Goal: Task Accomplishment & Management: Manage account settings

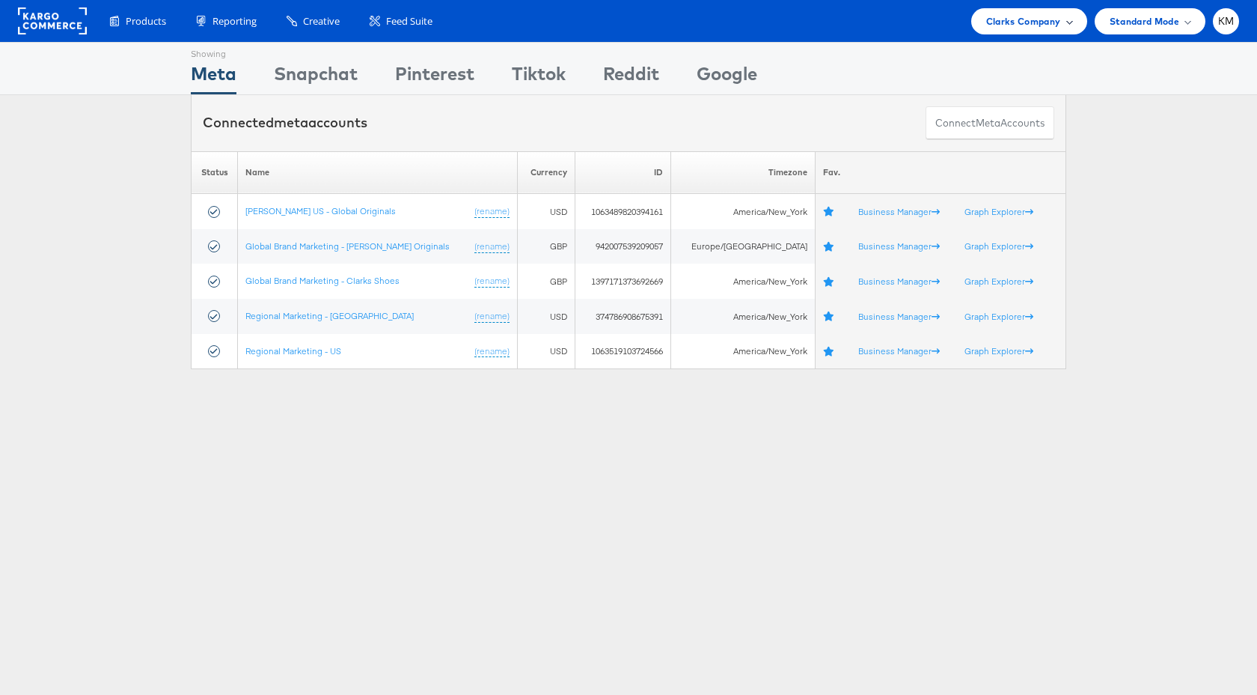
click at [1013, 32] on div "Clarks Company" at bounding box center [1029, 21] width 116 height 26
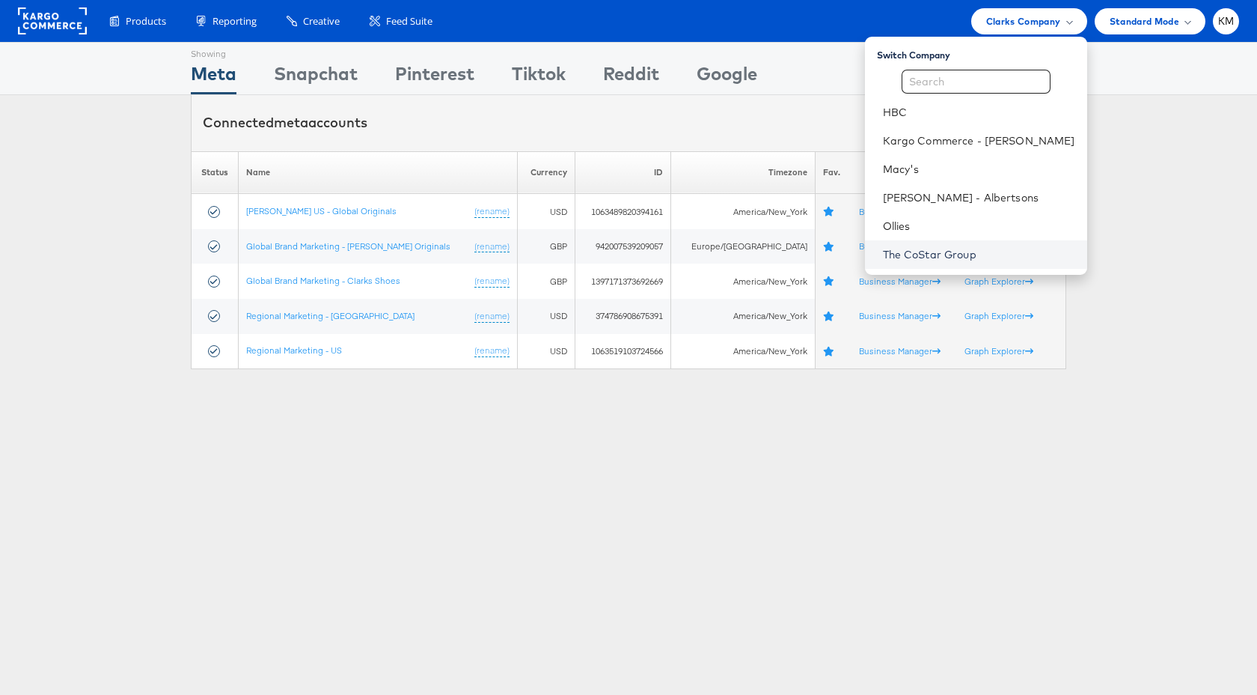
click at [950, 260] on link "The CoStar Group" at bounding box center [979, 254] width 192 height 15
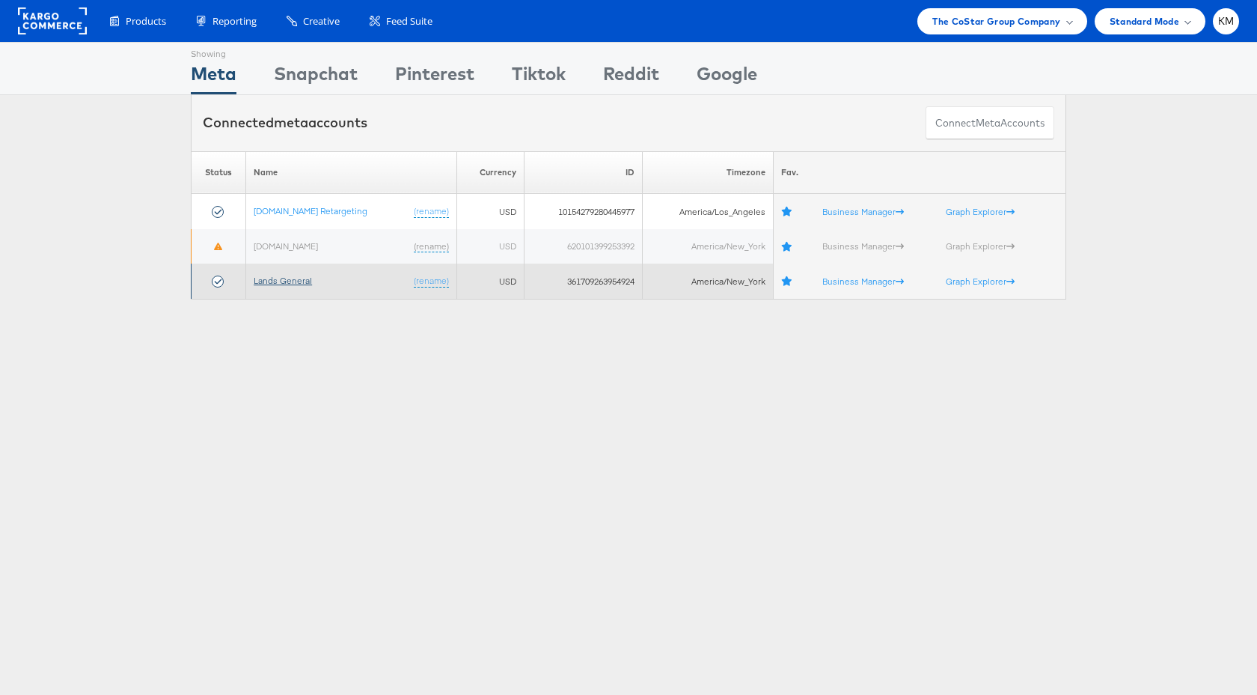
click at [284, 284] on link "Lands General" at bounding box center [283, 280] width 58 height 11
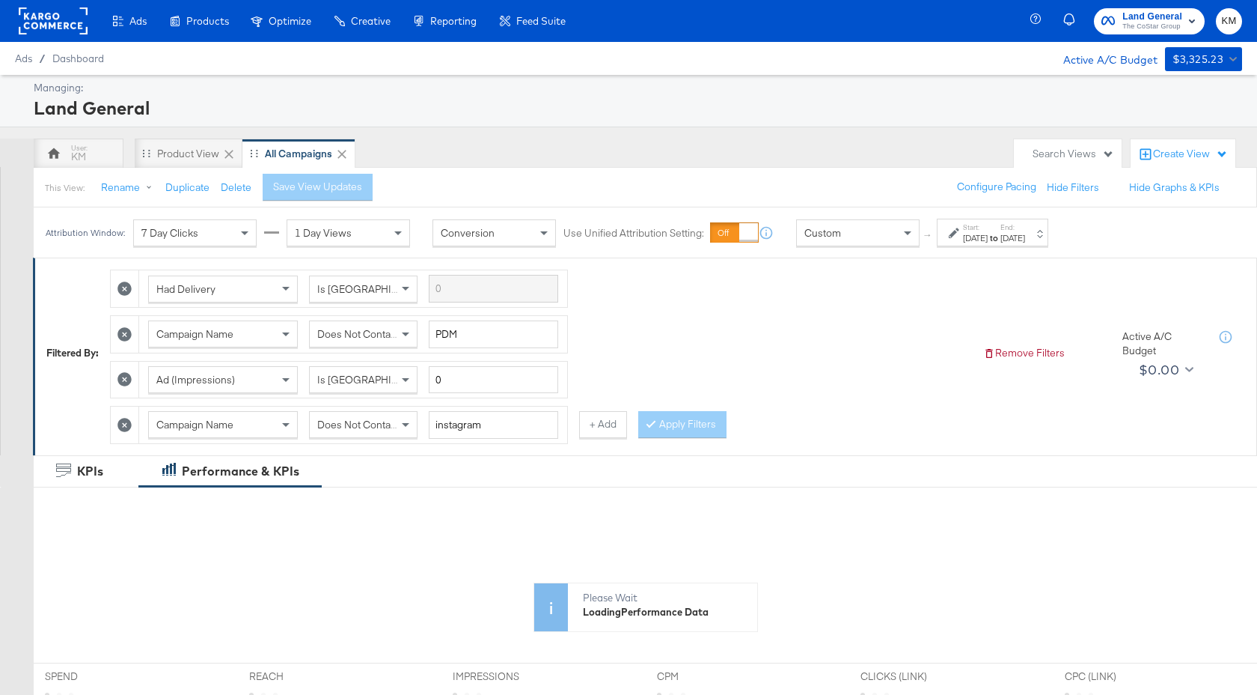
click at [1005, 251] on div "Attribution Window: 7 Day Clicks 1 Day Views Conversion Use Unified Attribution…" at bounding box center [551, 232] width 1034 height 50
click at [988, 240] on div "Aug 19th 2024" at bounding box center [975, 238] width 25 height 12
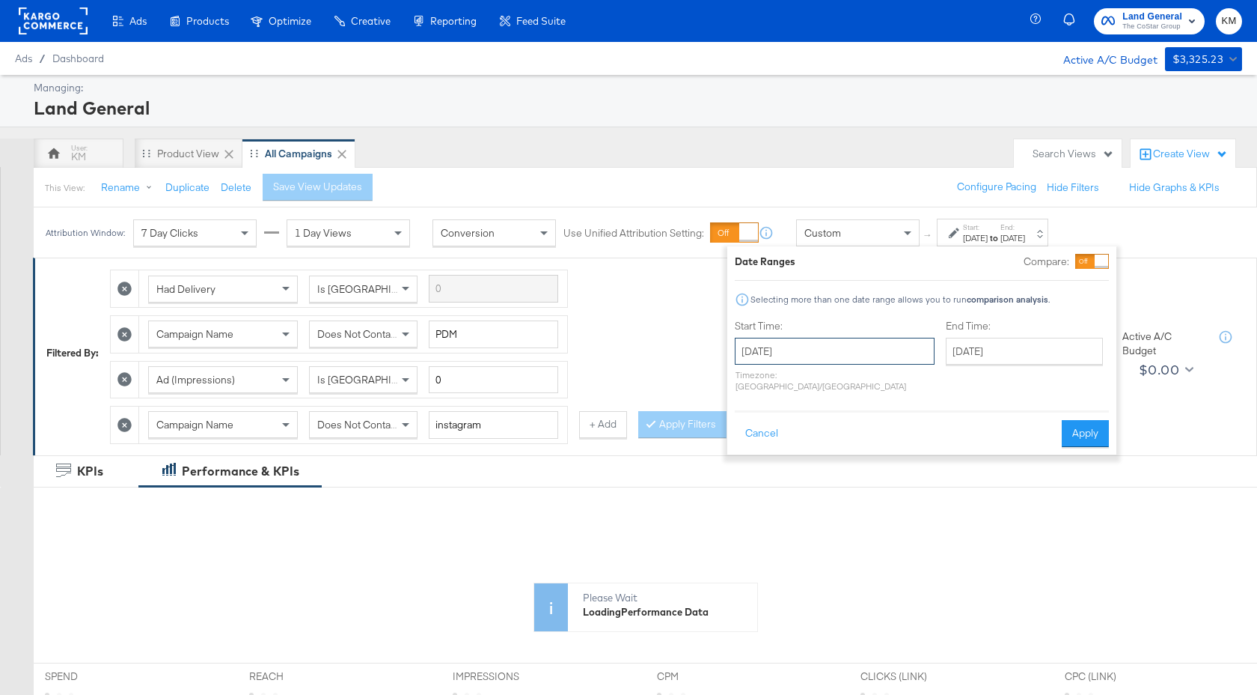
click at [838, 360] on input "August 19th 2024" at bounding box center [835, 351] width 200 height 27
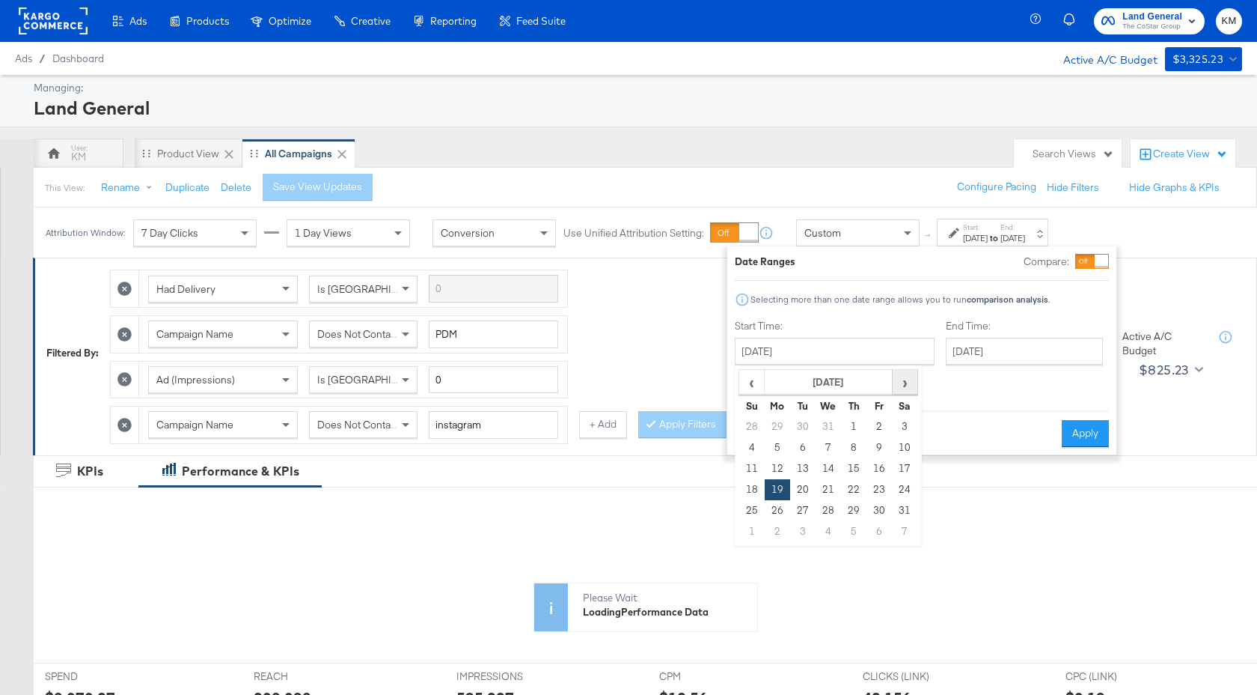
click at [906, 385] on span "›" at bounding box center [905, 381] width 23 height 22
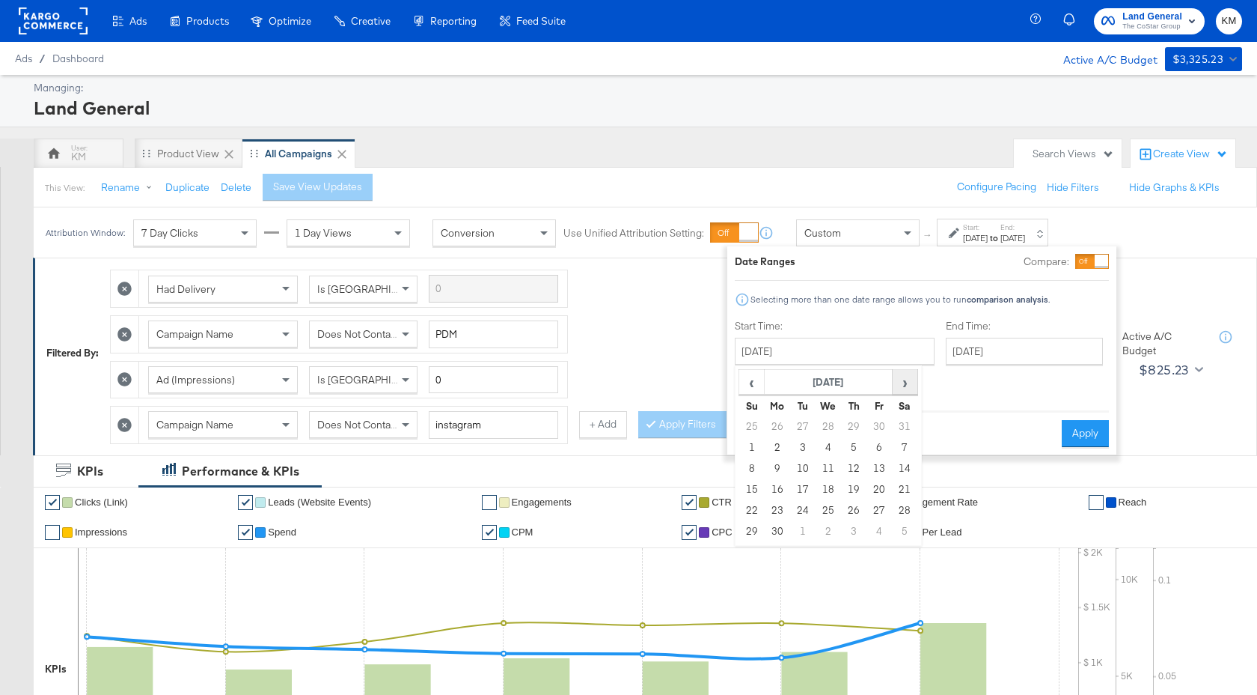
click at [906, 385] on span "›" at bounding box center [905, 381] width 23 height 22
click at [905, 387] on span "›" at bounding box center [905, 381] width 23 height 22
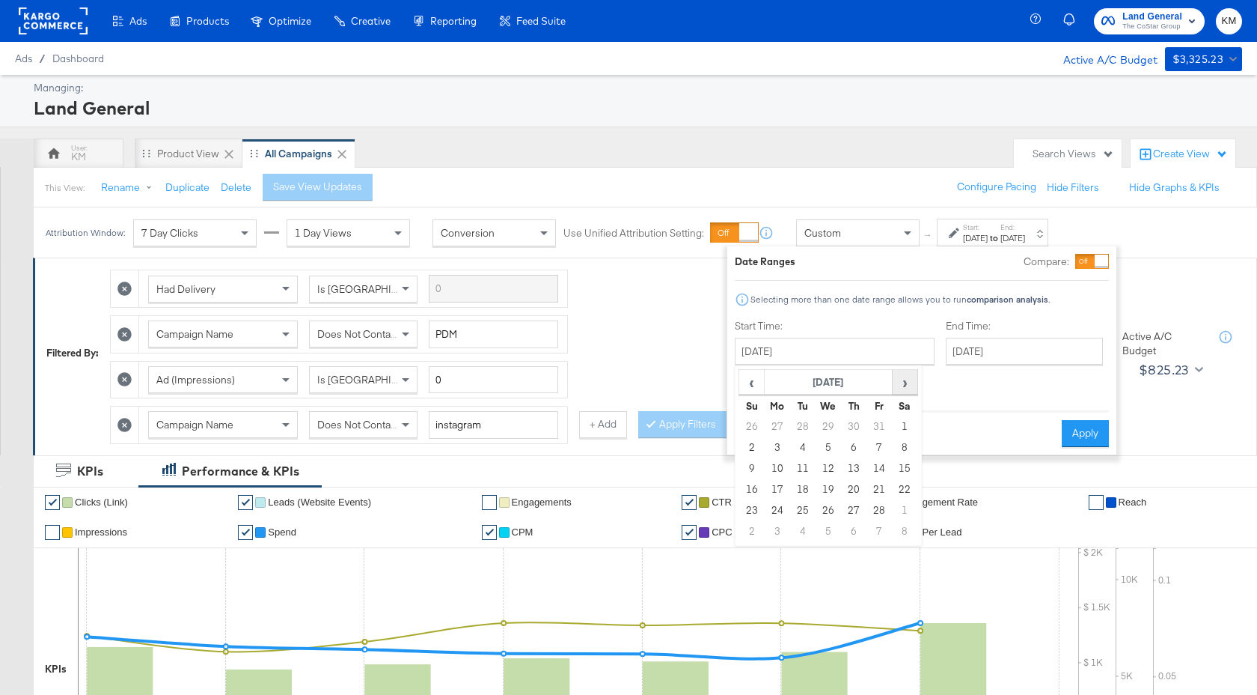
click at [905, 387] on span "›" at bounding box center [905, 381] width 23 height 22
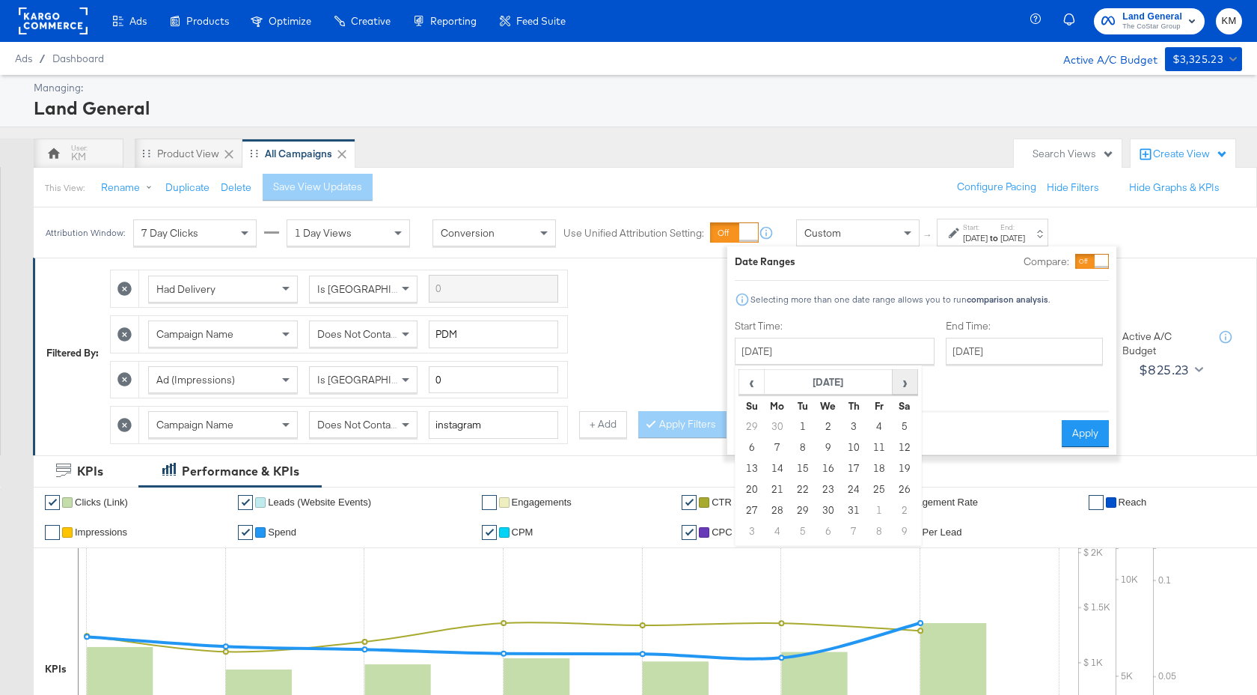
click at [905, 387] on span "›" at bounding box center [905, 381] width 23 height 22
click at [746, 385] on span "‹" at bounding box center [751, 381] width 23 height 22
click at [854, 445] on td "7" at bounding box center [853, 447] width 25 height 21
type input "August 7th 2025"
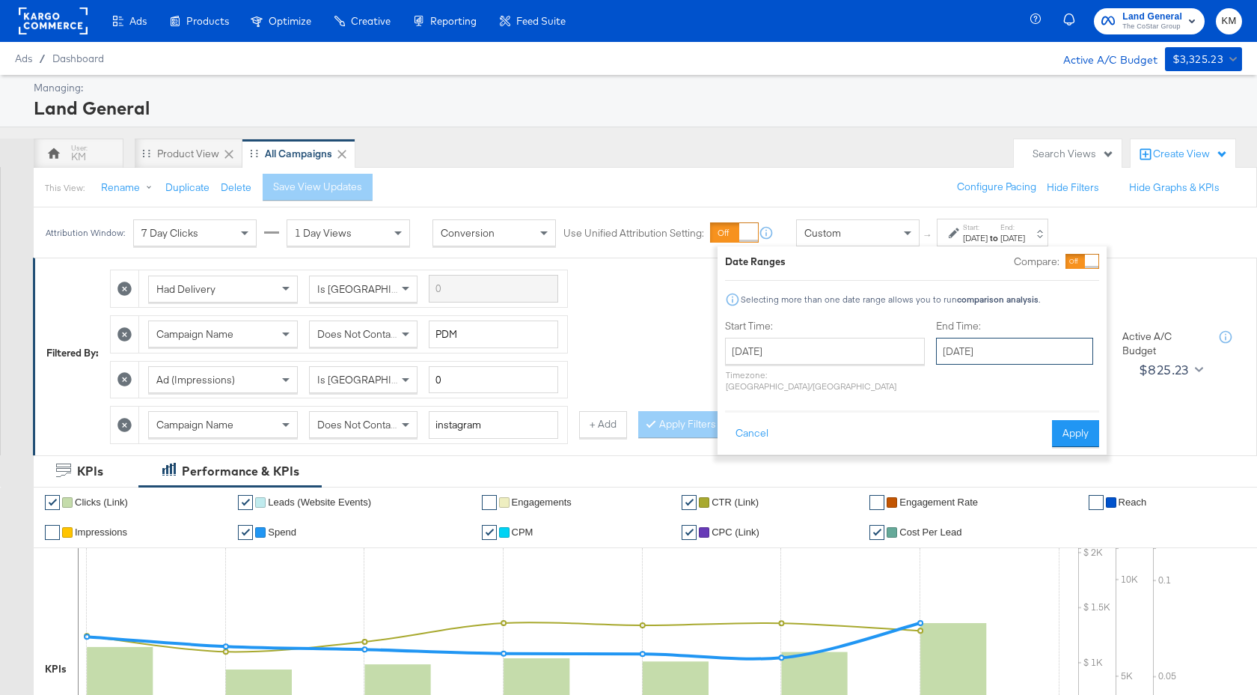
click at [955, 356] on input "August 7th 2025" at bounding box center [1014, 351] width 157 height 27
click at [1017, 460] on td "13" at bounding box center [1029, 468] width 25 height 21
type input "August 13th 2025"
click at [1085, 421] on button "Apply" at bounding box center [1080, 433] width 47 height 27
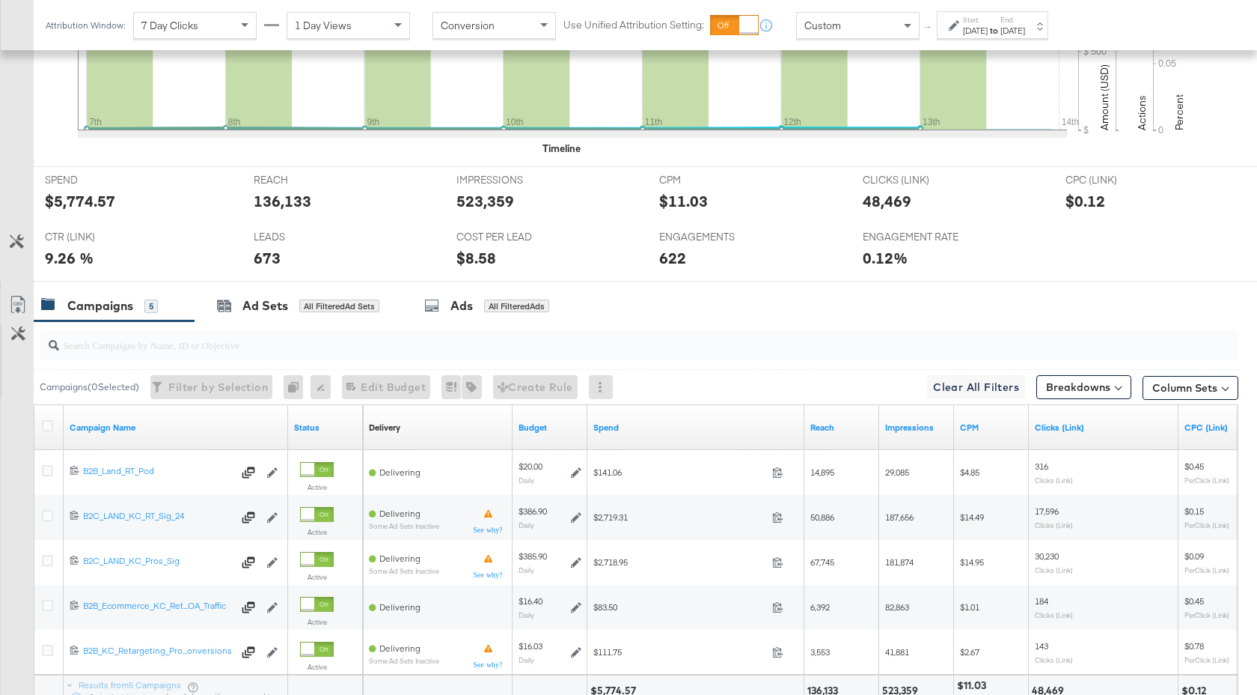
scroll to position [777, 0]
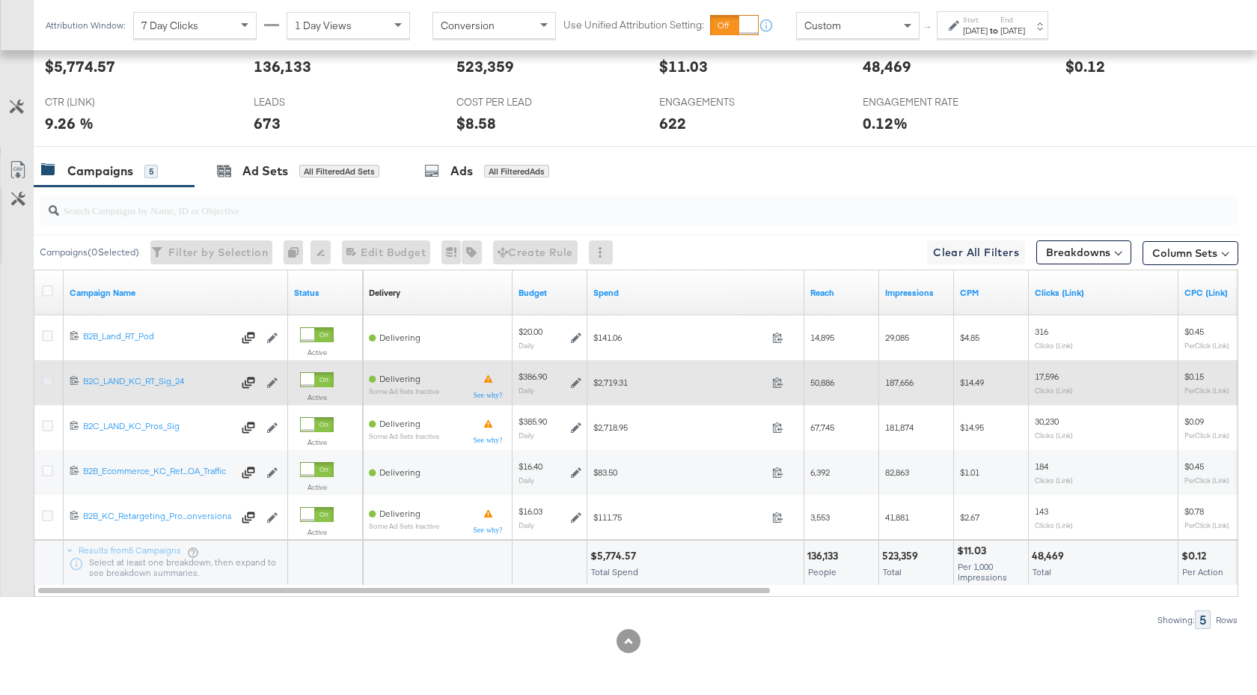
click at [48, 376] on icon at bounding box center [47, 380] width 11 height 11
click at [0, 0] on input "checkbox" at bounding box center [0, 0] width 0 height 0
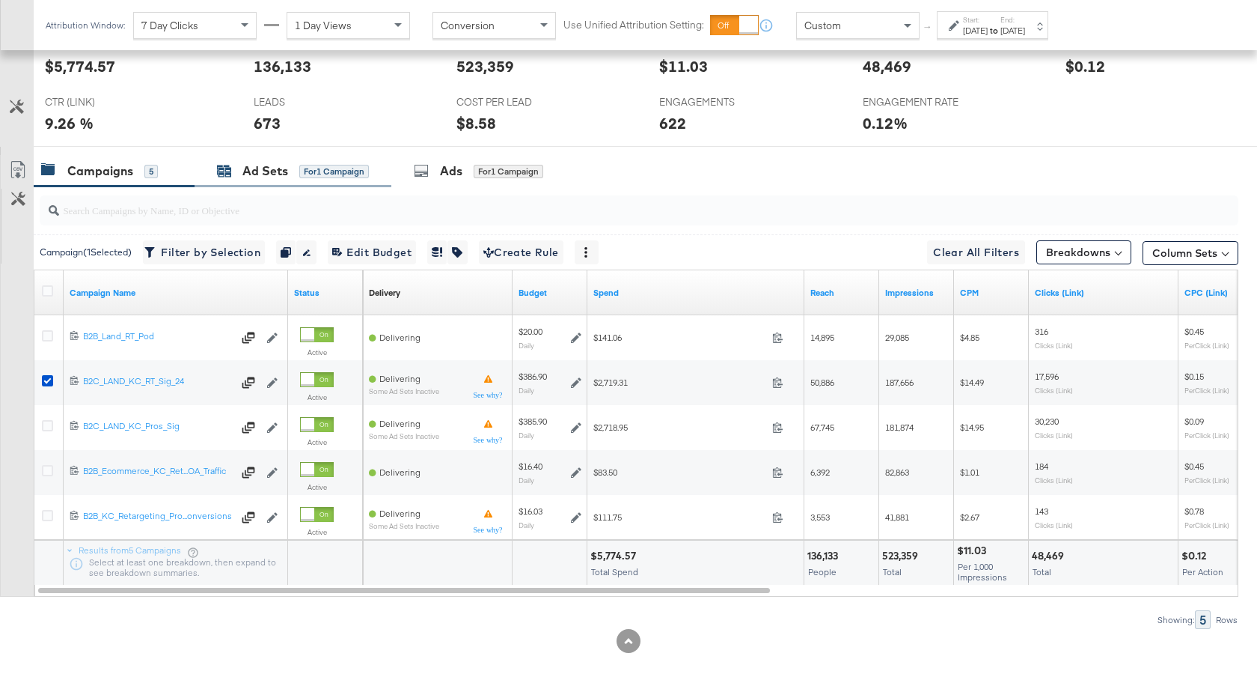
click at [243, 177] on div "Ad Sets" at bounding box center [265, 170] width 46 height 17
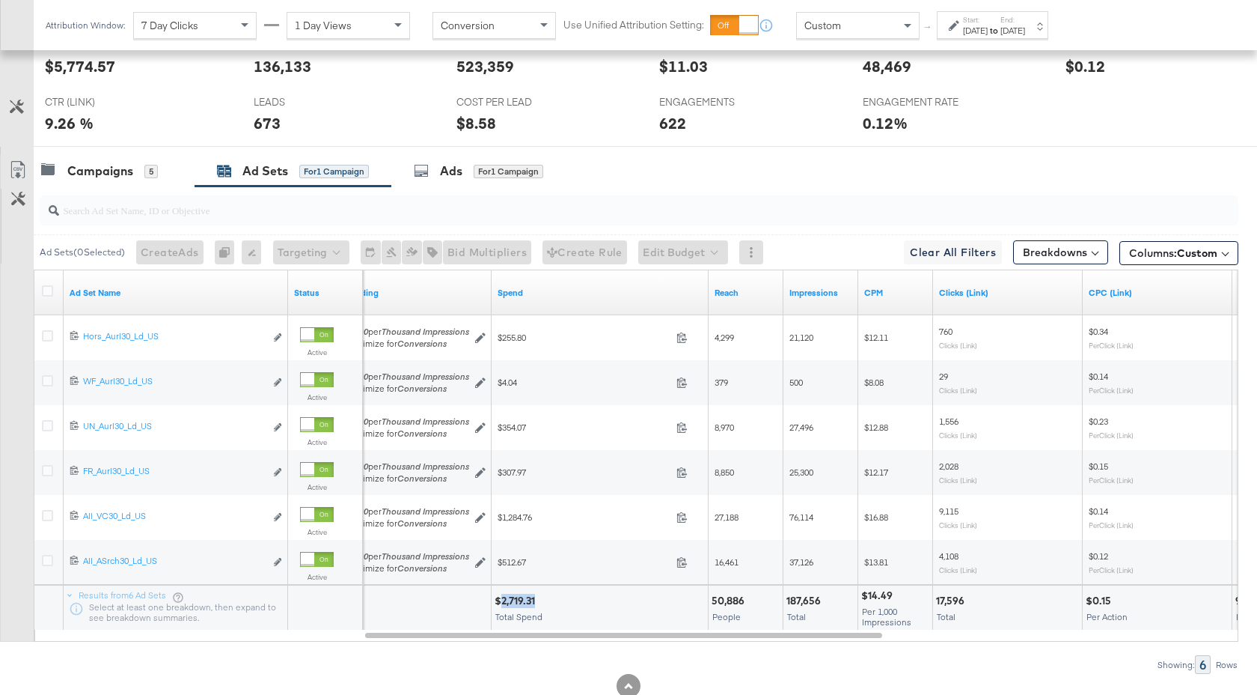
drag, startPoint x: 537, startPoint y: 603, endPoint x: 501, endPoint y: 603, distance: 36.7
click at [501, 603] on div "$2,719.31" at bounding box center [517, 600] width 45 height 14
copy div "2,719.31"
drag, startPoint x: 742, startPoint y: 602, endPoint x: 714, endPoint y: 603, distance: 28.4
click at [714, 603] on div "50,886" at bounding box center [730, 600] width 37 height 14
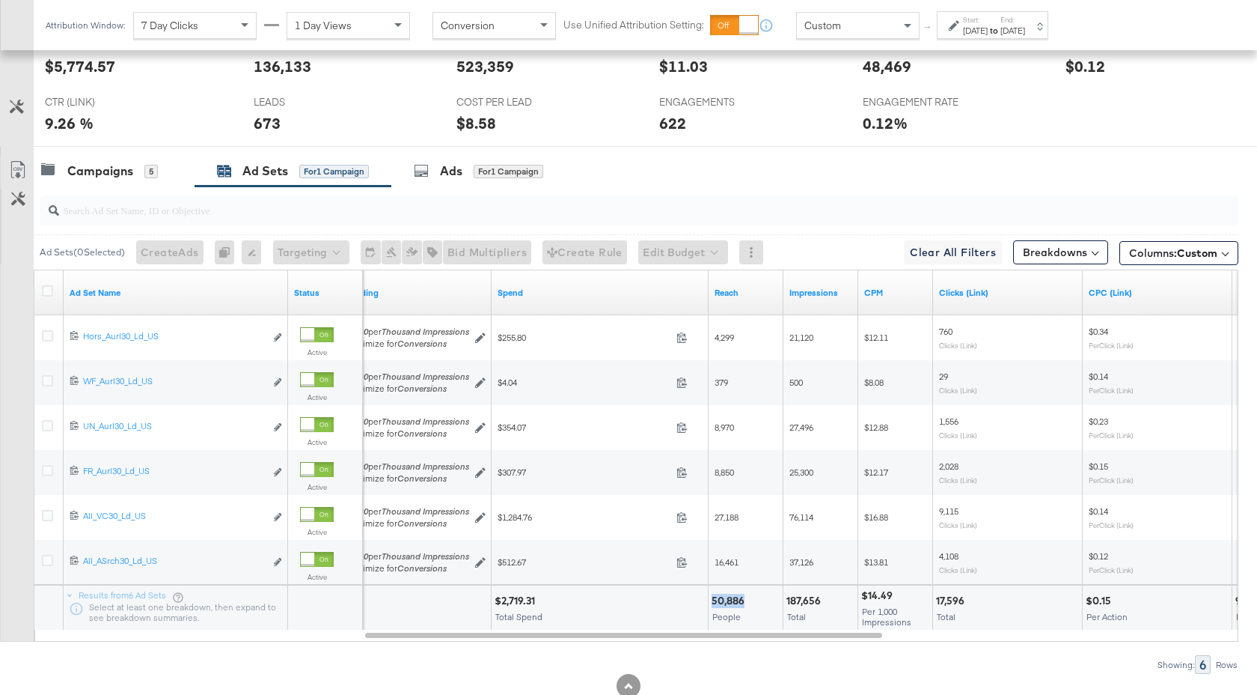
copy div "50,886"
drag, startPoint x: 823, startPoint y: 598, endPoint x: 784, endPoint y: 598, distance: 38.9
click at [784, 598] on div "187,656 Total" at bounding box center [821, 607] width 74 height 45
copy div "187,656"
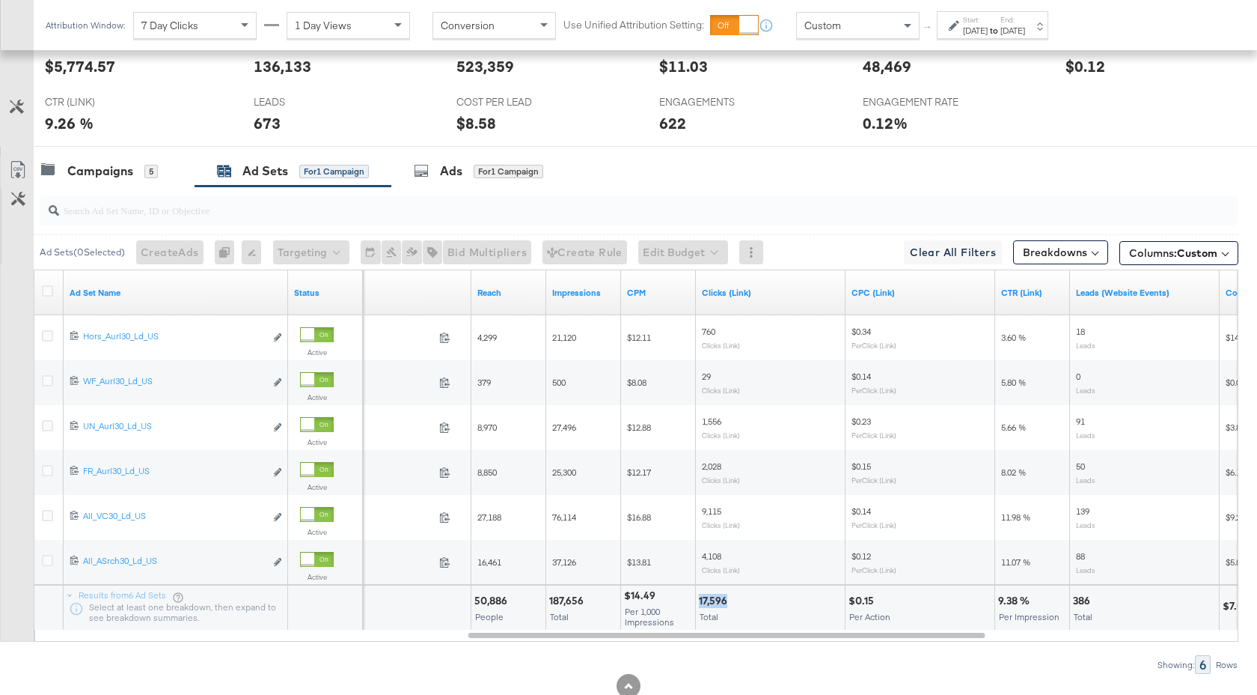
drag, startPoint x: 727, startPoint y: 602, endPoint x: 698, endPoint y: 602, distance: 28.4
click at [698, 602] on div "17,596 Total" at bounding box center [770, 607] width 149 height 45
copy div "17,596"
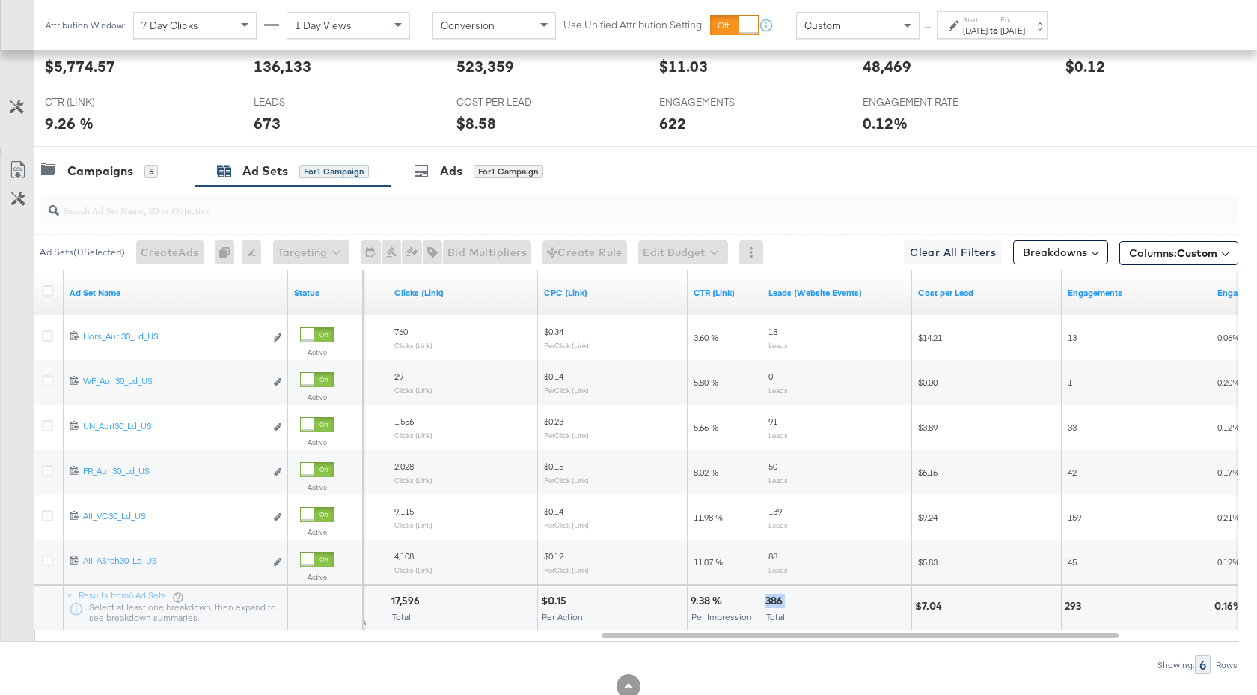
drag, startPoint x: 785, startPoint y: 600, endPoint x: 766, endPoint y: 602, distance: 19.5
click at [766, 602] on div "386" at bounding box center [777, 600] width 22 height 14
copy div "386"
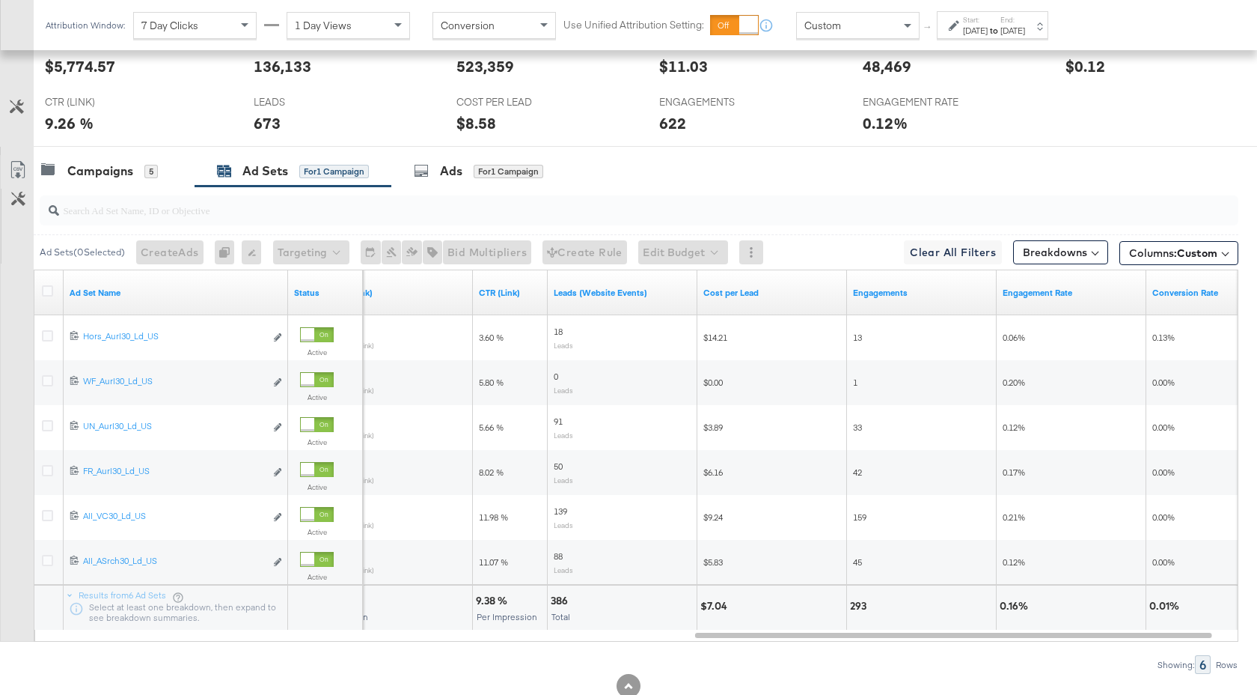
click at [1016, 22] on div "Start: Aug 7th 2025 to End: Aug 13th 2025" at bounding box center [994, 26] width 62 height 22
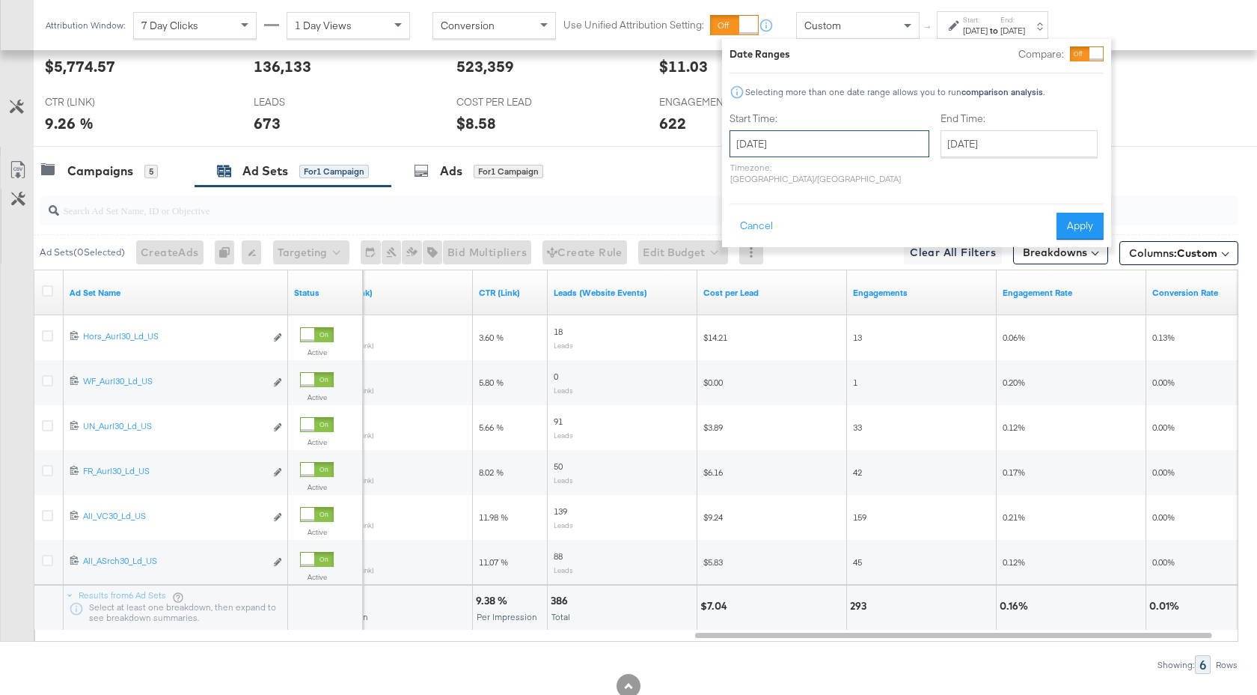
click at [809, 154] on input "August 7th 2025" at bounding box center [830, 143] width 200 height 27
click at [844, 258] on td "14" at bounding box center [848, 261] width 25 height 21
type input "August 14th 2025"
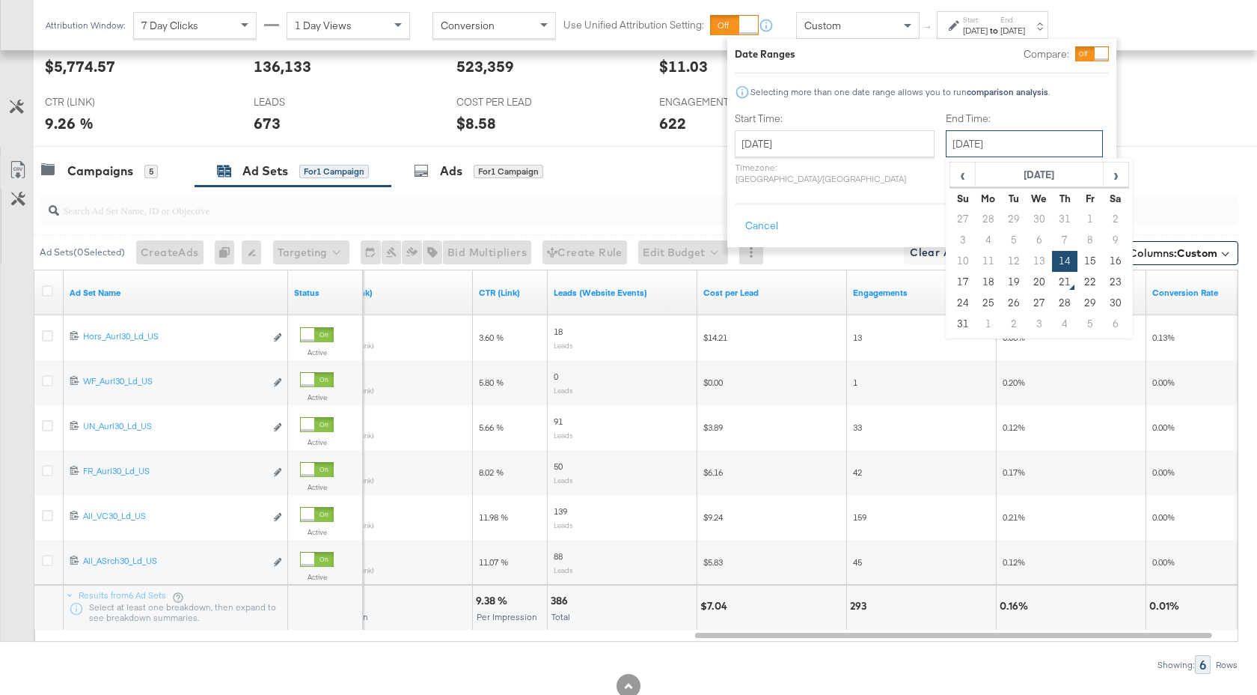
click at [978, 150] on input "August 14th 2025" at bounding box center [1024, 143] width 157 height 27
click at [1027, 281] on td "20" at bounding box center [1039, 282] width 25 height 21
type input "August 20th 2025"
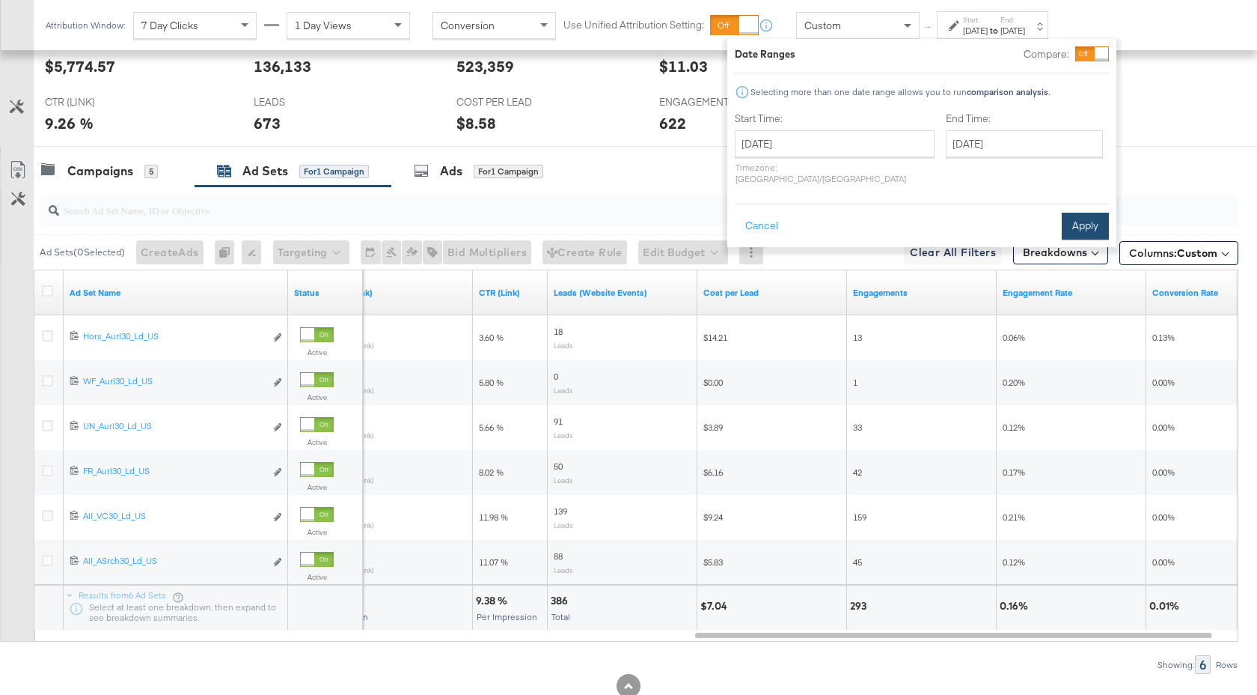
click at [1090, 224] on button "Apply" at bounding box center [1085, 226] width 47 height 27
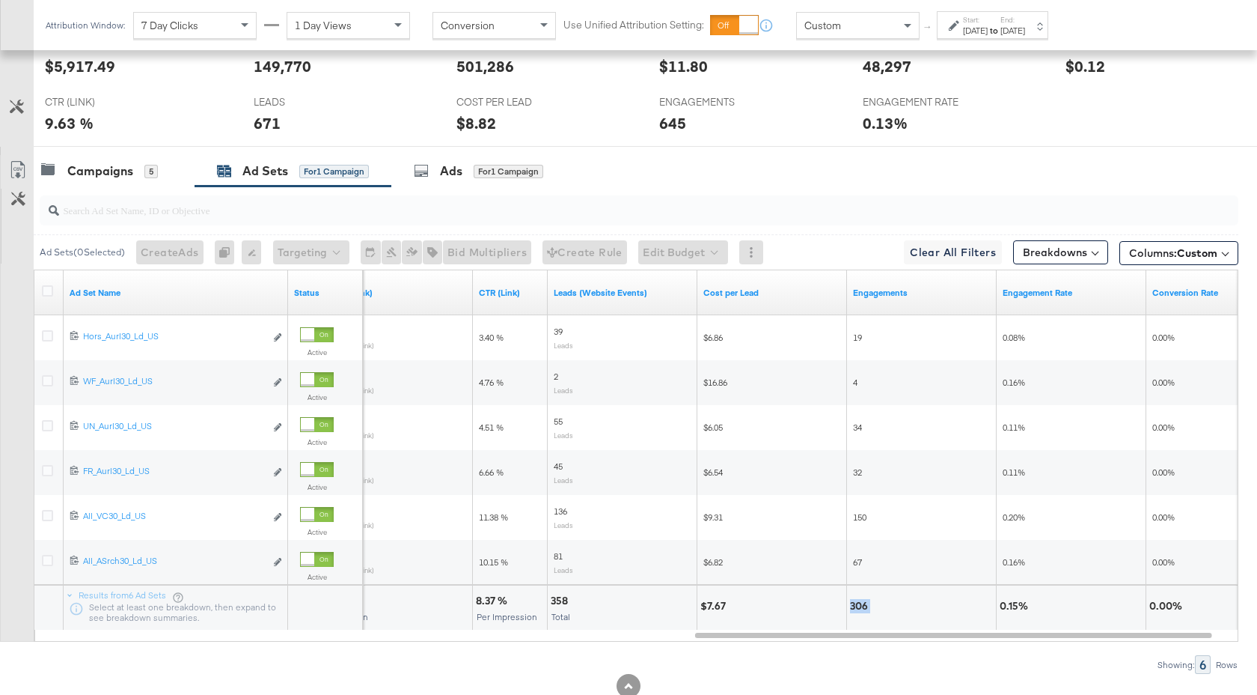
drag, startPoint x: 870, startPoint y: 608, endPoint x: 849, endPoint y: 608, distance: 21.0
click at [849, 608] on div "306" at bounding box center [921, 607] width 149 height 45
copy div "306"
drag, startPoint x: 570, startPoint y: 602, endPoint x: 549, endPoint y: 603, distance: 20.2
click at [549, 603] on div "358 Total" at bounding box center [622, 607] width 149 height 45
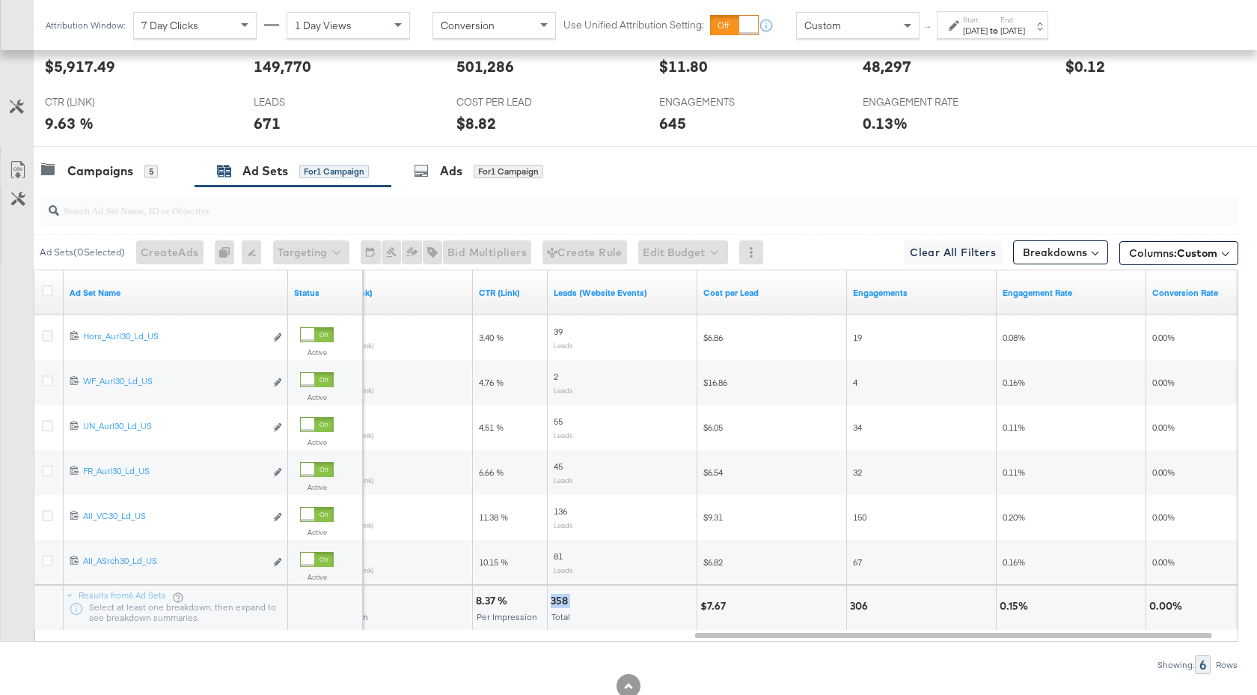
copy div "358"
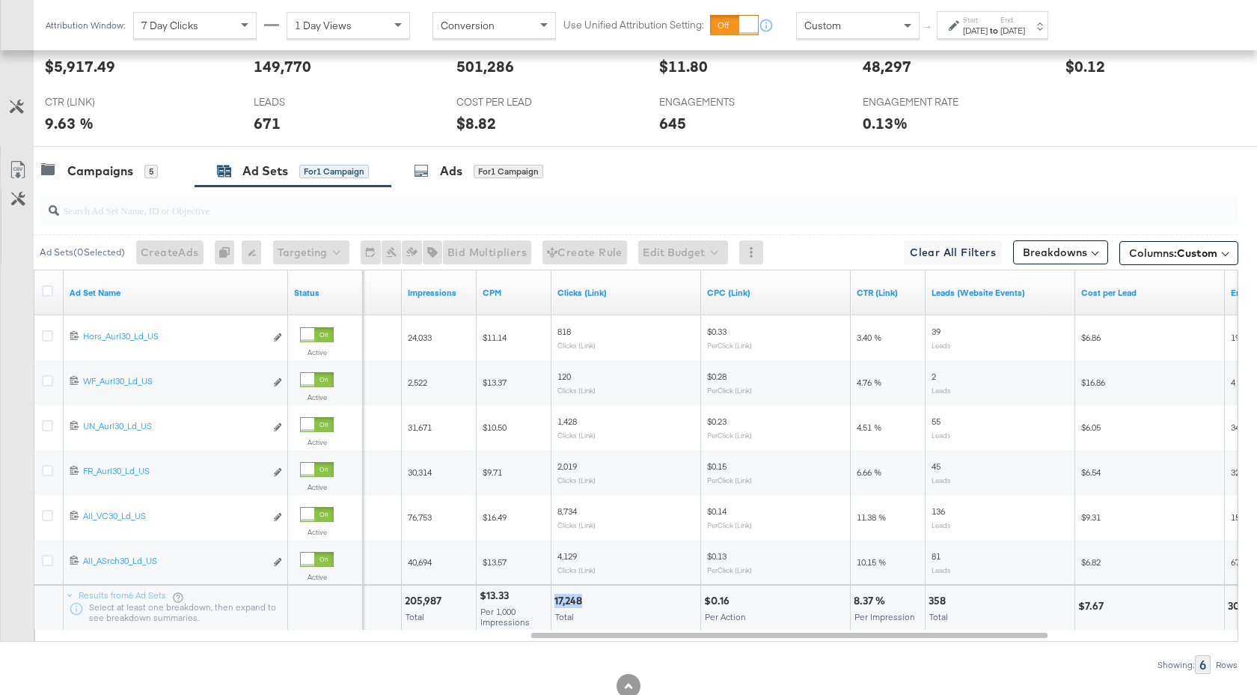
drag, startPoint x: 582, startPoint y: 602, endPoint x: 553, endPoint y: 602, distance: 29.2
click at [553, 602] on div "17,248 Total" at bounding box center [626, 607] width 149 height 45
copy div "17,248"
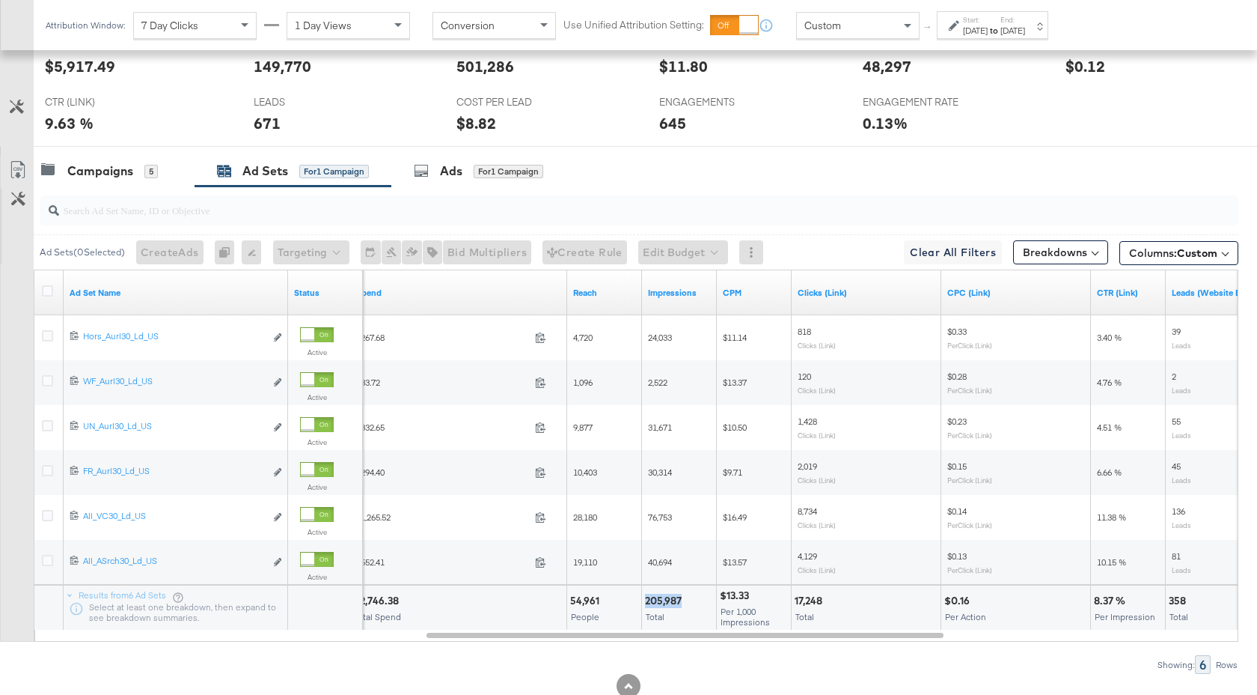
drag, startPoint x: 683, startPoint y: 603, endPoint x: 645, endPoint y: 602, distance: 38.2
click at [645, 602] on div "205,987" at bounding box center [665, 600] width 41 height 14
copy div "205,987"
drag, startPoint x: 602, startPoint y: 599, endPoint x: 567, endPoint y: 599, distance: 35.9
click at [567, 599] on div "54,961 People" at bounding box center [604, 607] width 74 height 45
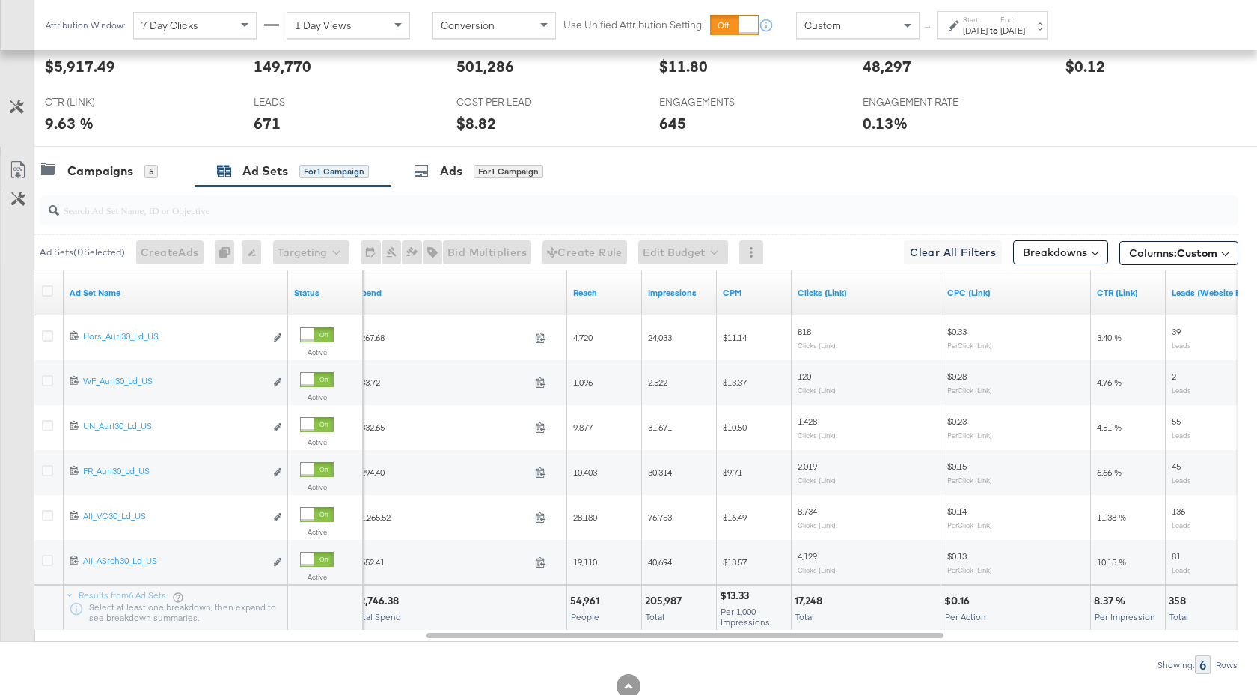
click at [610, 606] on div at bounding box center [621, 600] width 34 height 14
drag, startPoint x: 599, startPoint y: 602, endPoint x: 571, endPoint y: 602, distance: 28.4
click at [571, 602] on div "54,961" at bounding box center [587, 600] width 34 height 14
copy div "54,961"
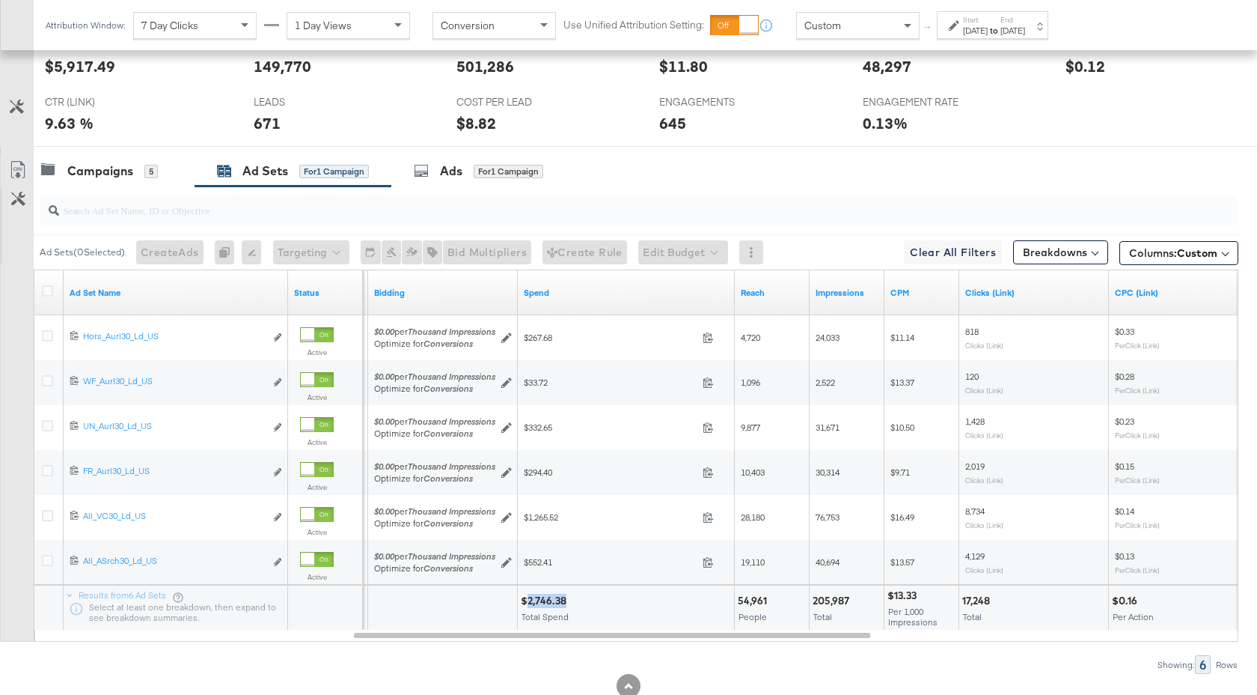
drag, startPoint x: 567, startPoint y: 602, endPoint x: 528, endPoint y: 605, distance: 39.7
click at [528, 605] on div "$2,746.38" at bounding box center [546, 600] width 50 height 14
click at [1001, 27] on strong "to" at bounding box center [994, 30] width 13 height 11
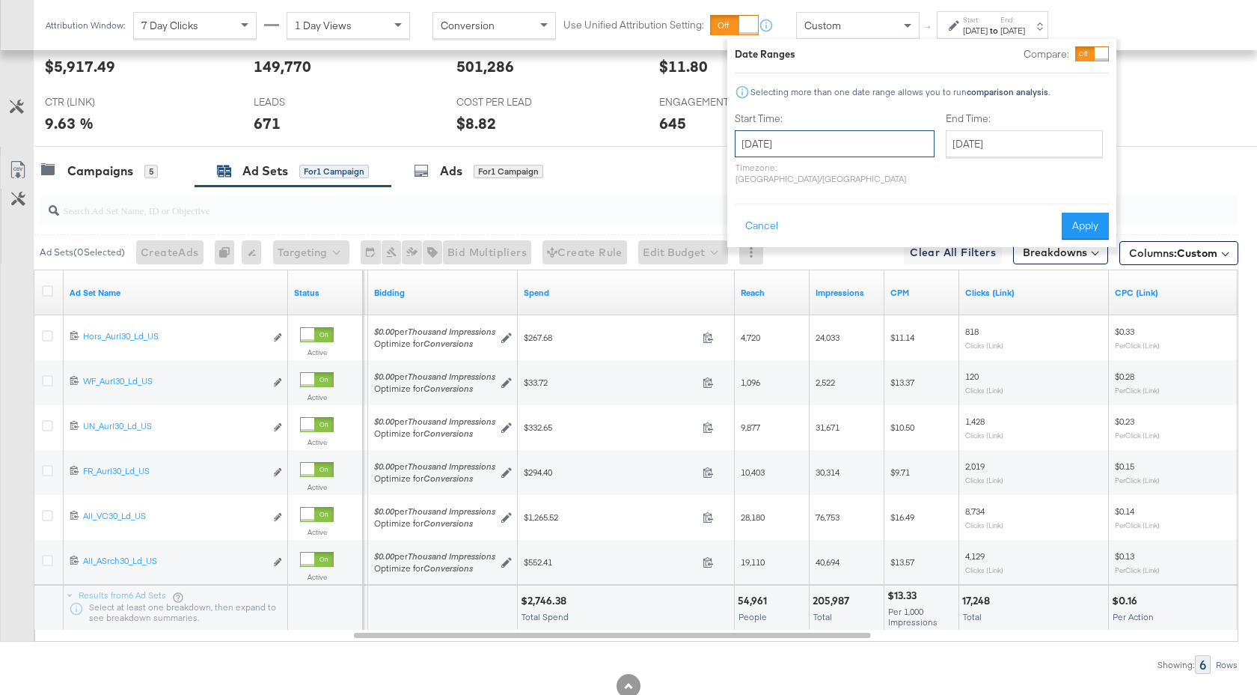
click at [879, 136] on input "August 14th 2025" at bounding box center [835, 143] width 200 height 27
click at [854, 245] on td "7" at bounding box center [853, 240] width 25 height 21
type input "August 7th 2025"
click at [949, 156] on input "August 20th 2025" at bounding box center [1019, 143] width 157 height 27
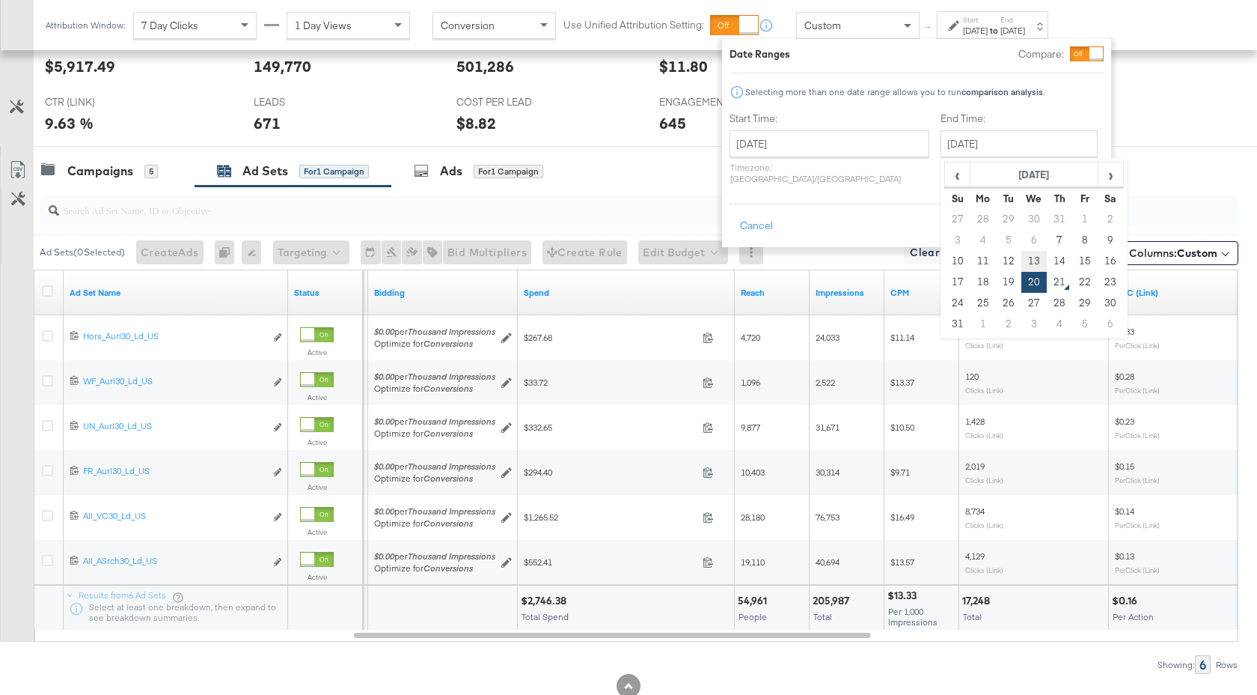
click at [1022, 254] on td "13" at bounding box center [1034, 261] width 25 height 21
type input "August 13th 2025"
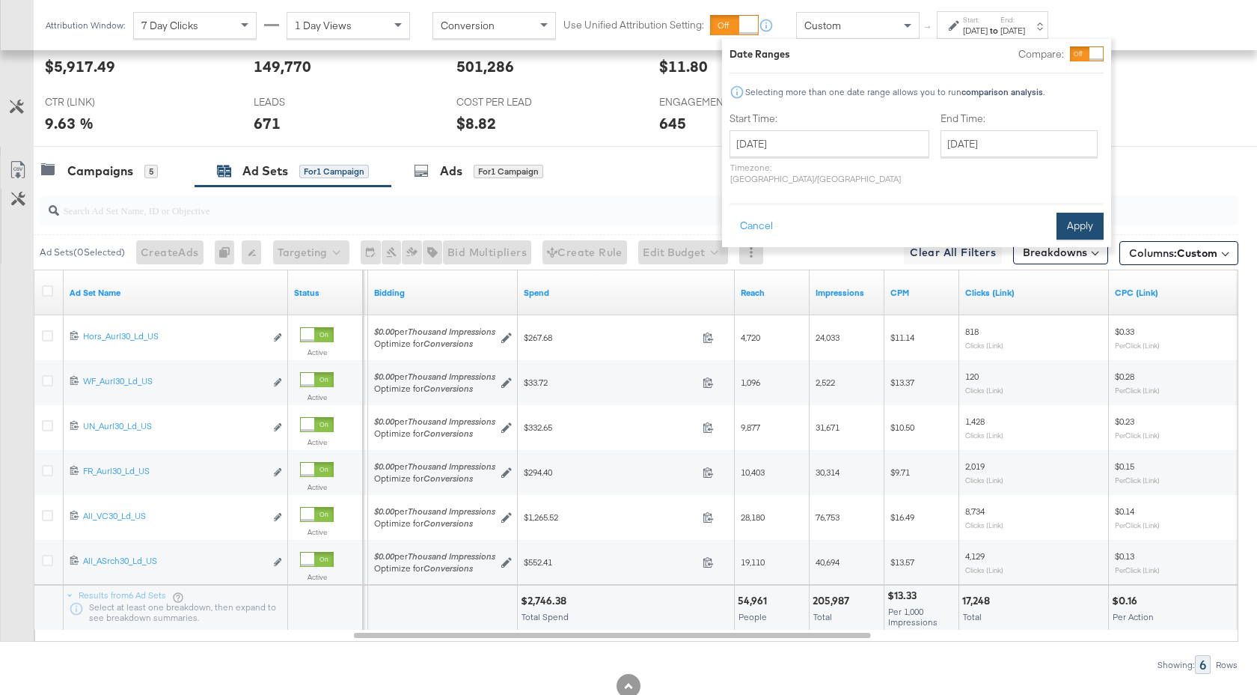
click at [1085, 213] on button "Apply" at bounding box center [1080, 226] width 47 height 27
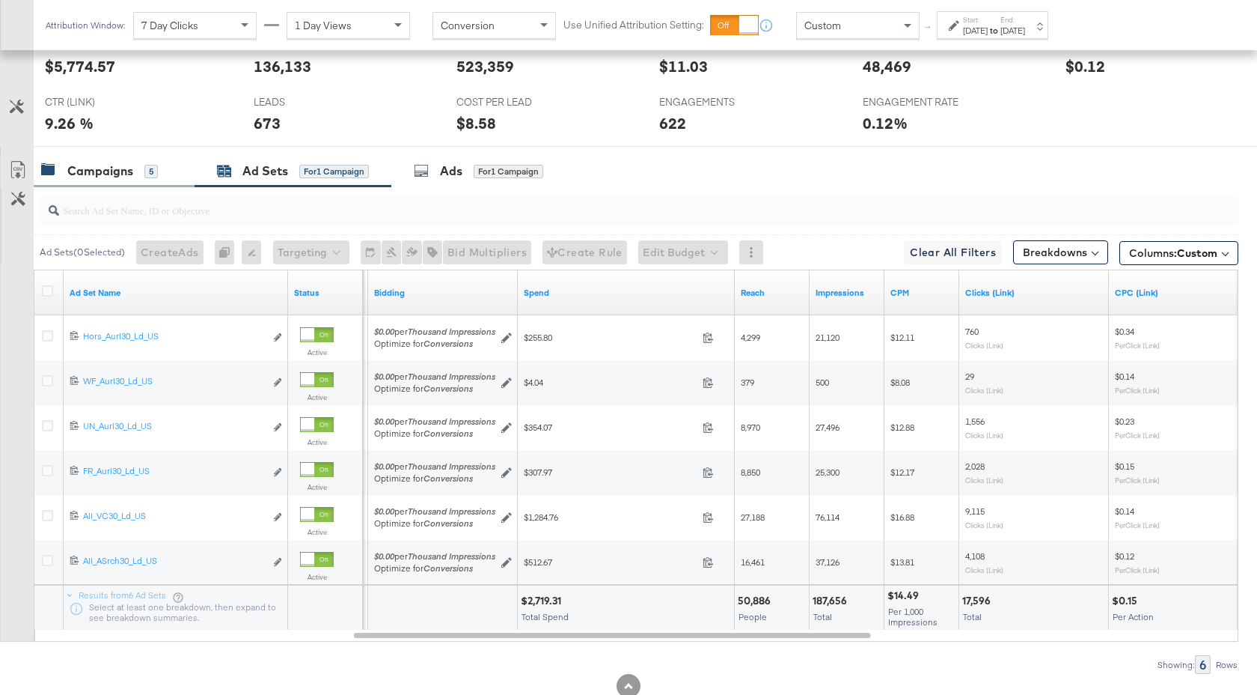
click at [123, 178] on div "Campaigns" at bounding box center [100, 170] width 66 height 17
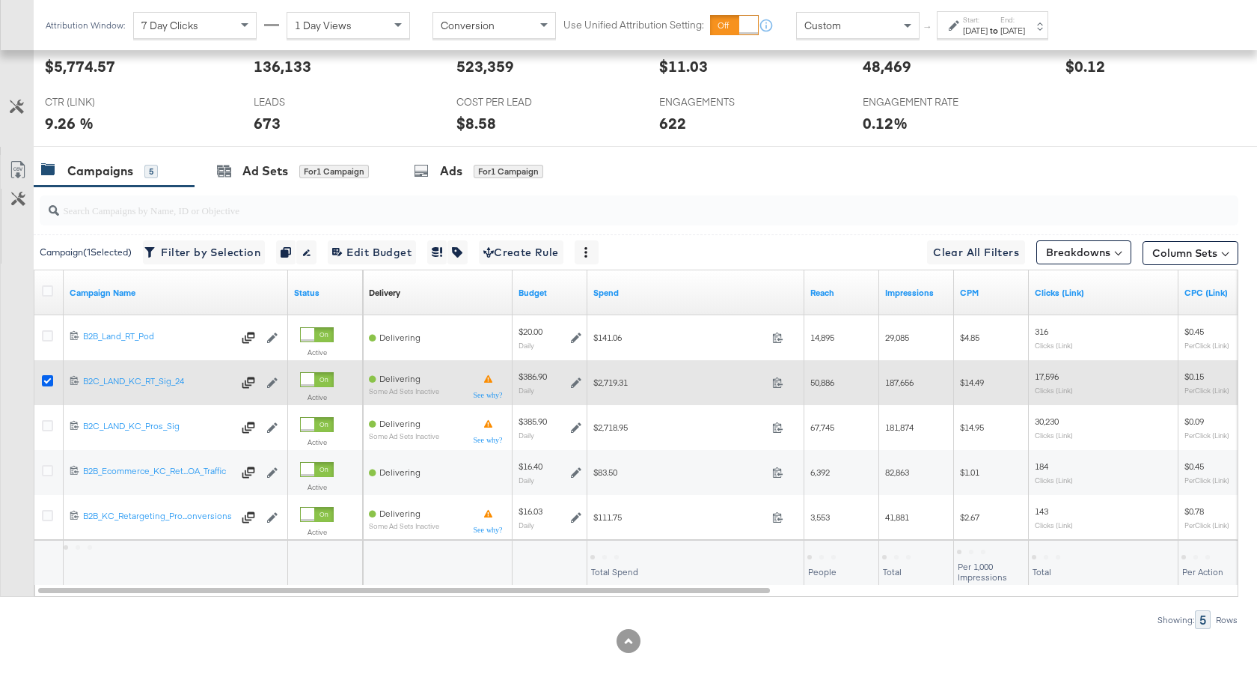
click at [49, 376] on icon at bounding box center [47, 380] width 11 height 11
click at [0, 0] on input "checkbox" at bounding box center [0, 0] width 0 height 0
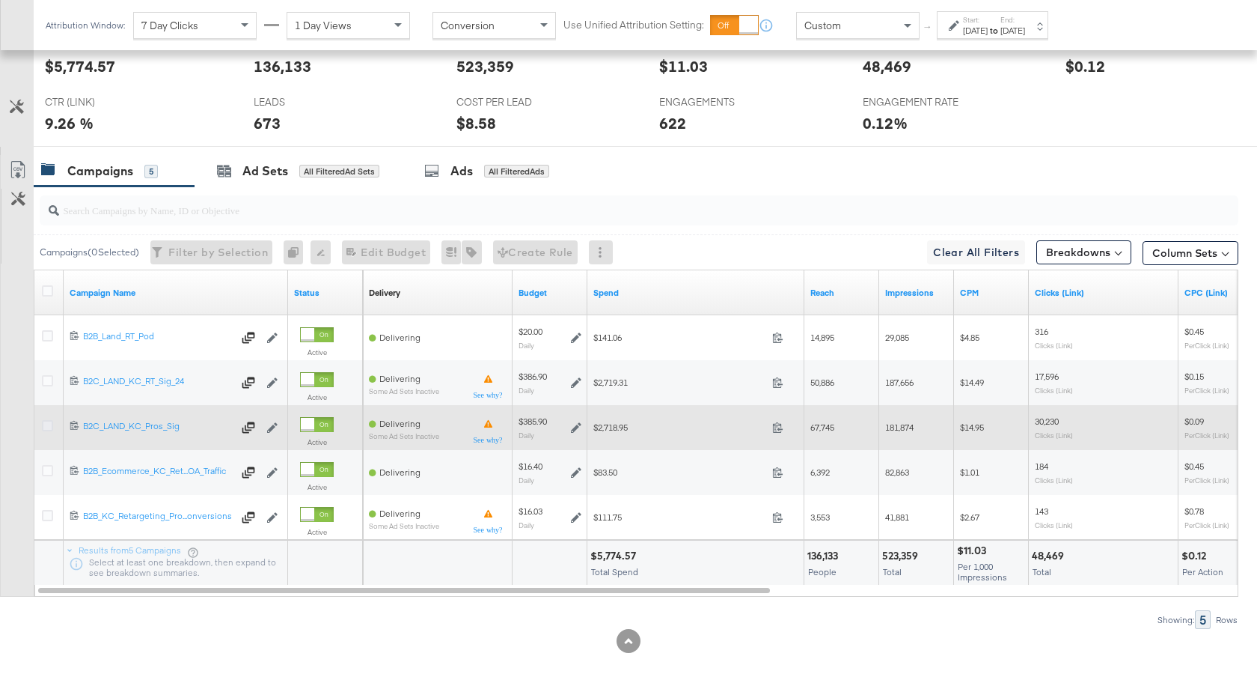
click at [44, 425] on icon at bounding box center [47, 425] width 11 height 11
click at [0, 0] on input "checkbox" at bounding box center [0, 0] width 0 height 0
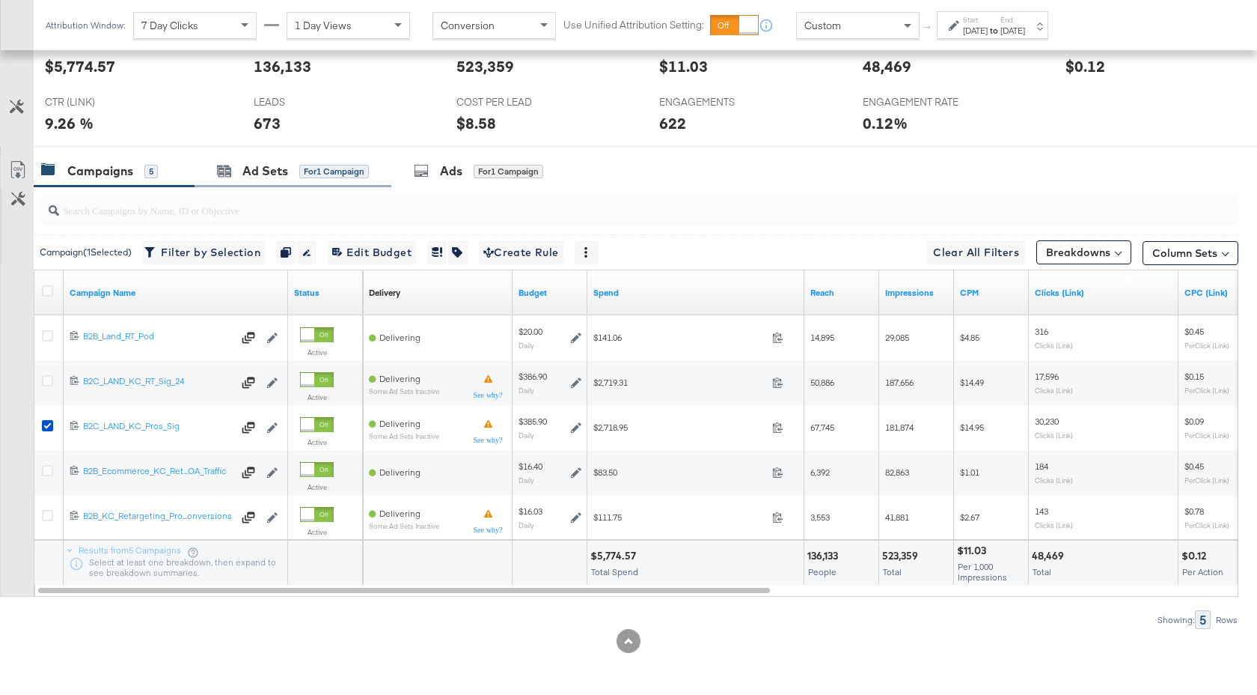
click at [275, 183] on div "Ad Sets for 1 Campaign" at bounding box center [293, 171] width 197 height 32
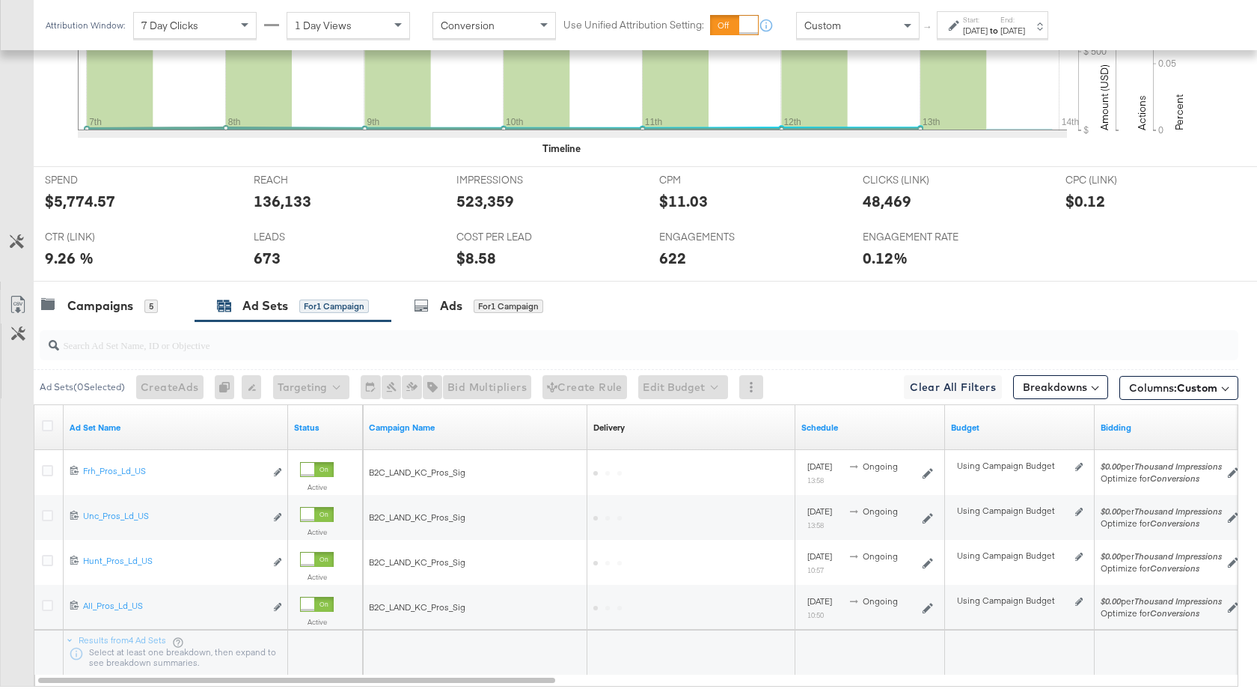
scroll to position [732, 0]
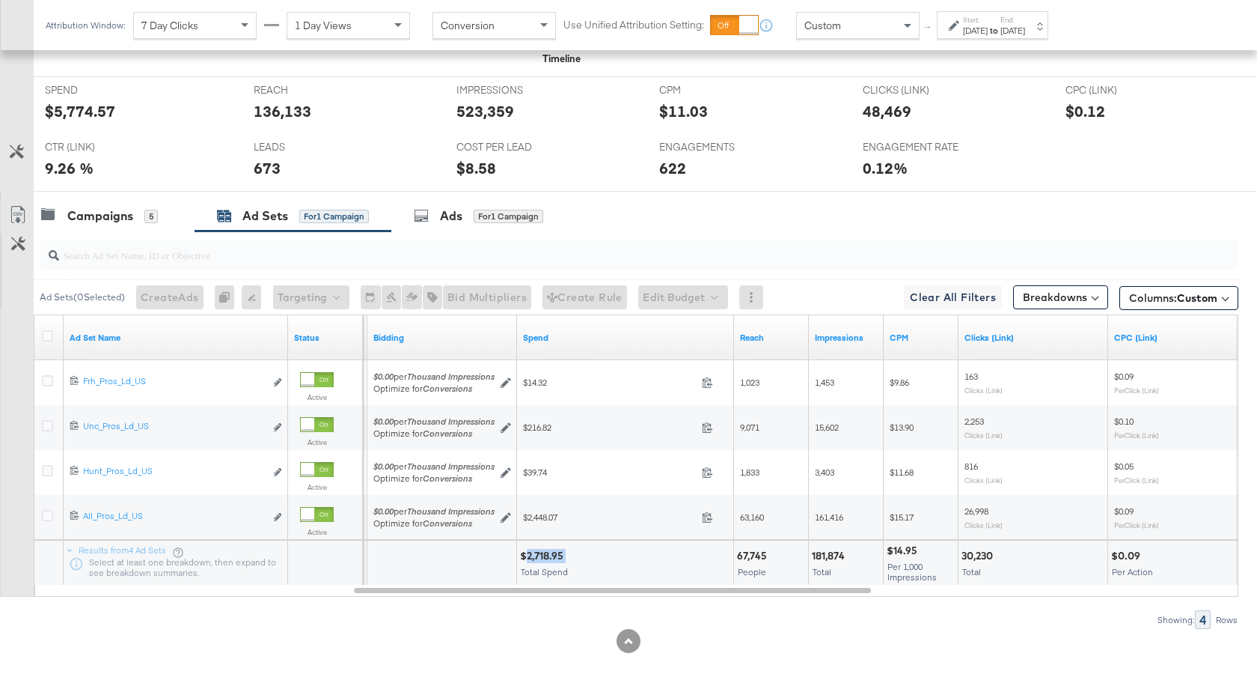
drag, startPoint x: 567, startPoint y: 558, endPoint x: 524, endPoint y: 561, distance: 42.8
click at [524, 561] on div "$2,718.95" at bounding box center [544, 556] width 48 height 14
drag, startPoint x: 769, startPoint y: 556, endPoint x: 738, endPoint y: 558, distance: 30.7
click at [738, 558] on div "67,745" at bounding box center [754, 556] width 34 height 14
drag, startPoint x: 845, startPoint y: 558, endPoint x: 811, endPoint y: 559, distance: 34.4
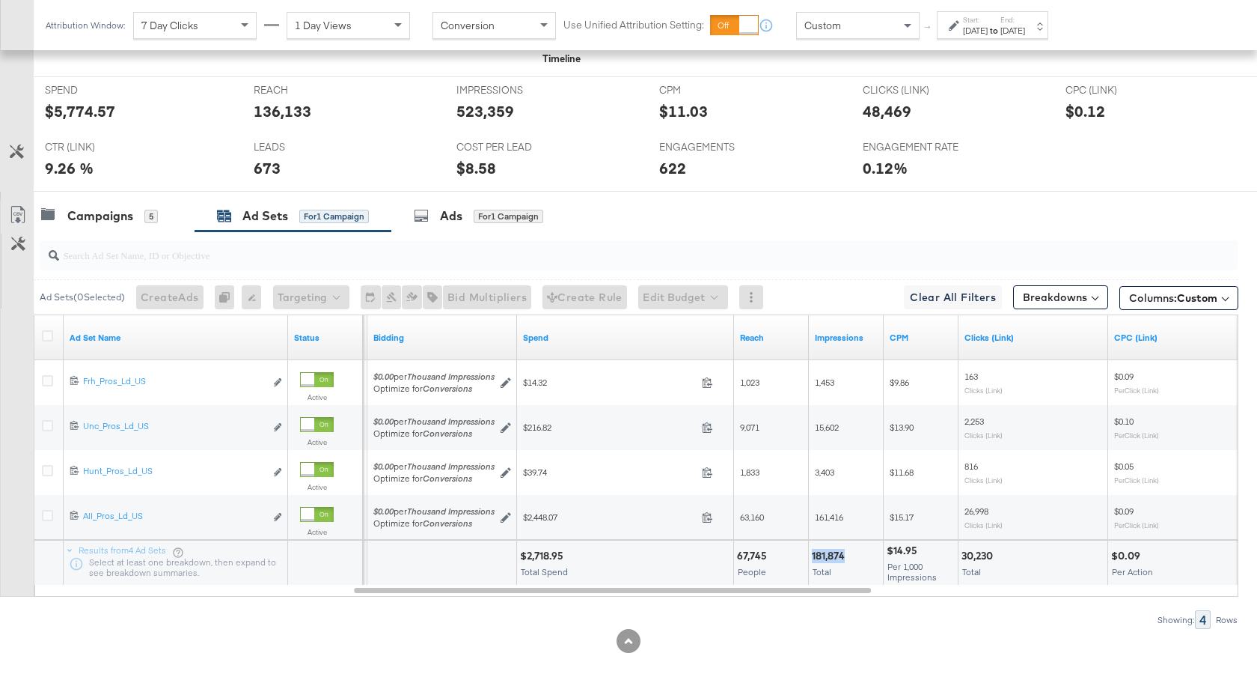
click at [811, 559] on div "181,874 Total" at bounding box center [846, 562] width 74 height 45
drag, startPoint x: 995, startPoint y: 558, endPoint x: 961, endPoint y: 559, distance: 33.7
click at [961, 559] on div "30,230 Total" at bounding box center [1033, 562] width 149 height 45
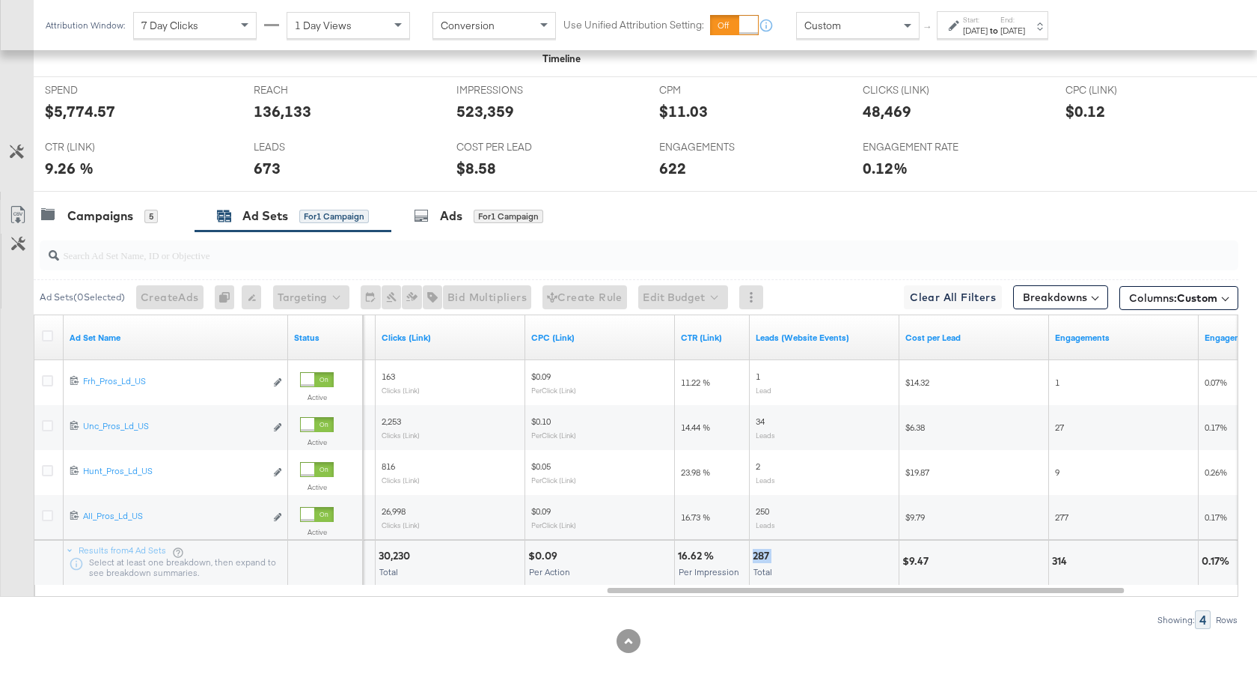
drag, startPoint x: 771, startPoint y: 554, endPoint x: 751, endPoint y: 555, distance: 19.5
click at [751, 555] on div "287 Total" at bounding box center [824, 562] width 149 height 45
click at [988, 25] on div "Aug 7th 2025" at bounding box center [975, 31] width 25 height 12
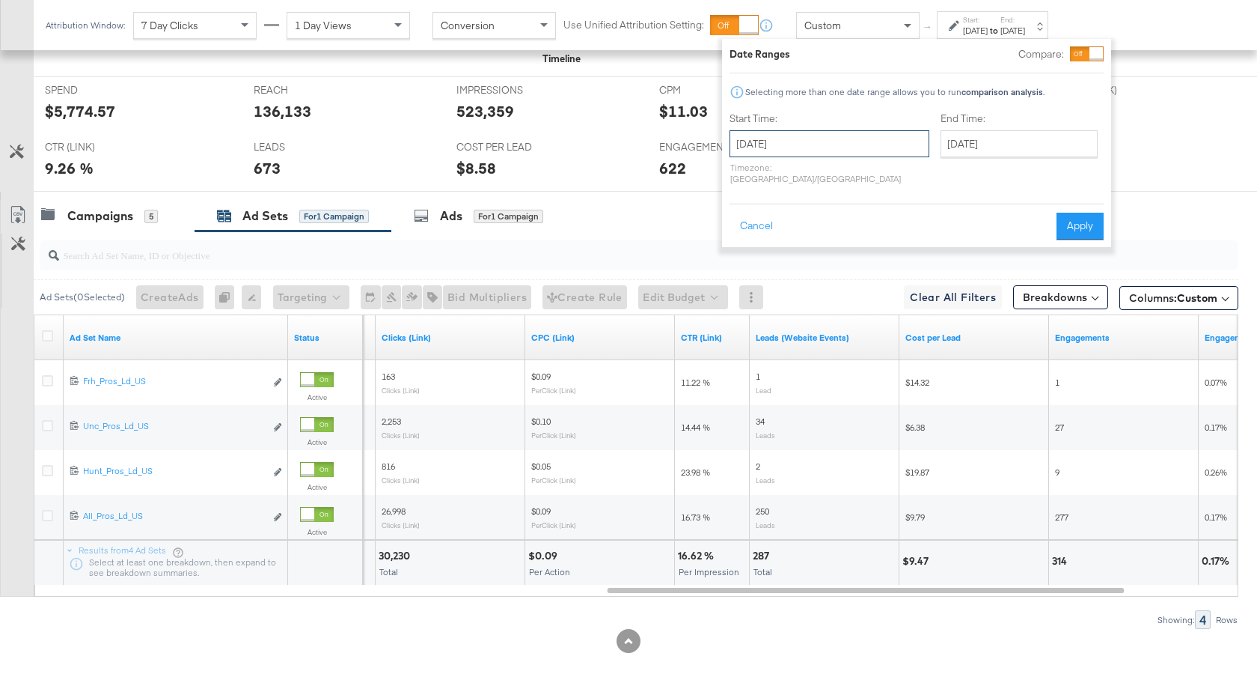
click at [824, 146] on input "August 7th 2025" at bounding box center [830, 143] width 200 height 27
click at [850, 260] on td "14" at bounding box center [848, 261] width 25 height 21
type input "August 14th 2025"
click at [989, 144] on input "August 14th 2025" at bounding box center [1024, 143] width 157 height 27
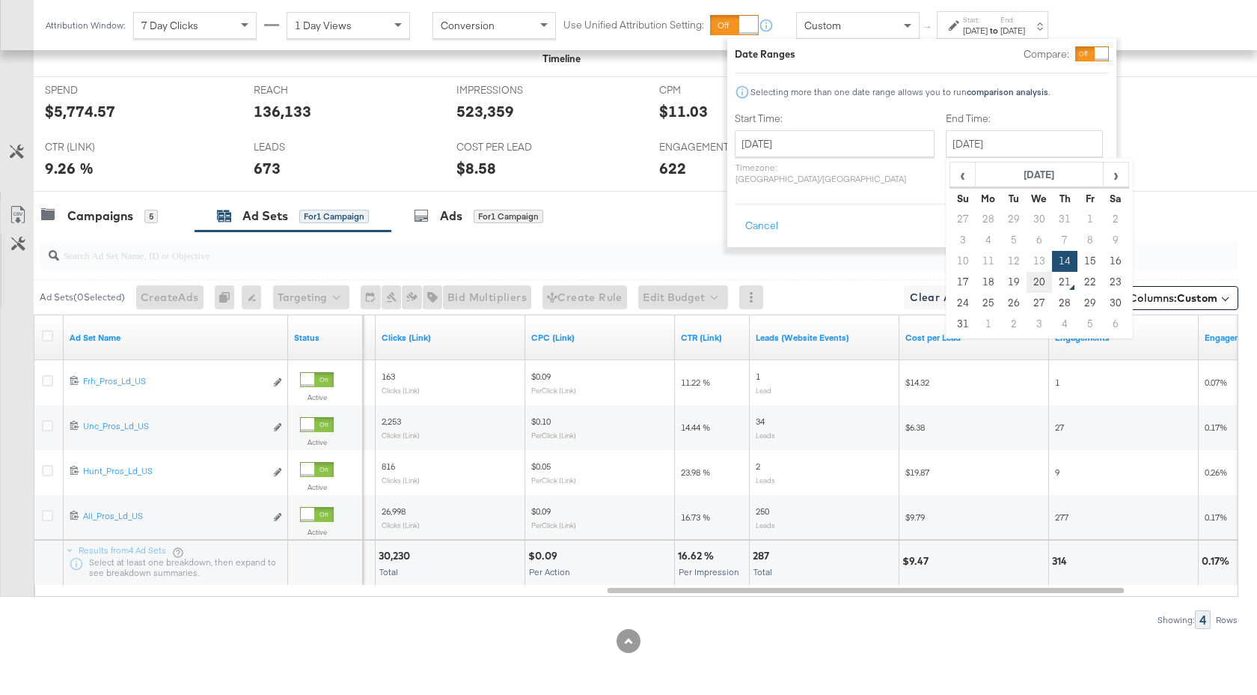
click at [1027, 282] on td "20" at bounding box center [1039, 282] width 25 height 21
type input "August 20th 2025"
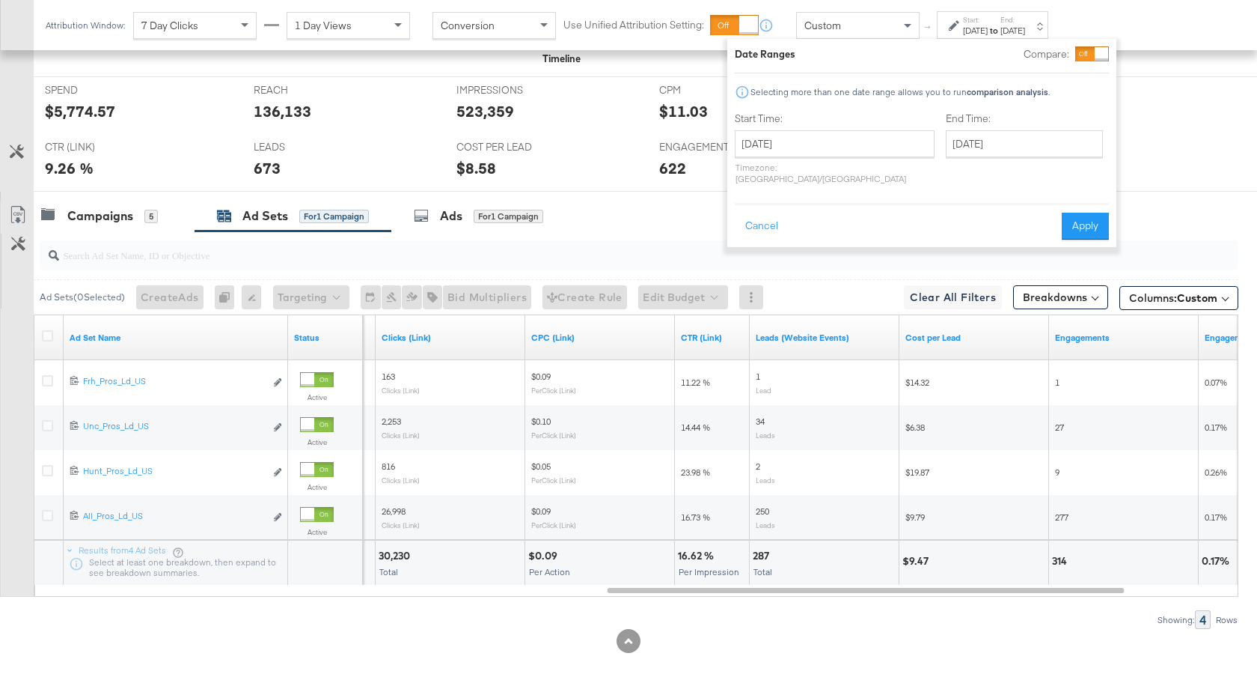
click at [1090, 203] on div "Cancel Apply" at bounding box center [922, 221] width 374 height 37
drag, startPoint x: 1086, startPoint y: 216, endPoint x: 1086, endPoint y: 225, distance: 9.0
click at [1086, 216] on button "Apply" at bounding box center [1085, 226] width 47 height 27
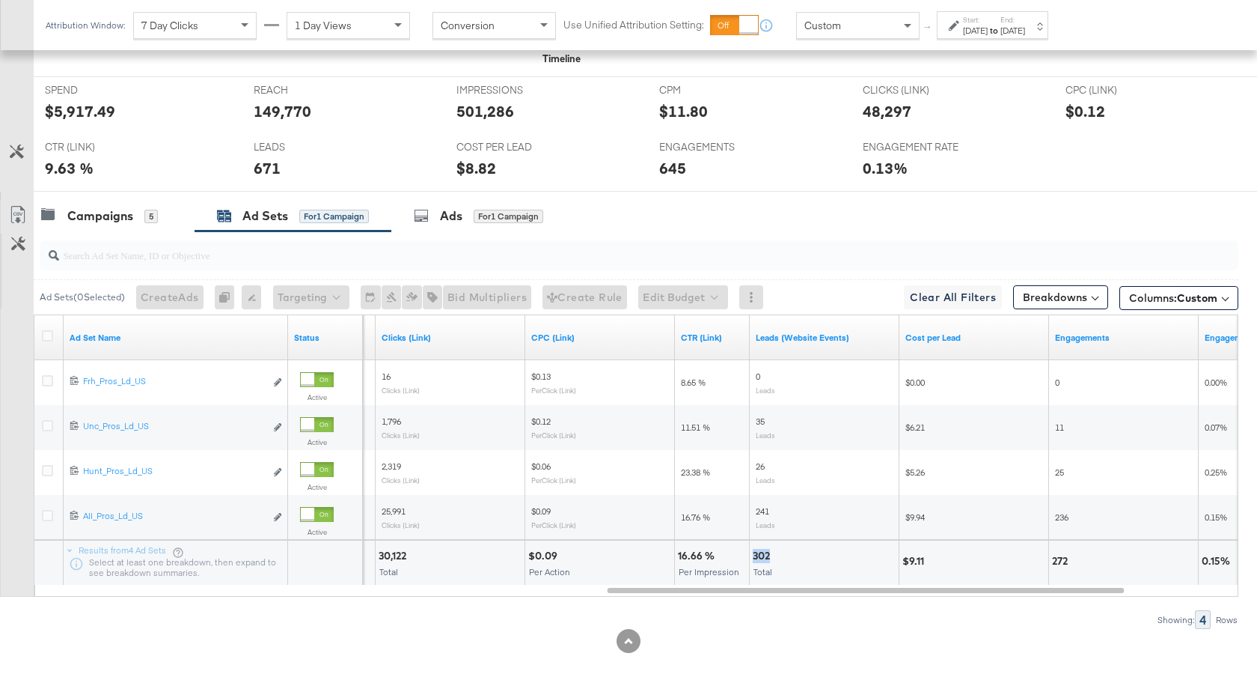
drag, startPoint x: 770, startPoint y: 558, endPoint x: 753, endPoint y: 558, distance: 17.2
click at [753, 558] on div "302" at bounding box center [764, 556] width 22 height 14
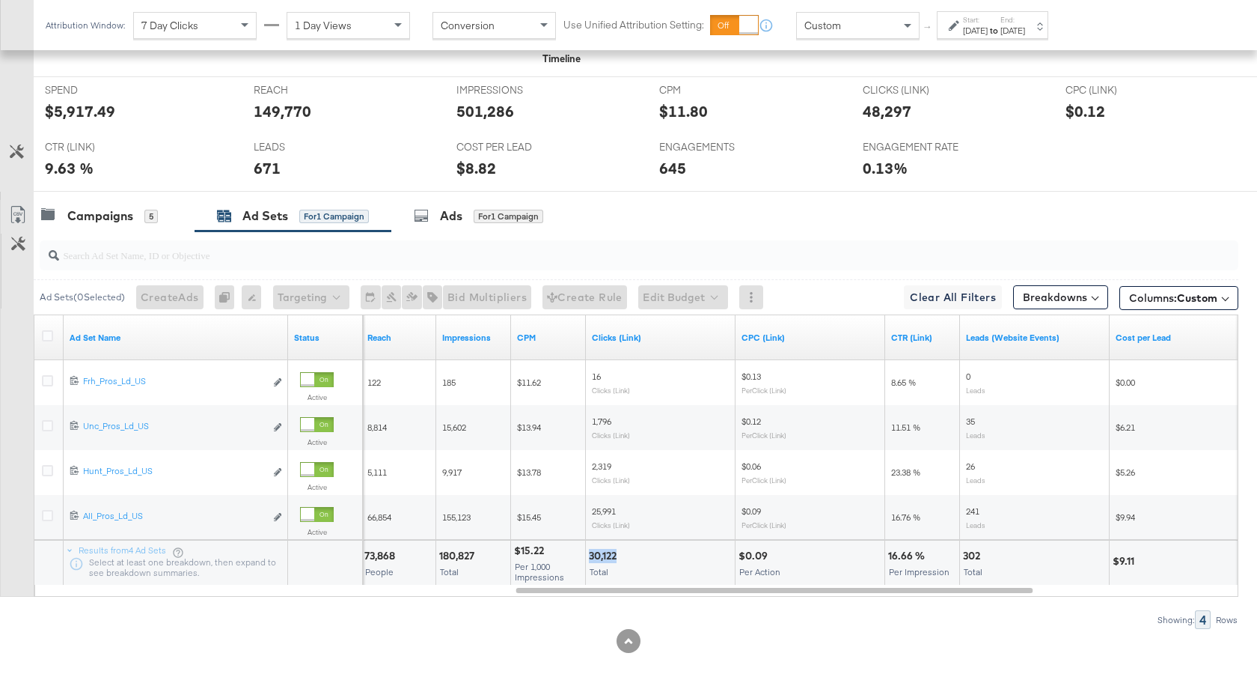
drag, startPoint x: 617, startPoint y: 558, endPoint x: 590, endPoint y: 558, distance: 27.7
click at [590, 558] on div "30,122" at bounding box center [605, 556] width 32 height 14
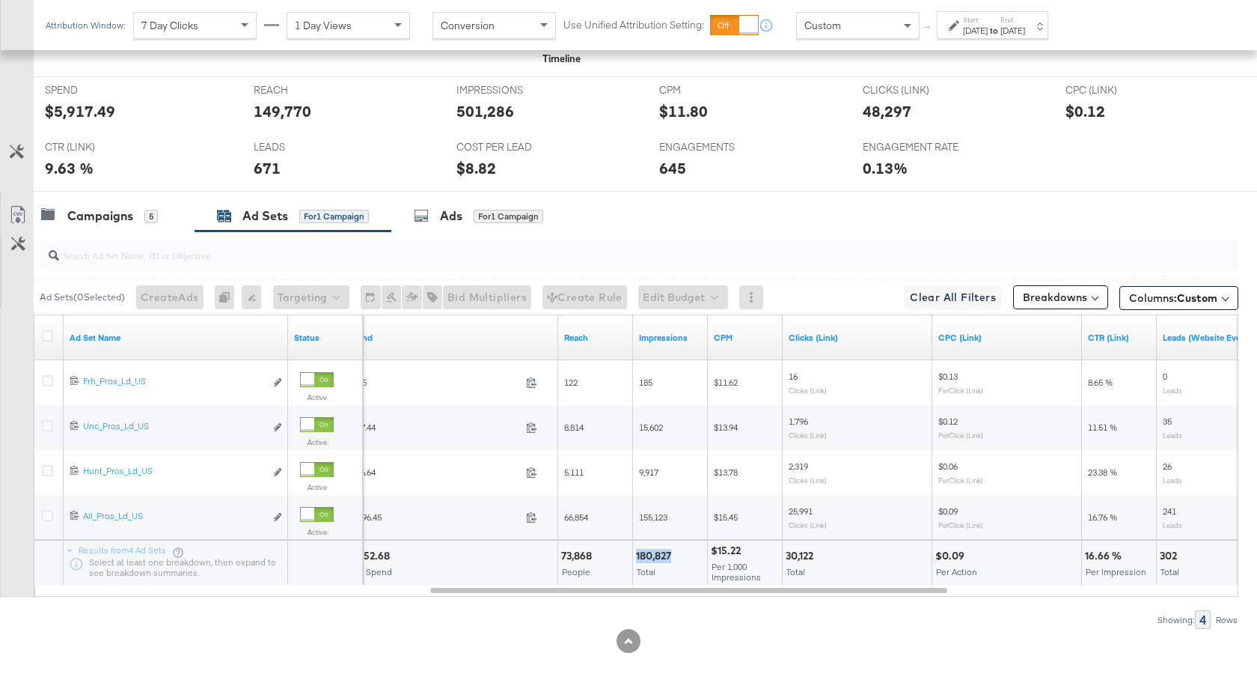
drag, startPoint x: 673, startPoint y: 557, endPoint x: 632, endPoint y: 559, distance: 40.5
click at [633, 559] on div "180,827 Total" at bounding box center [670, 562] width 74 height 45
click at [670, 575] on div "Total" at bounding box center [670, 572] width 68 height 10
drag, startPoint x: 673, startPoint y: 555, endPoint x: 635, endPoint y: 555, distance: 38.2
click at [635, 555] on div "180,827 Total" at bounding box center [670, 562] width 74 height 45
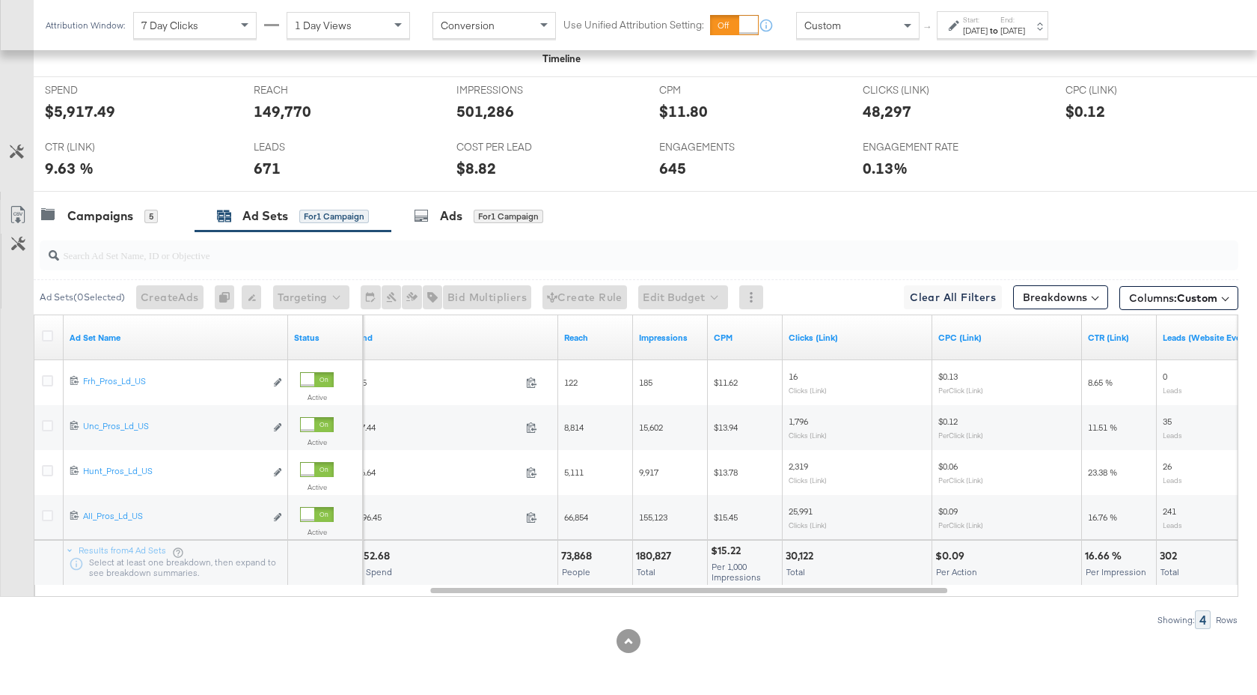
click at [955, 117] on div at bounding box center [937, 114] width 45 height 16
drag, startPoint x: 594, startPoint y: 554, endPoint x: 561, endPoint y: 552, distance: 33.8
click at [561, 552] on div "73,868" at bounding box center [578, 556] width 35 height 14
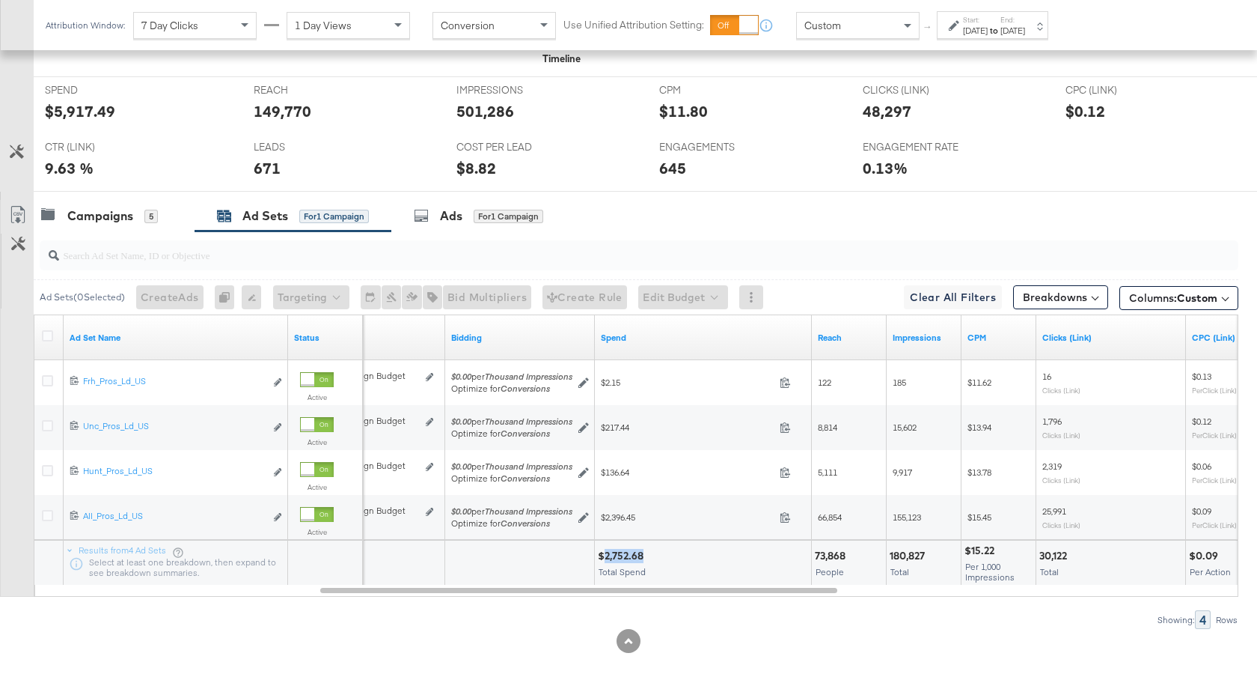
drag, startPoint x: 643, startPoint y: 558, endPoint x: 603, endPoint y: 557, distance: 39.7
click at [603, 557] on div "$2,752.68" at bounding box center [623, 556] width 50 height 14
click at [1025, 22] on label "End:" at bounding box center [1013, 20] width 25 height 10
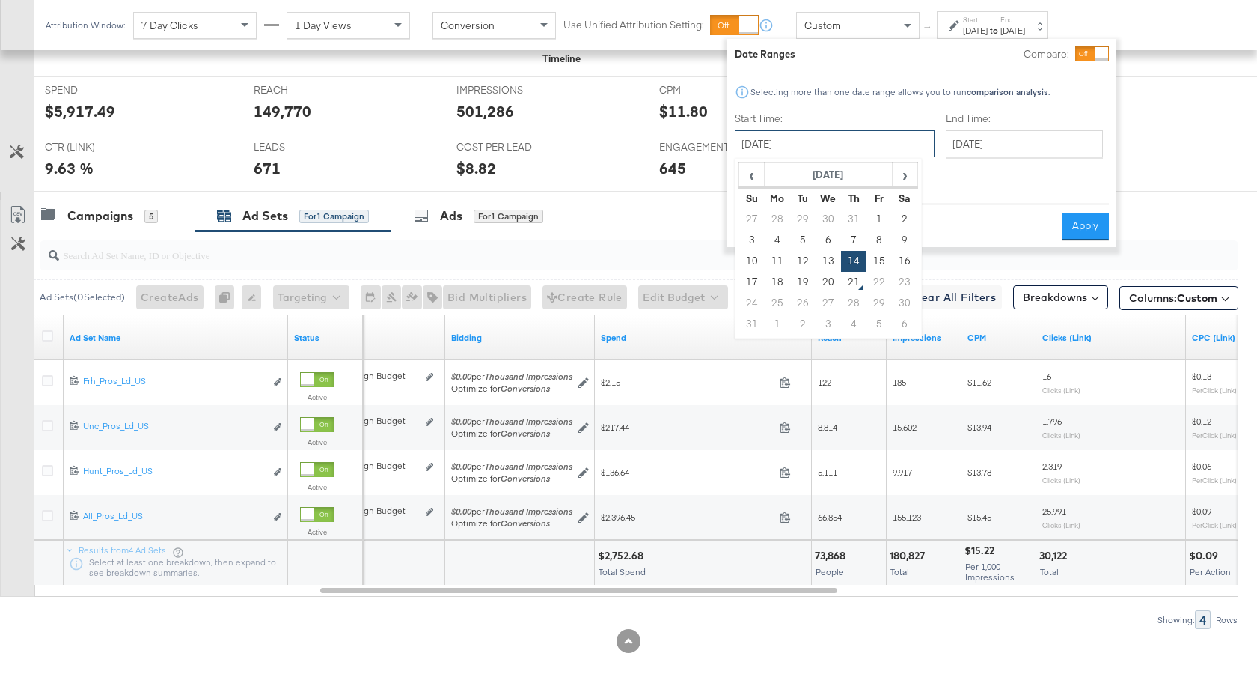
click at [863, 138] on input "August 14th 2025" at bounding box center [835, 143] width 200 height 27
click at [877, 217] on td "1" at bounding box center [879, 219] width 25 height 21
type input "August 1st 2025"
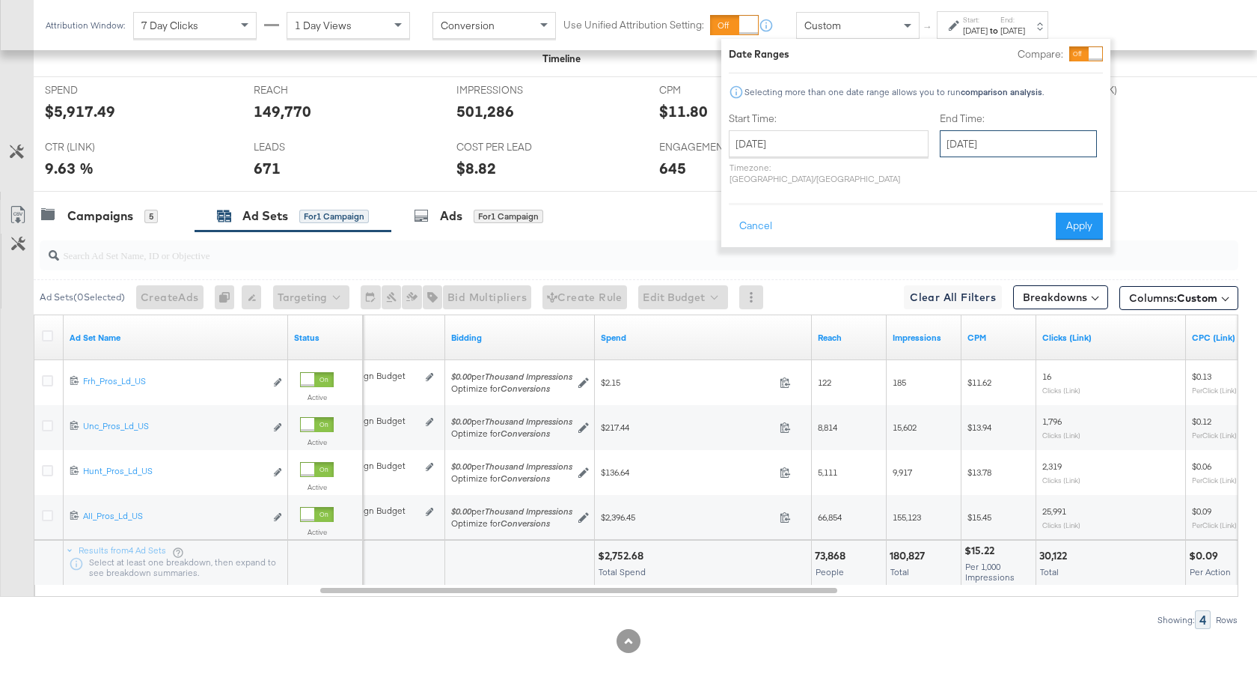
click at [966, 140] on input "August 20th 2025" at bounding box center [1018, 143] width 157 height 27
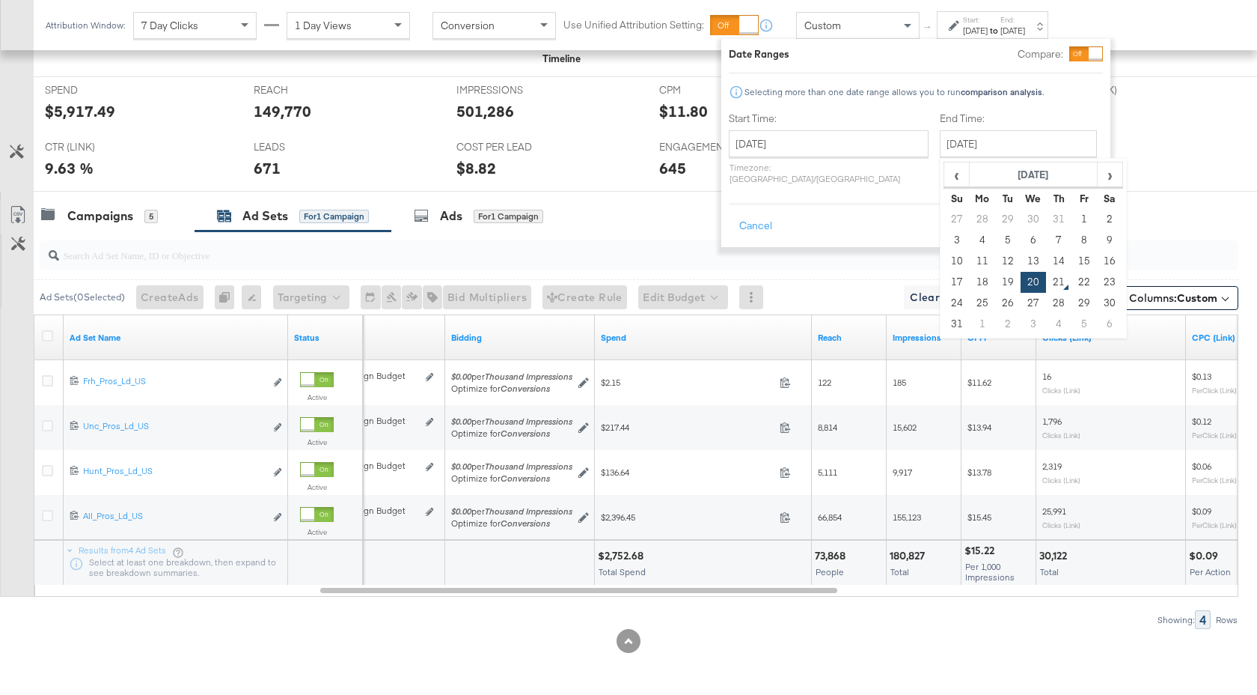
click at [1092, 213] on button "Apply" at bounding box center [1079, 226] width 47 height 27
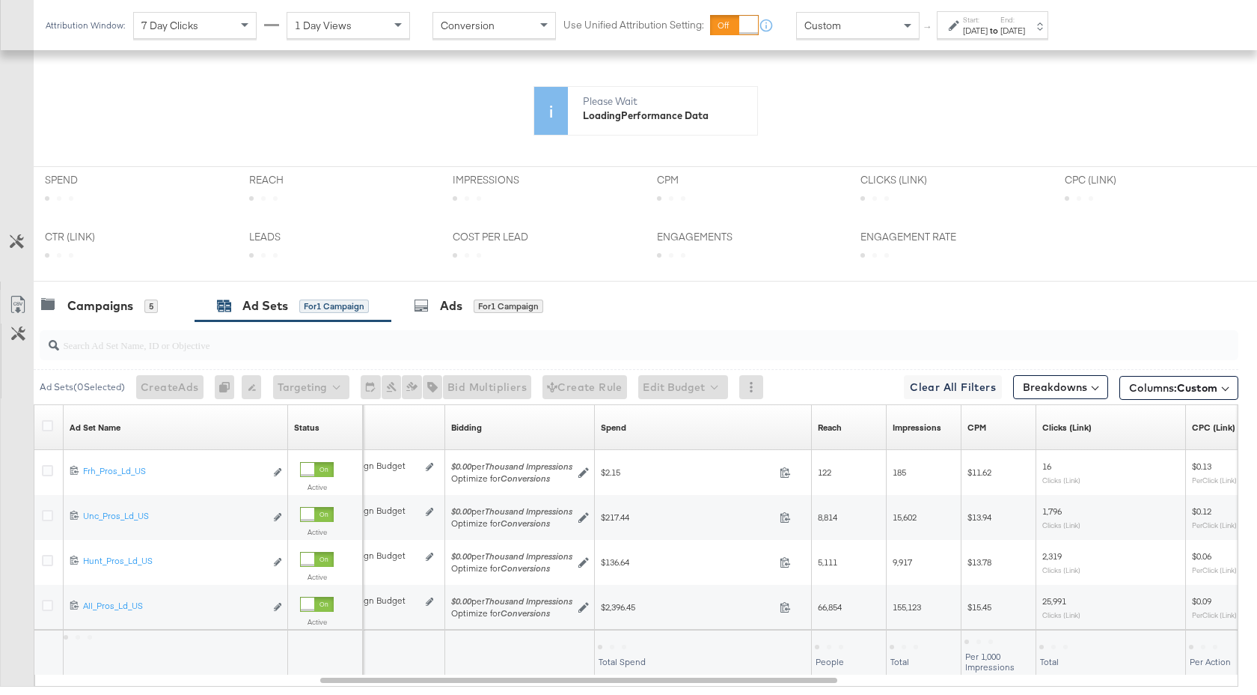
click at [100, 220] on rect at bounding box center [120, 219] width 66 height 113
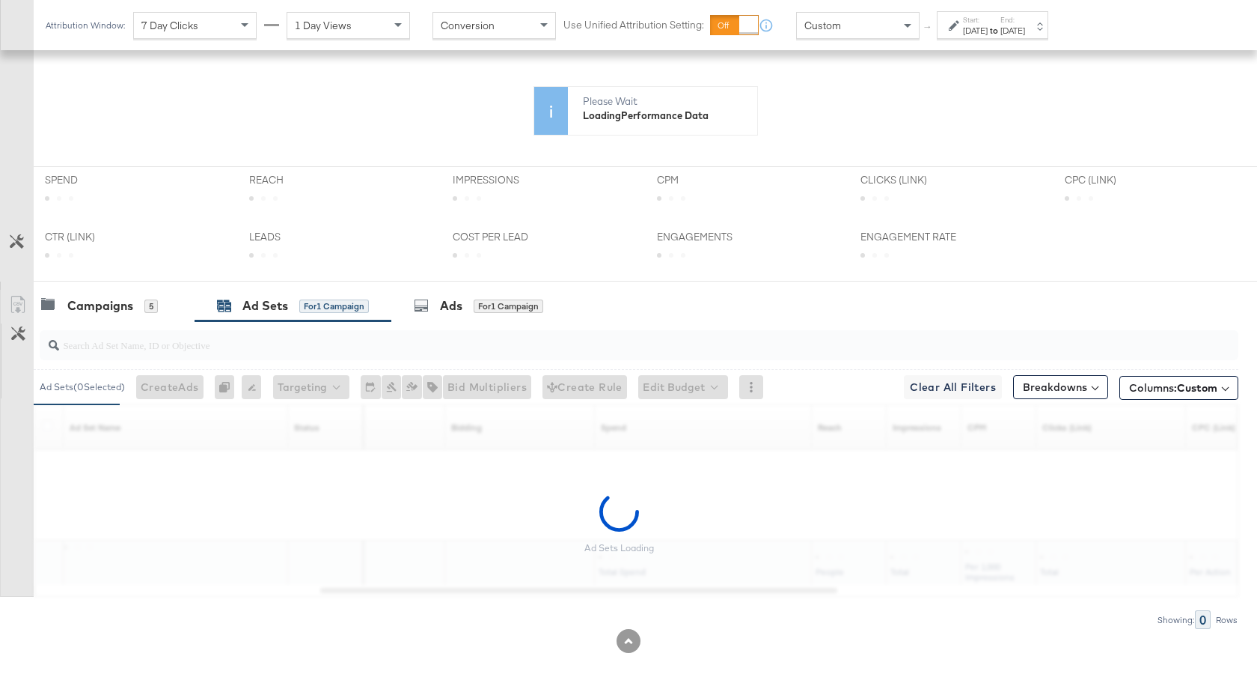
scroll to position [586, 0]
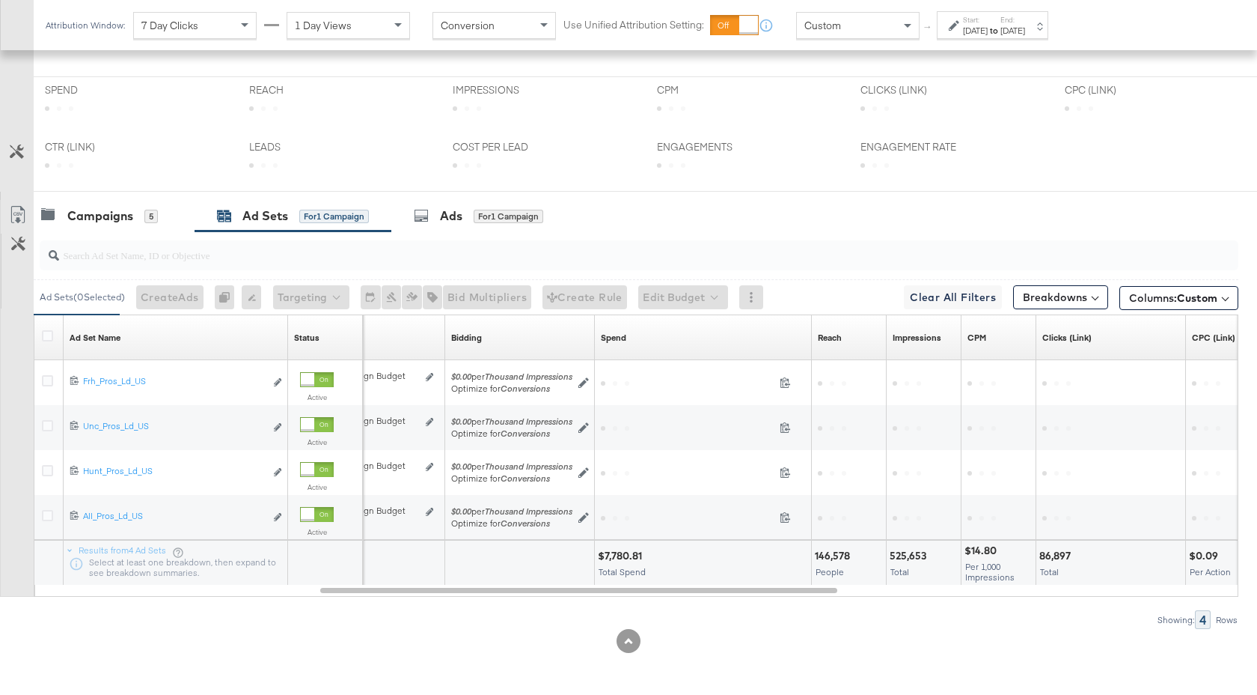
click at [120, 315] on div "Ad Set Name Sorting Unavailable" at bounding box center [176, 337] width 225 height 45
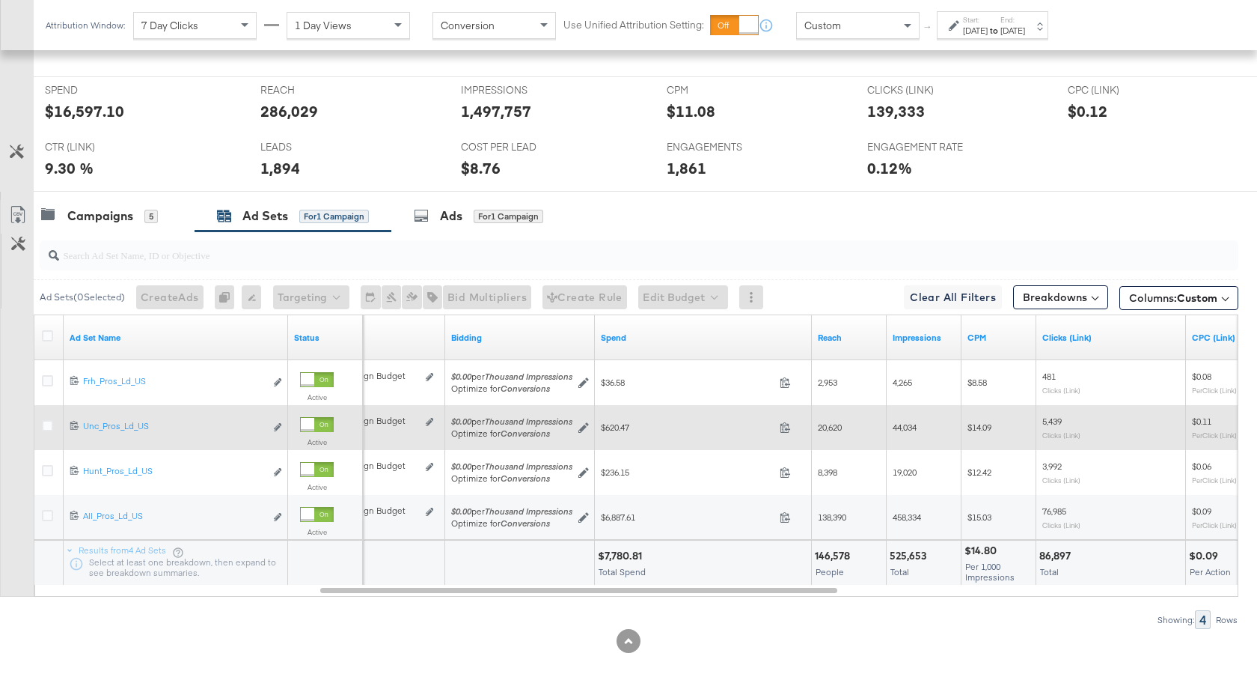
scroll to position [732, 0]
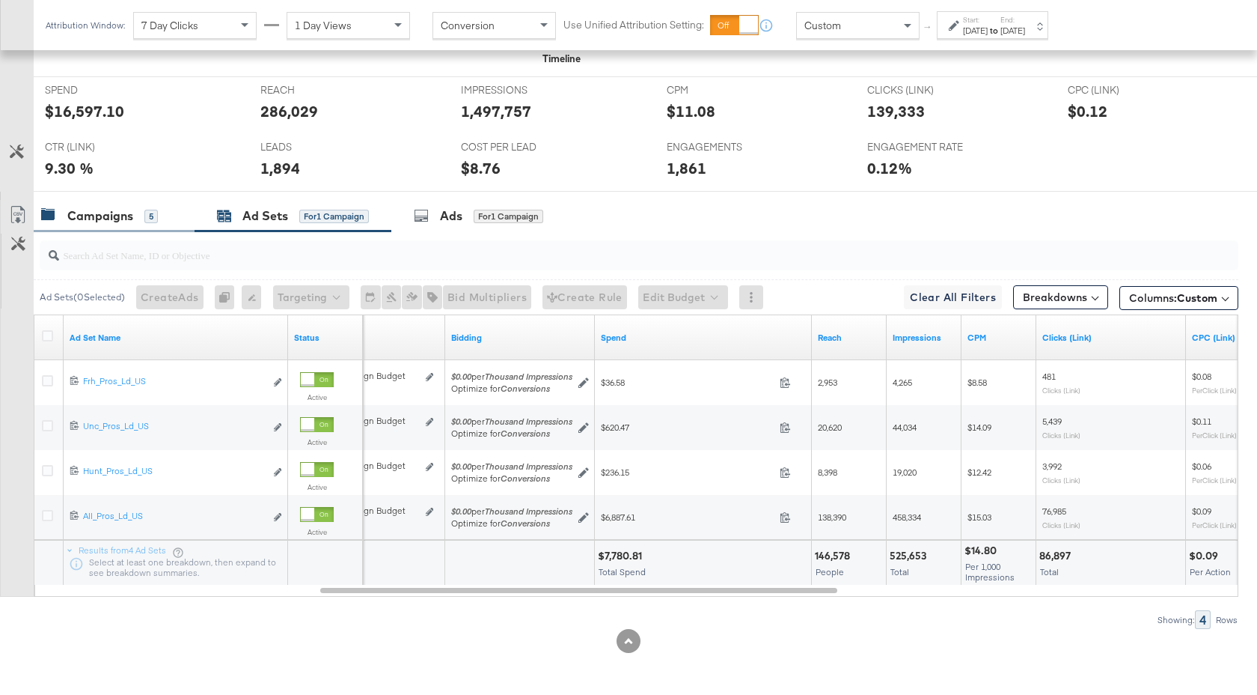
click at [126, 213] on div "Campaigns" at bounding box center [100, 215] width 66 height 17
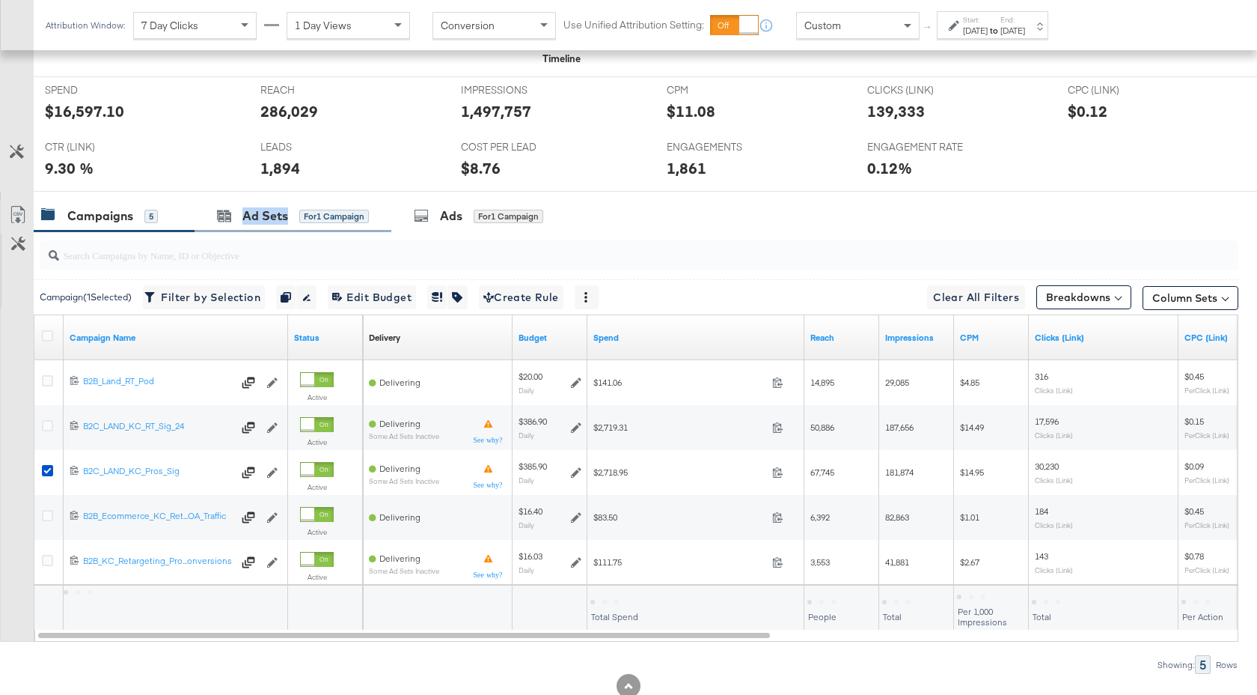
click at [241, 225] on div "Ad Sets for 1 Campaign" at bounding box center [293, 216] width 197 height 32
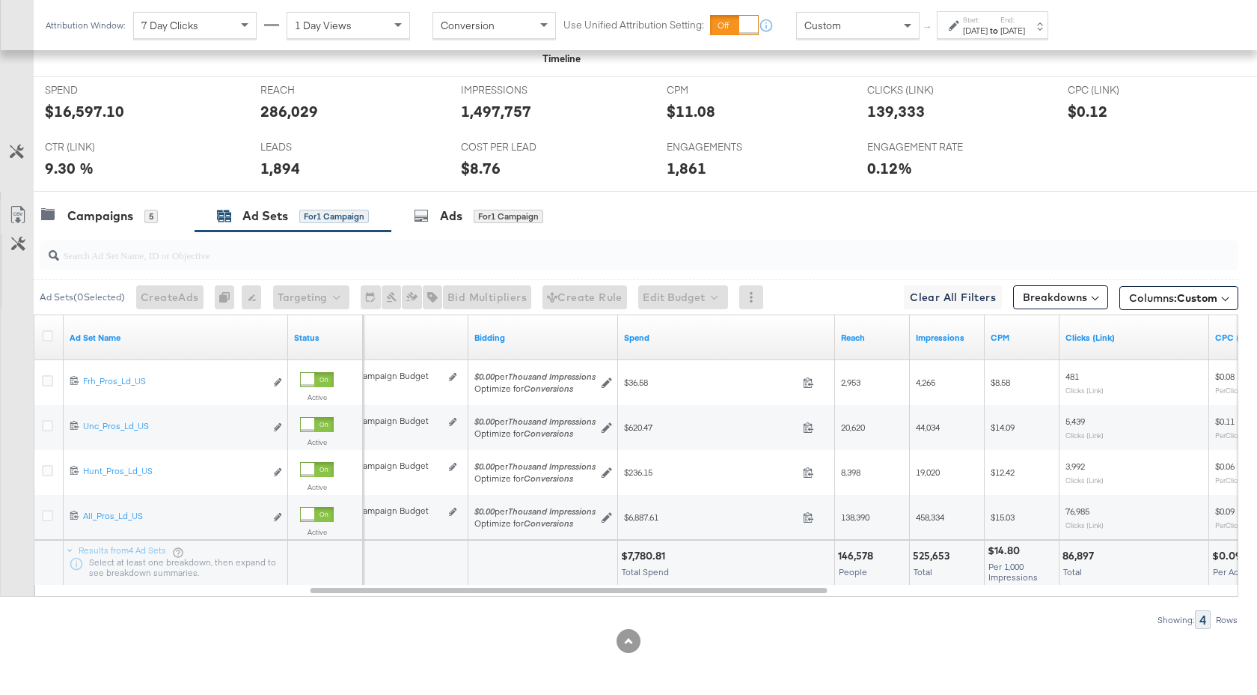
click at [695, 636] on div at bounding box center [628, 641] width 1257 height 24
drag, startPoint x: 666, startPoint y: 555, endPoint x: 622, endPoint y: 557, distance: 44.2
click at [622, 557] on div "$7,780.81" at bounding box center [645, 556] width 49 height 14
drag, startPoint x: 1020, startPoint y: 550, endPoint x: 989, endPoint y: 550, distance: 31.4
click at [989, 550] on div "$14.80" at bounding box center [1006, 550] width 37 height 14
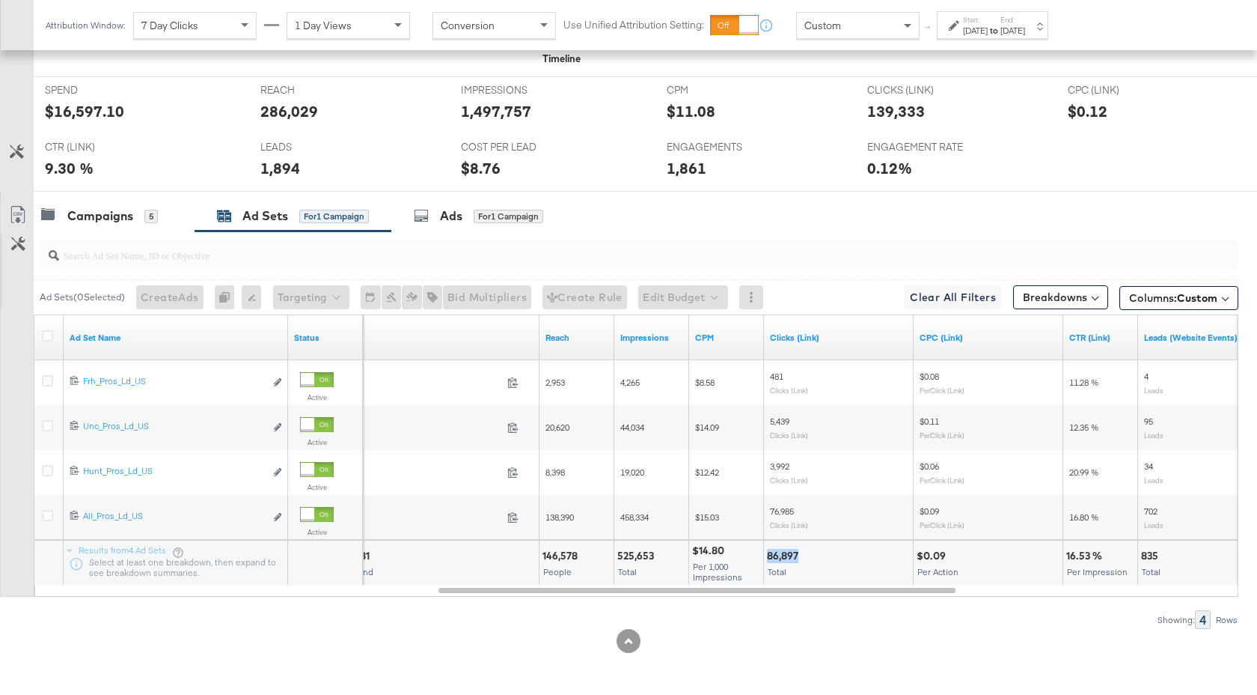
drag, startPoint x: 799, startPoint y: 555, endPoint x: 766, endPoint y: 555, distance: 32.2
click at [767, 555] on div "86,897" at bounding box center [785, 556] width 36 height 14
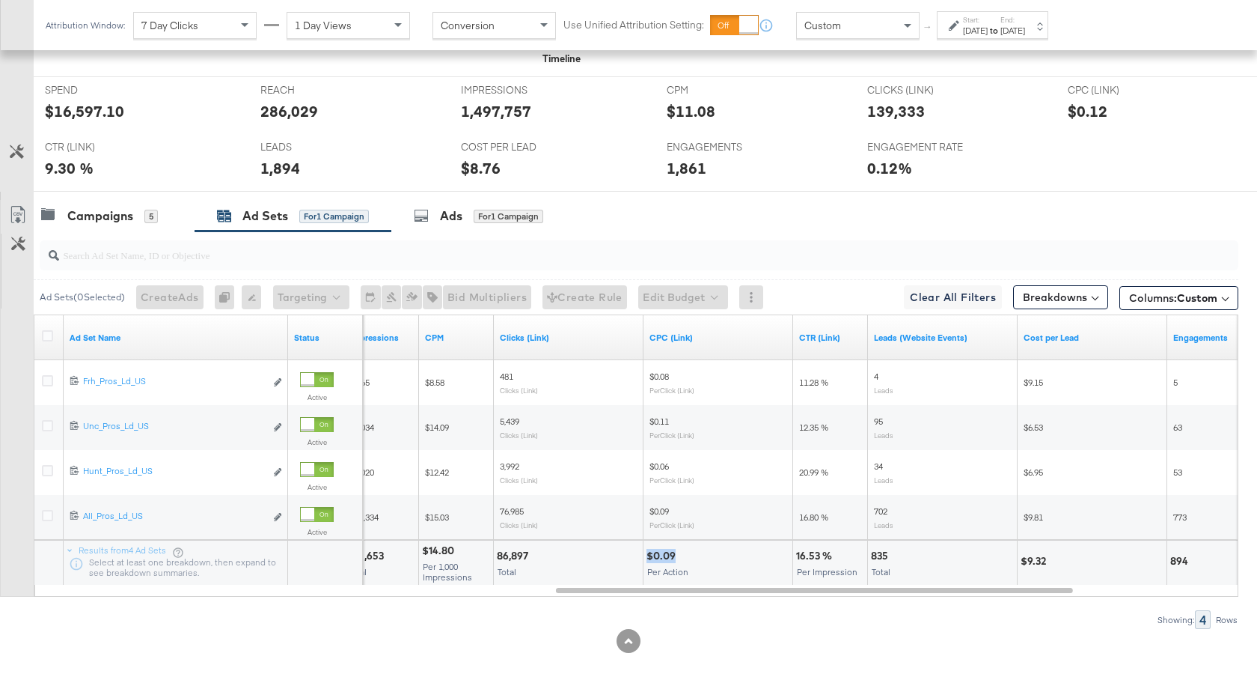
drag, startPoint x: 675, startPoint y: 558, endPoint x: 647, endPoint y: 558, distance: 27.7
click at [647, 558] on div "$0.09" at bounding box center [664, 556] width 34 height 14
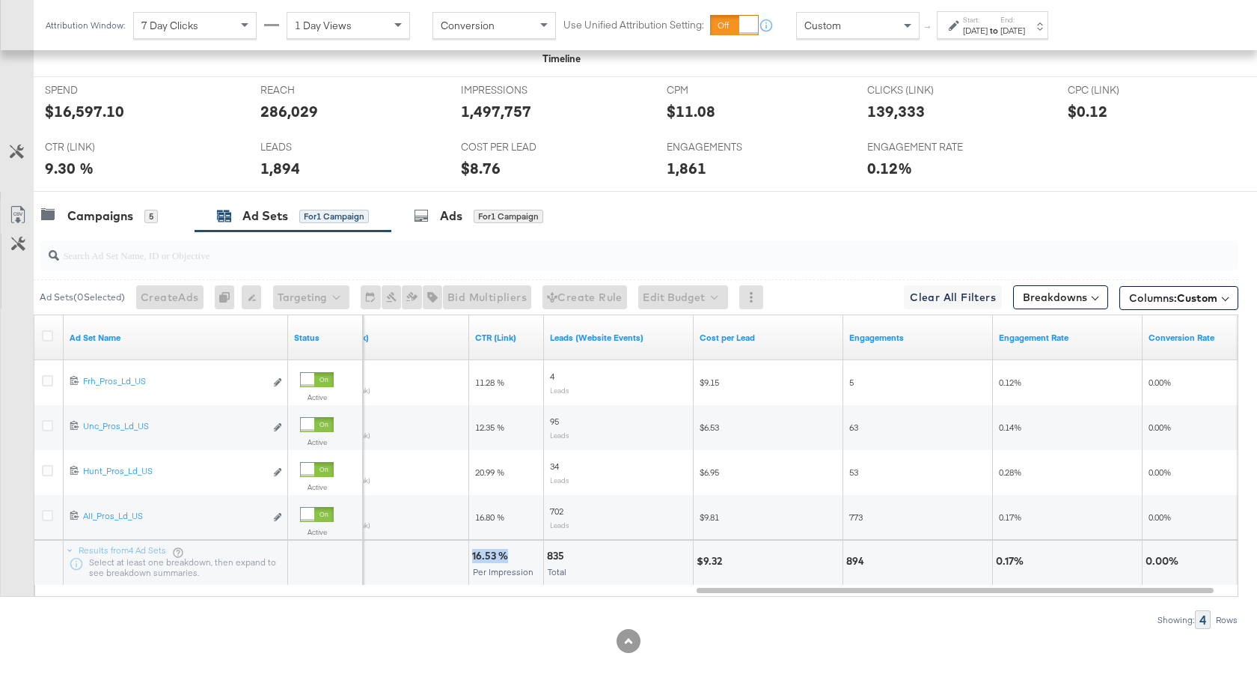
drag, startPoint x: 507, startPoint y: 558, endPoint x: 470, endPoint y: 558, distance: 36.7
click at [470, 558] on div "16.53 % Per Impression" at bounding box center [506, 562] width 74 height 45
drag, startPoint x: 566, startPoint y: 556, endPoint x: 547, endPoint y: 556, distance: 18.7
click at [547, 556] on div "835" at bounding box center [558, 556] width 22 height 14
drag, startPoint x: 723, startPoint y: 562, endPoint x: 698, endPoint y: 562, distance: 24.7
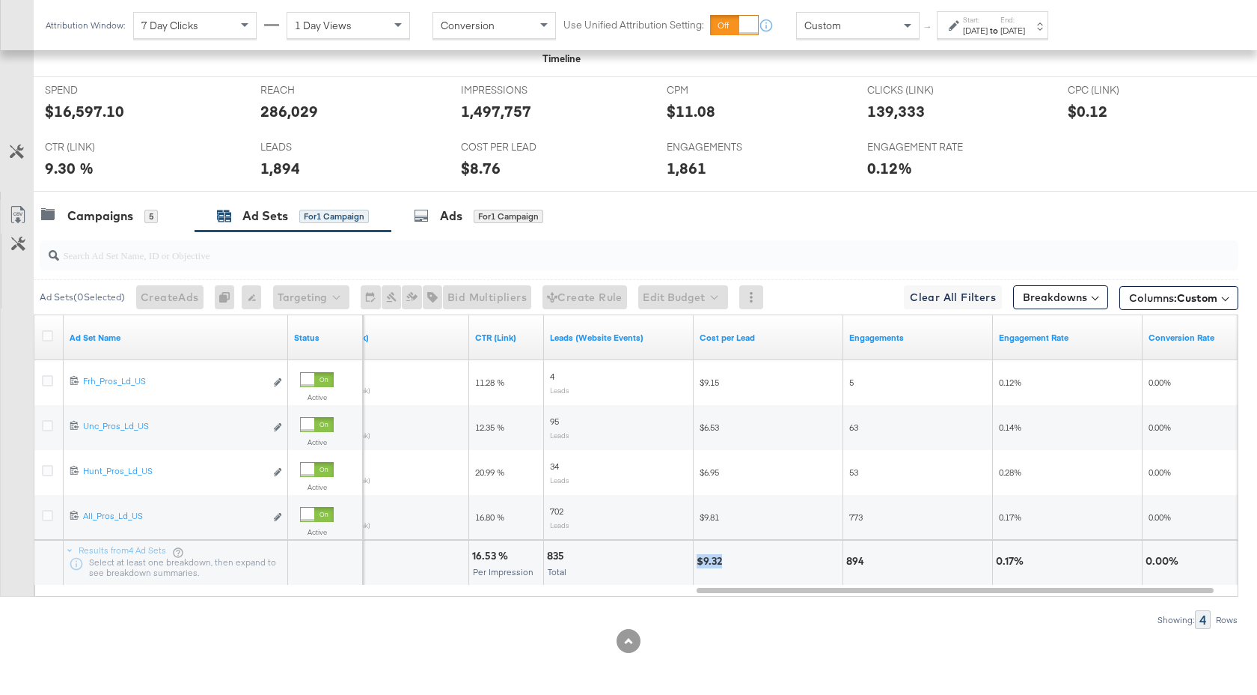
click at [698, 562] on div "$9.32" at bounding box center [712, 561] width 30 height 14
click at [121, 225] on div "Campaigns 5" at bounding box center [114, 216] width 161 height 32
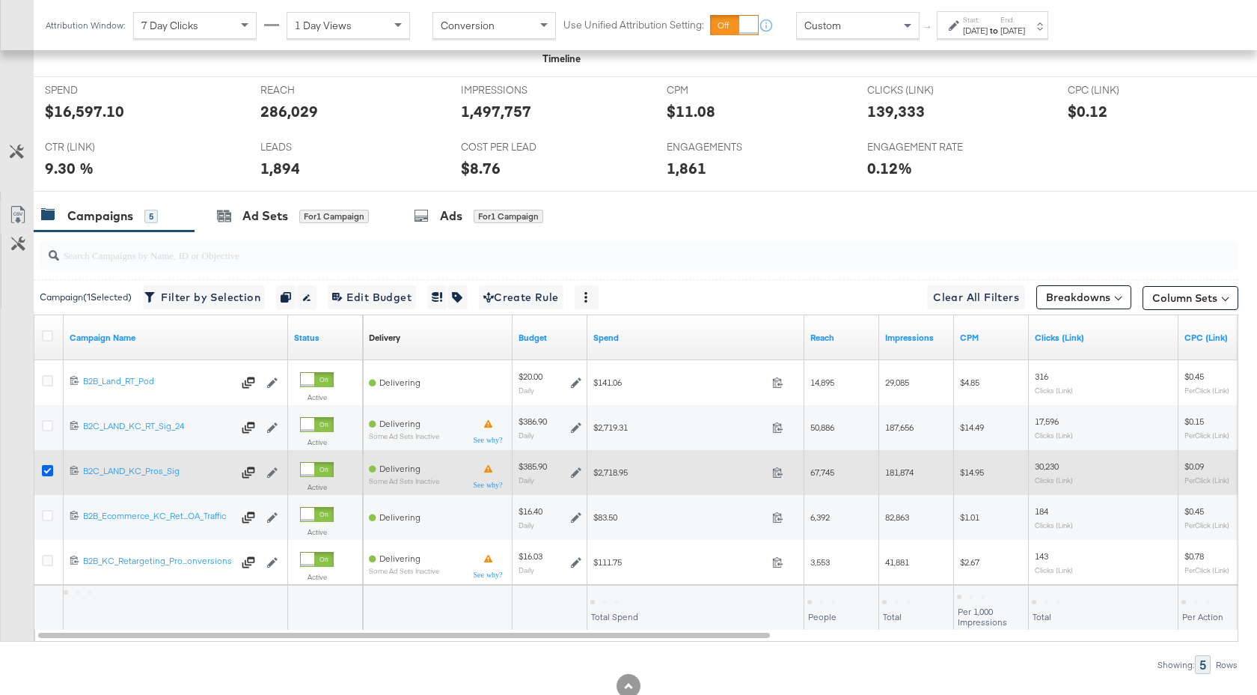
click at [46, 469] on icon at bounding box center [47, 470] width 11 height 11
click at [0, 0] on input "checkbox" at bounding box center [0, 0] width 0 height 0
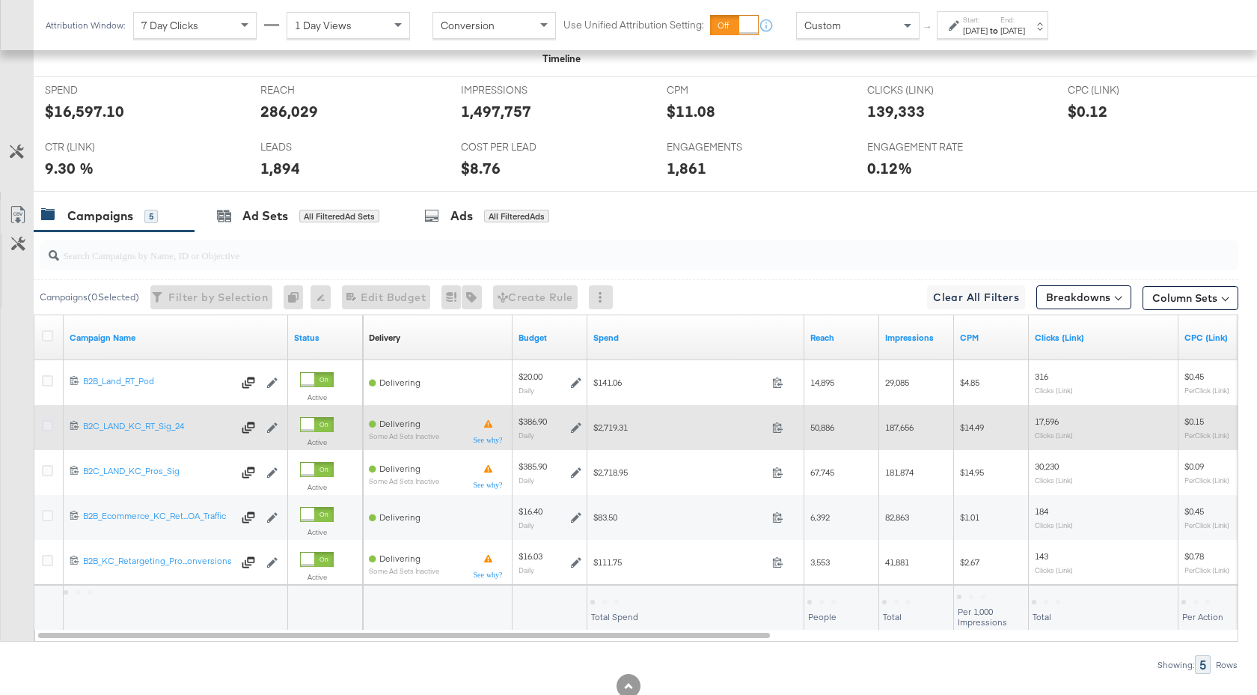
click at [49, 424] on icon at bounding box center [47, 425] width 11 height 11
click at [0, 0] on input "checkbox" at bounding box center [0, 0] width 0 height 0
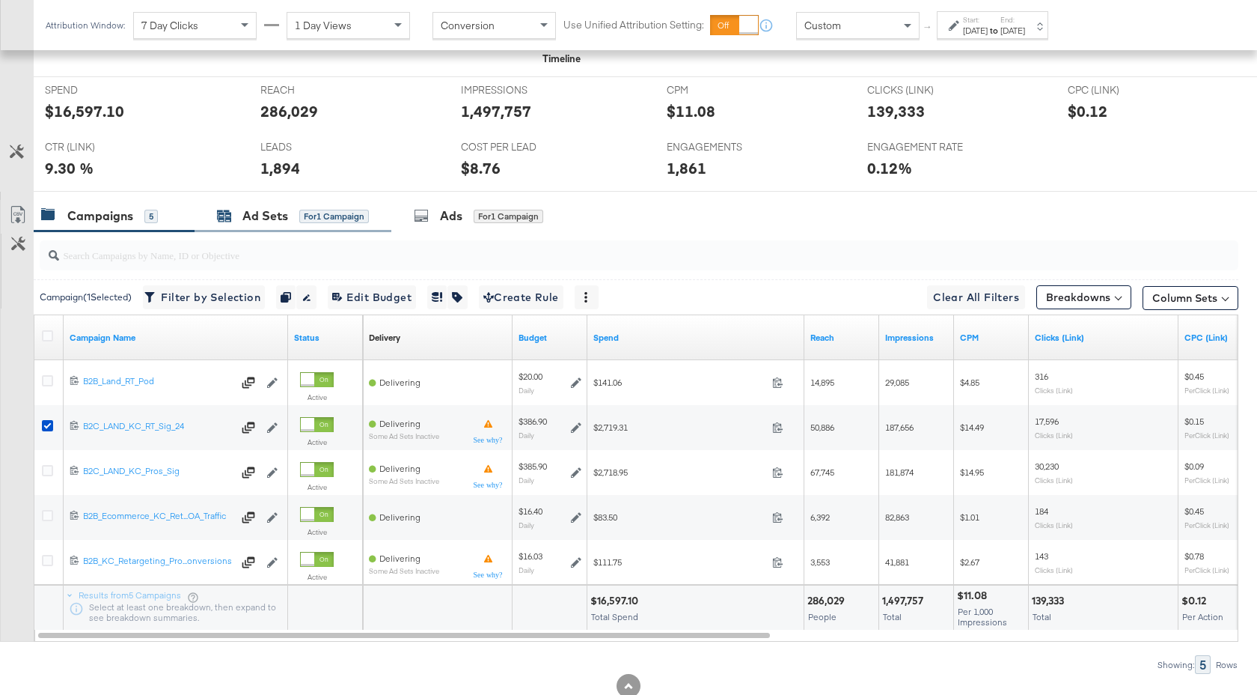
click at [260, 218] on div "Ad Sets" at bounding box center [265, 215] width 46 height 17
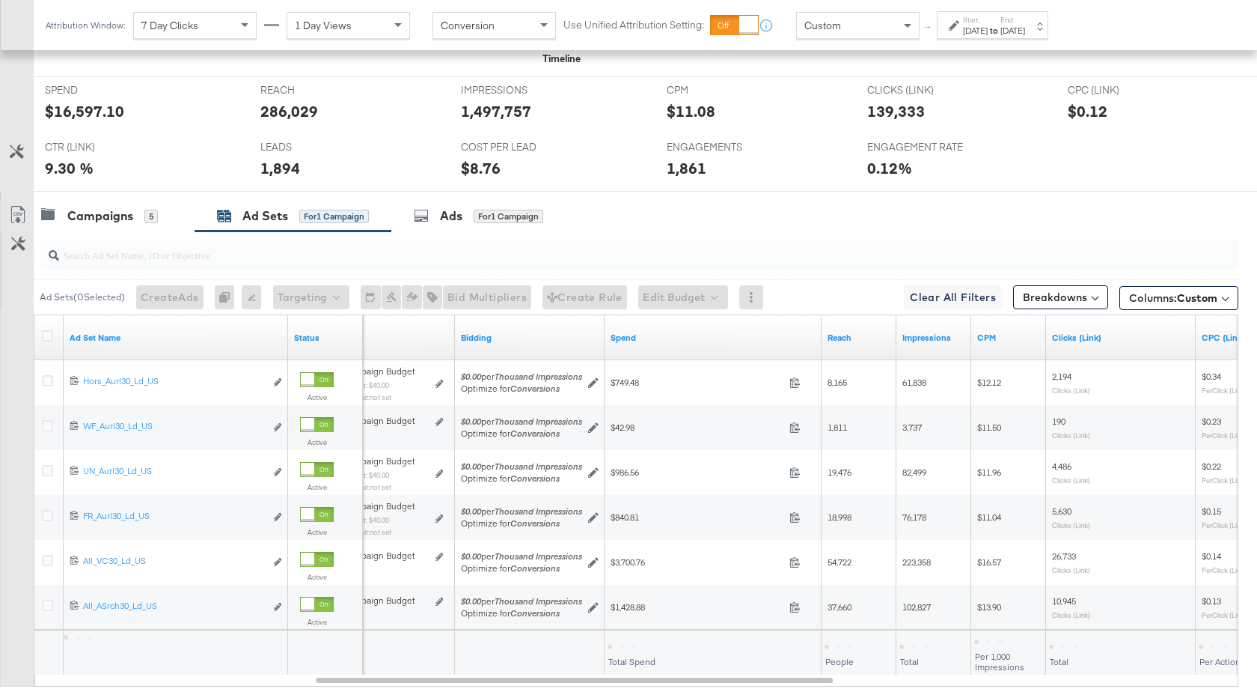
scroll to position [822, 0]
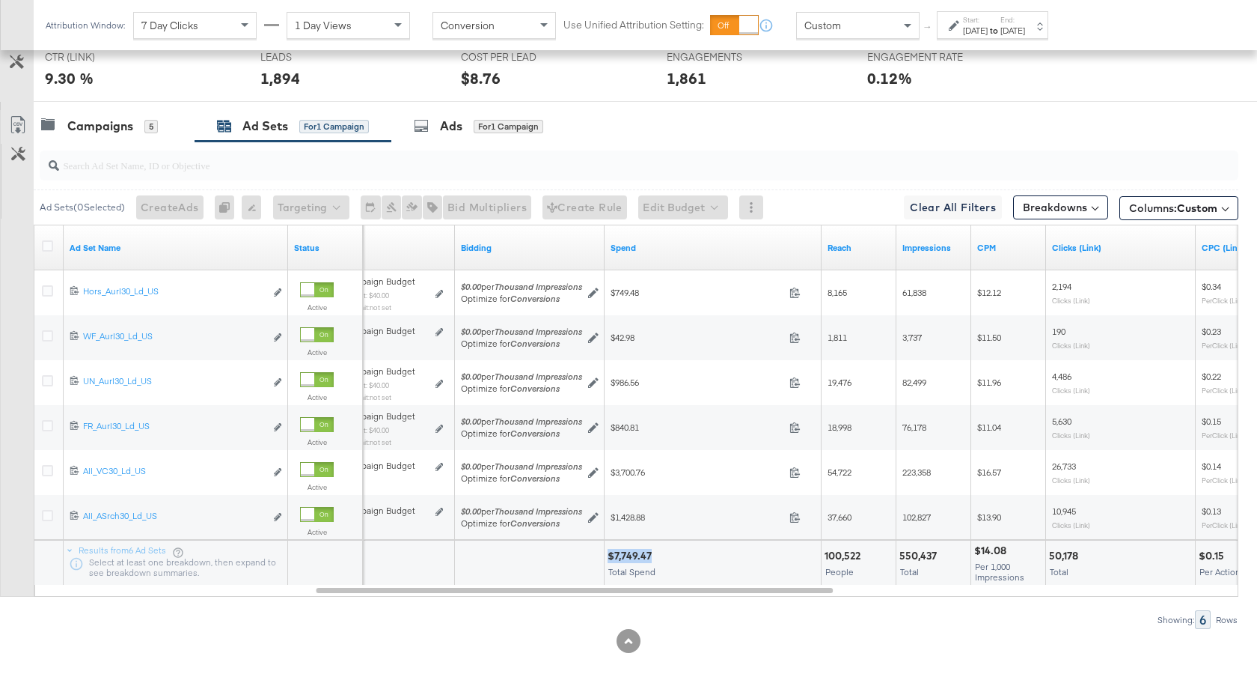
drag, startPoint x: 652, startPoint y: 557, endPoint x: 608, endPoint y: 558, distance: 44.2
click at [608, 558] on div "$7,749.47" at bounding box center [632, 556] width 49 height 14
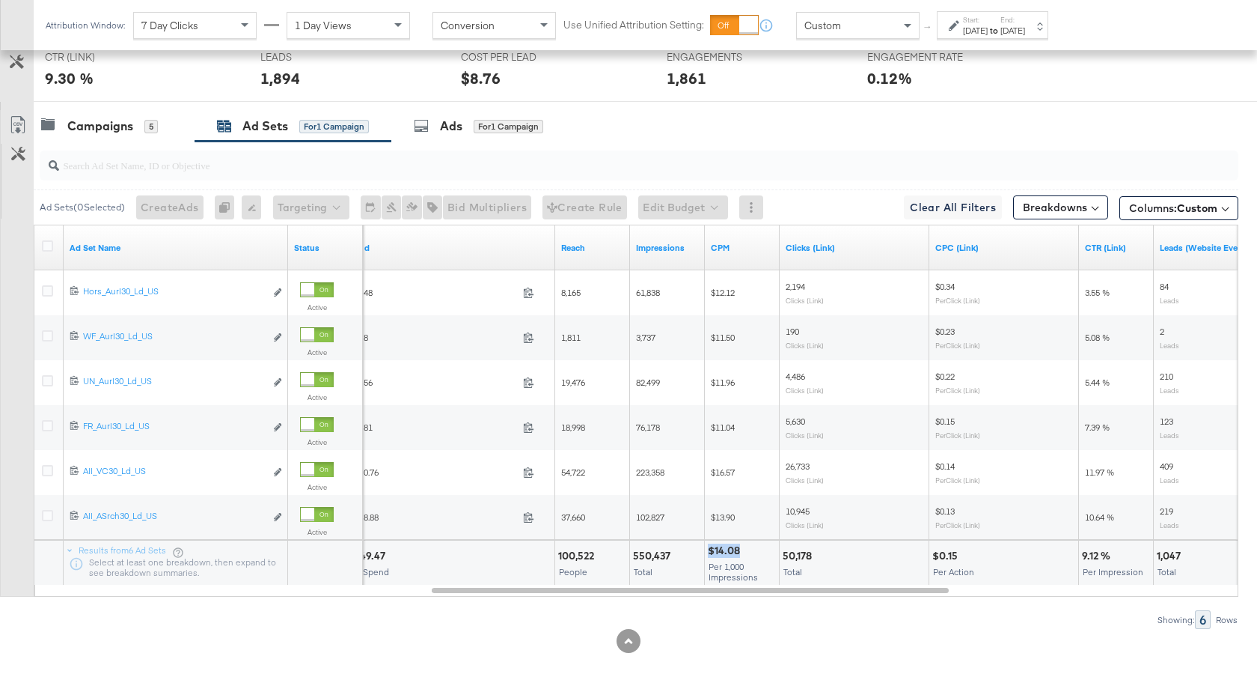
drag, startPoint x: 741, startPoint y: 547, endPoint x: 709, endPoint y: 548, distance: 32.2
click at [709, 548] on div "$14.08" at bounding box center [726, 550] width 37 height 14
drag, startPoint x: 815, startPoint y: 555, endPoint x: 784, endPoint y: 556, distance: 31.4
click at [784, 556] on div "50,178" at bounding box center [800, 556] width 34 height 14
drag, startPoint x: 958, startPoint y: 558, endPoint x: 931, endPoint y: 558, distance: 27.0
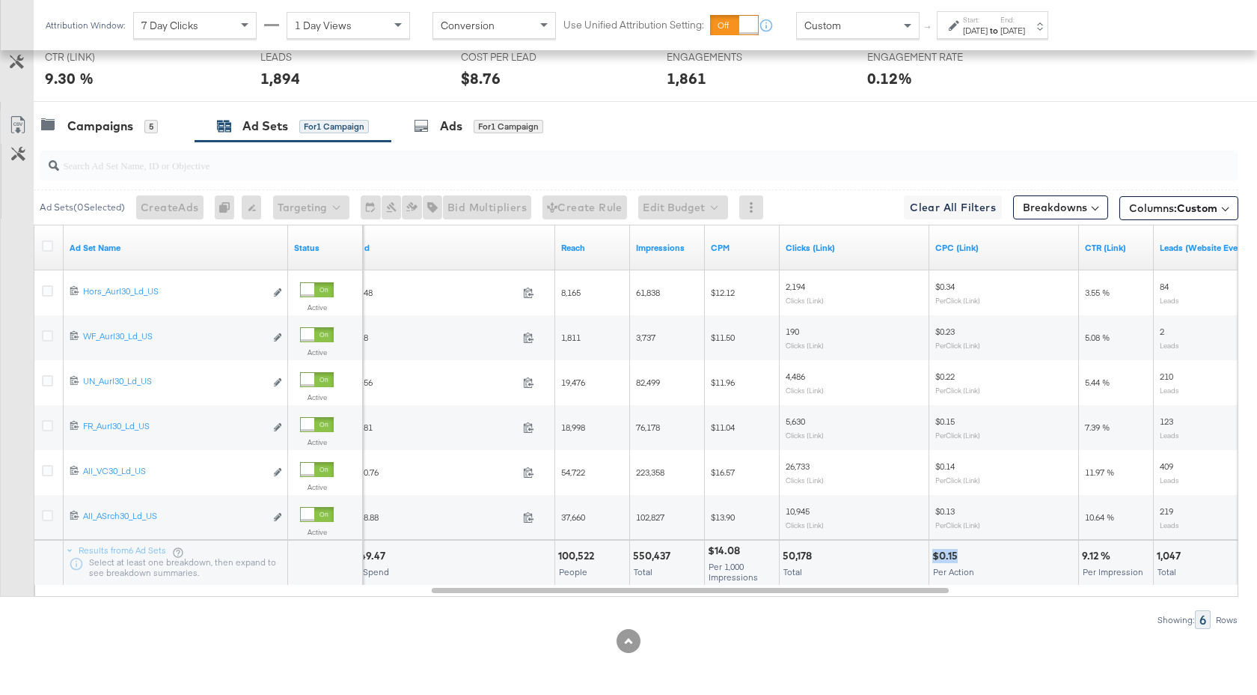
click at [931, 558] on div "$0.15 Per Action" at bounding box center [1004, 562] width 149 height 45
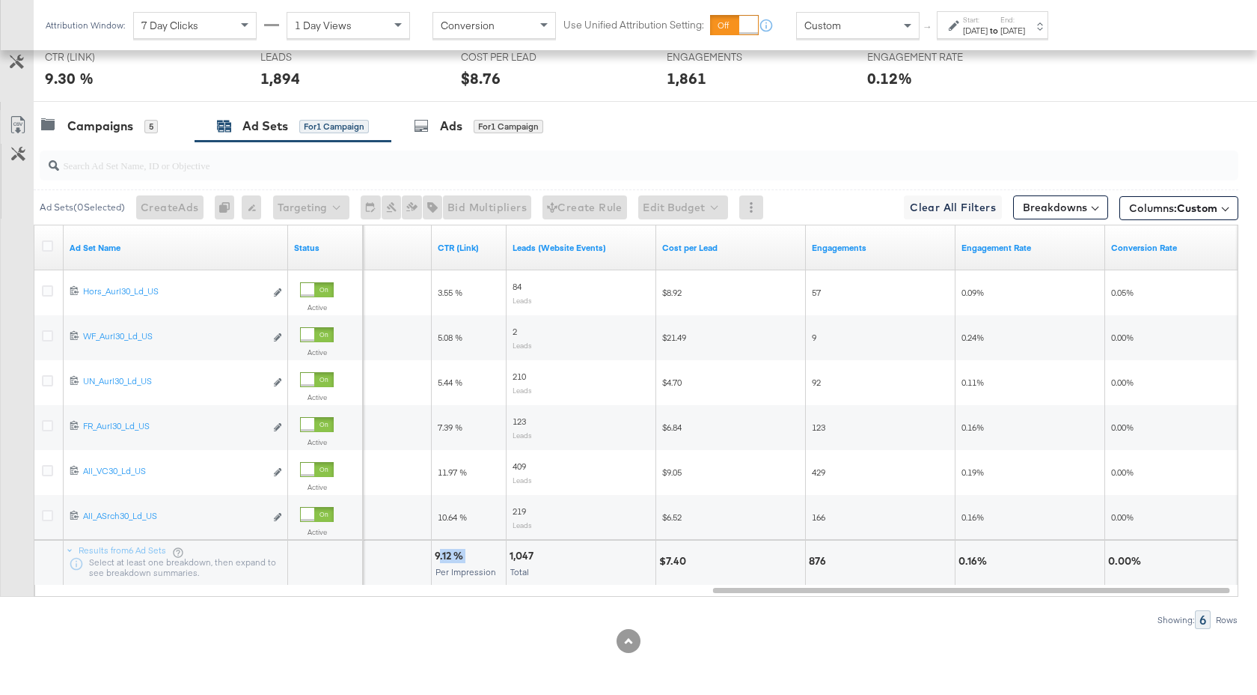
drag, startPoint x: 465, startPoint y: 555, endPoint x: 437, endPoint y: 556, distance: 27.7
click at [437, 556] on div "9.12 %" at bounding box center [451, 556] width 33 height 14
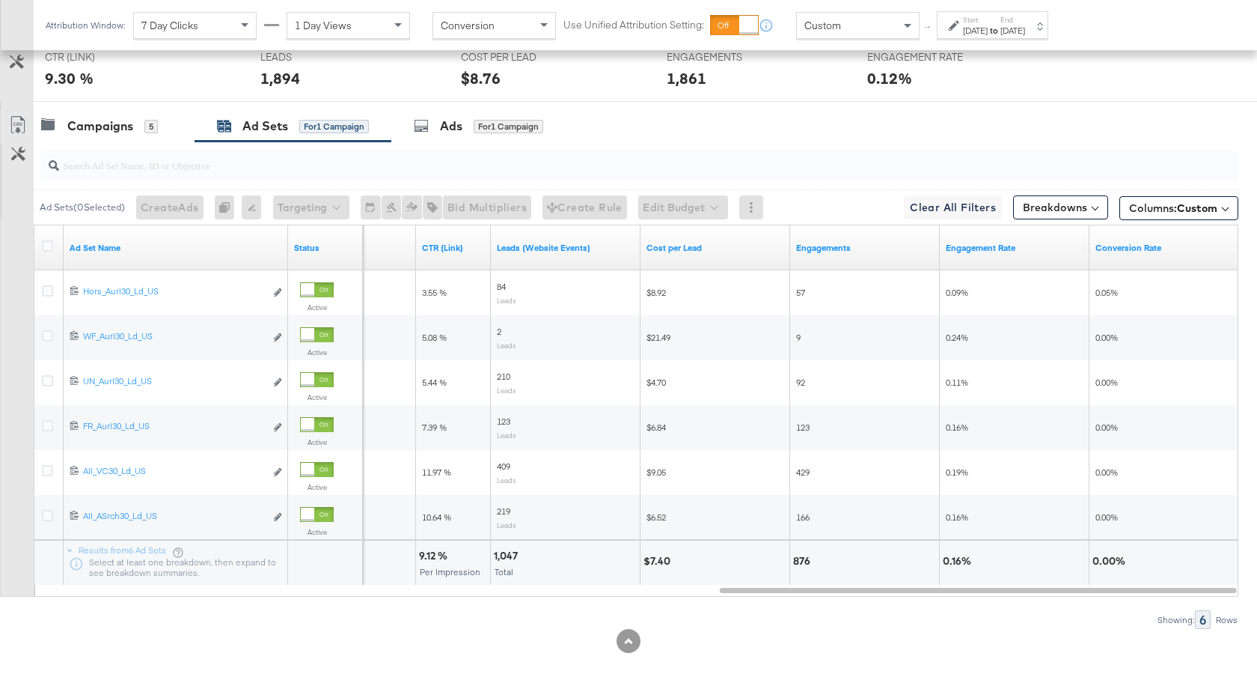
click at [811, 561] on div "876" at bounding box center [804, 561] width 22 height 14
drag, startPoint x: 519, startPoint y: 556, endPoint x: 494, endPoint y: 558, distance: 25.5
click at [494, 558] on div "1,047" at bounding box center [508, 556] width 28 height 14
drag, startPoint x: 671, startPoint y: 561, endPoint x: 644, endPoint y: 561, distance: 26.2
click at [644, 561] on div "$7.40" at bounding box center [659, 561] width 31 height 14
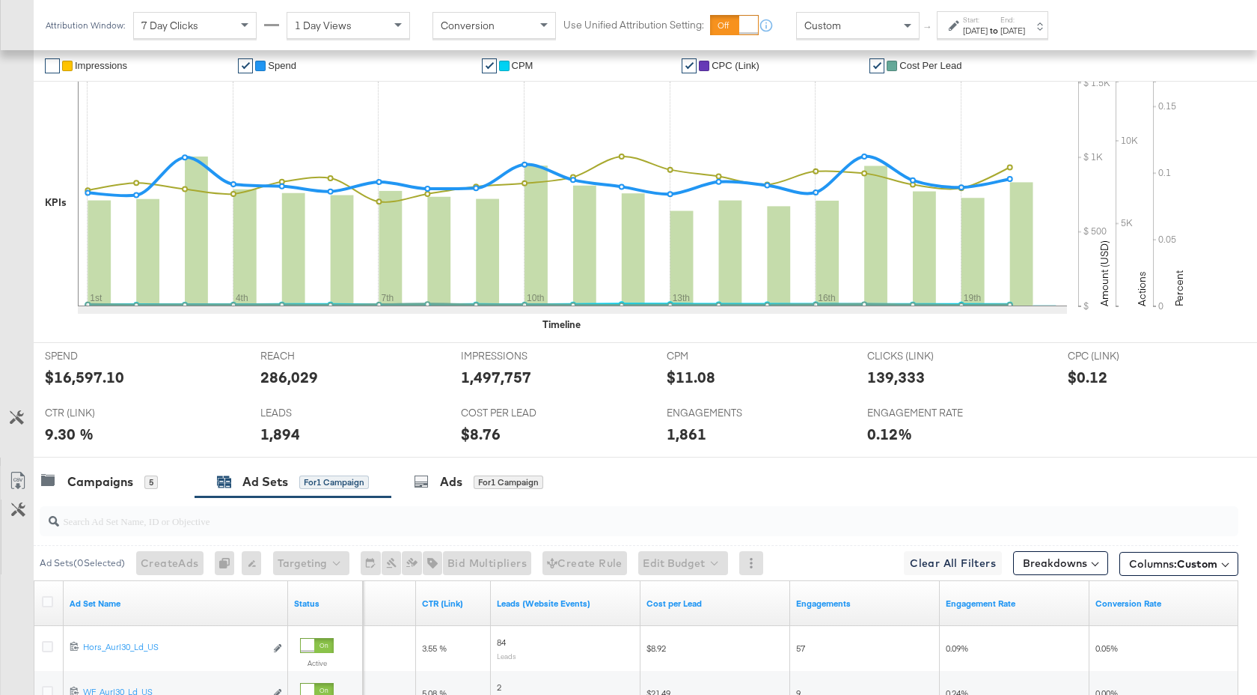
scroll to position [0, 0]
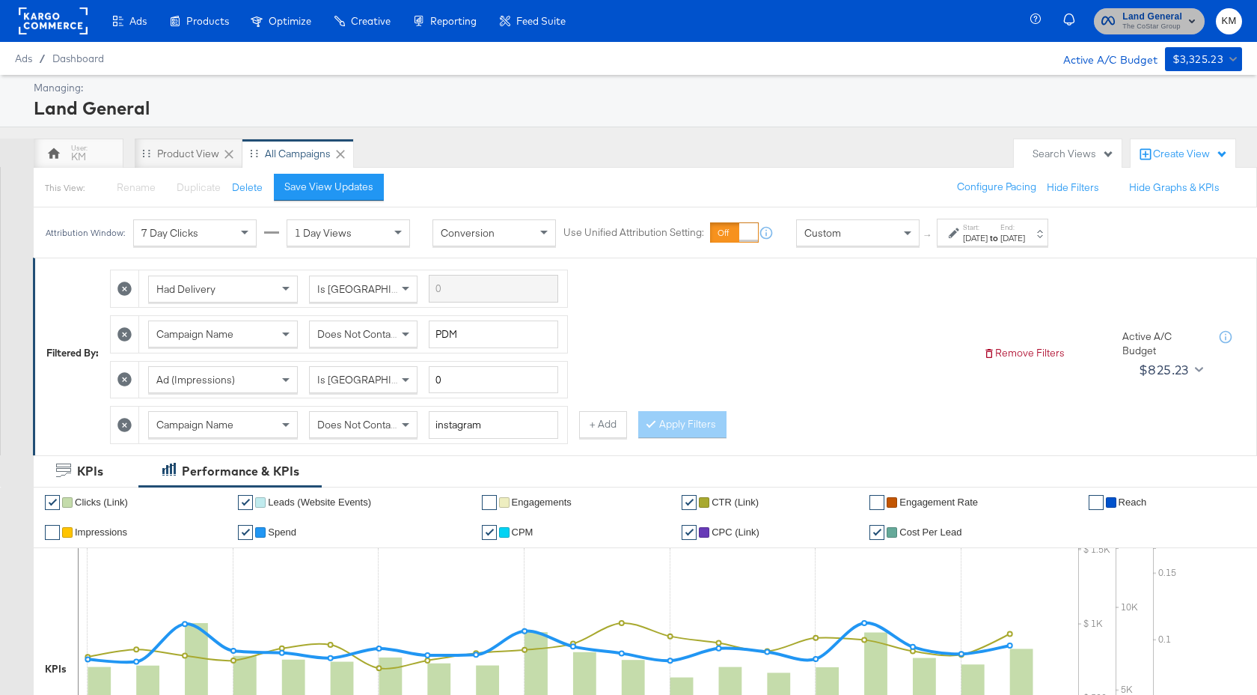
click at [1158, 23] on span "The CoStar Group" at bounding box center [1153, 27] width 60 height 12
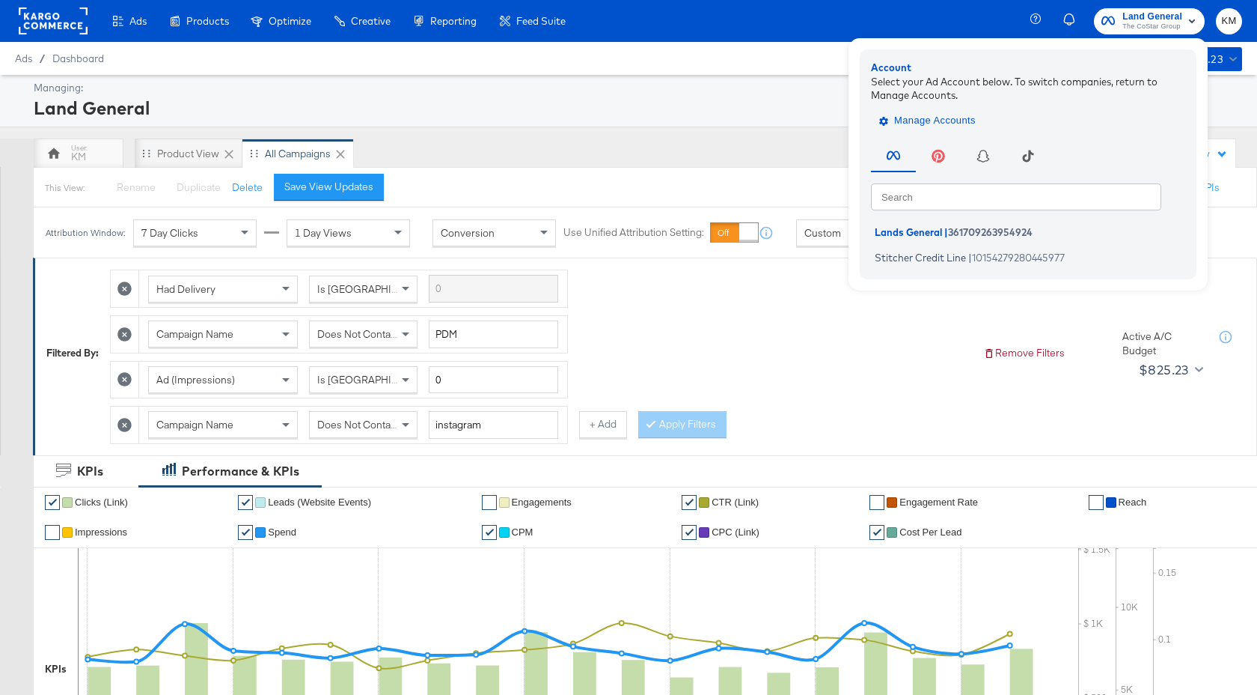
click at [935, 124] on span "Manage Accounts" at bounding box center [929, 120] width 94 height 17
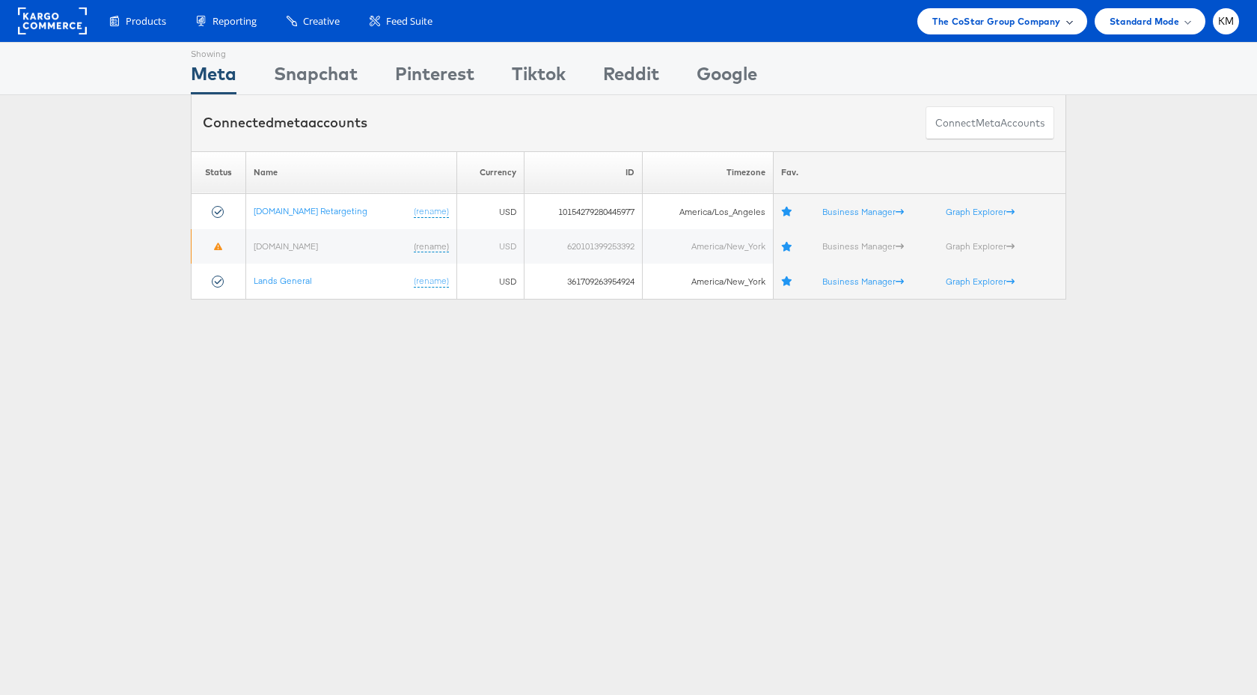
click at [1007, 20] on span "The CoStar Group Company" at bounding box center [996, 21] width 128 height 16
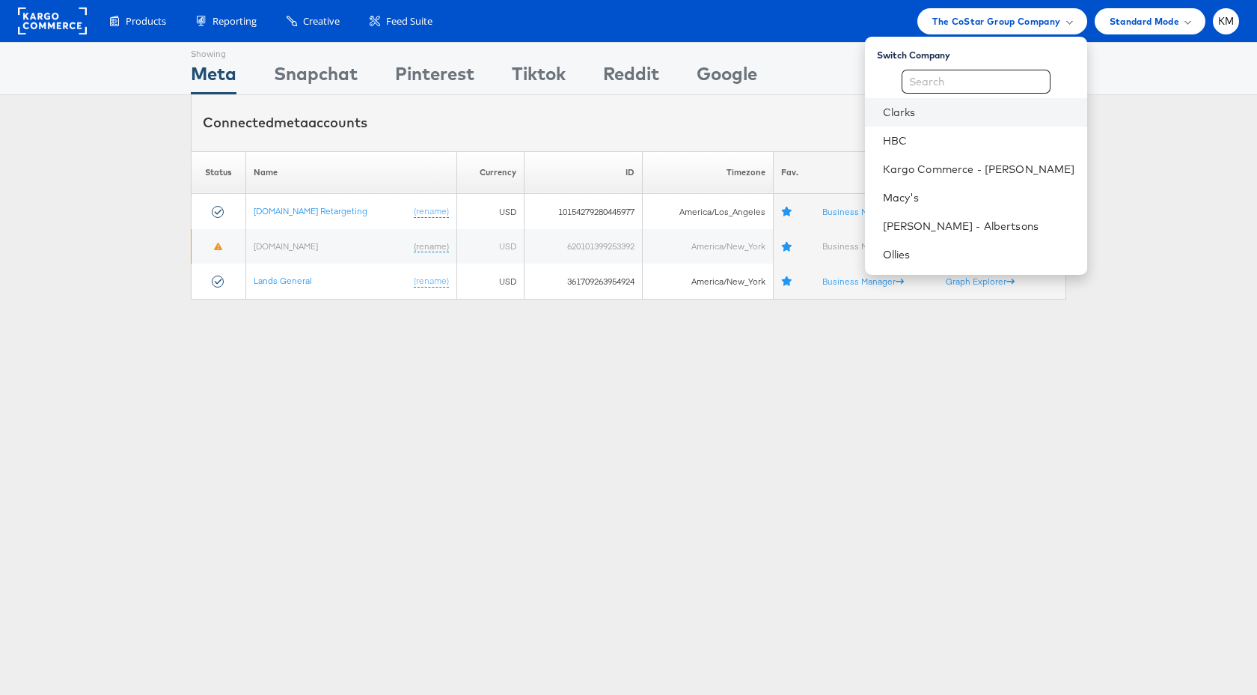
click at [929, 120] on li "Clarks" at bounding box center [976, 112] width 222 height 28
click at [927, 117] on link "Clarks" at bounding box center [979, 112] width 192 height 15
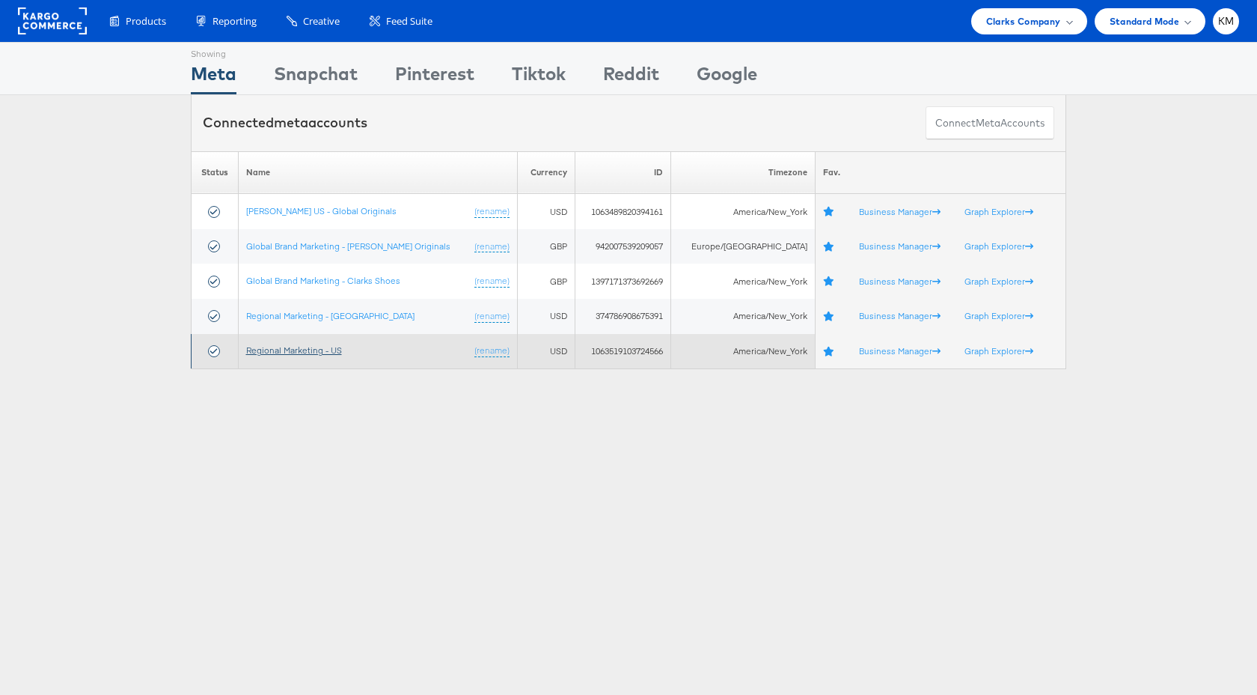
click at [325, 345] on link "Regional Marketing - US" at bounding box center [294, 349] width 96 height 11
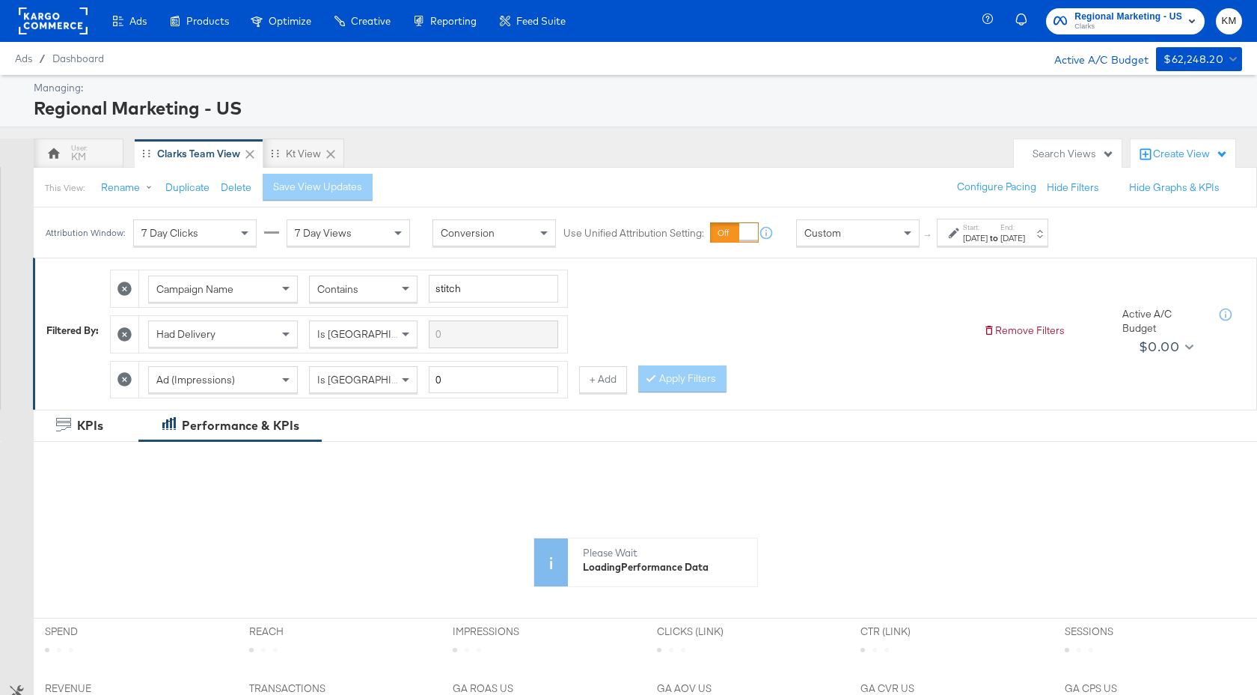
click at [1018, 224] on div "Start: Jul 27th 2025 to End: Aug 19th 2025" at bounding box center [994, 233] width 62 height 22
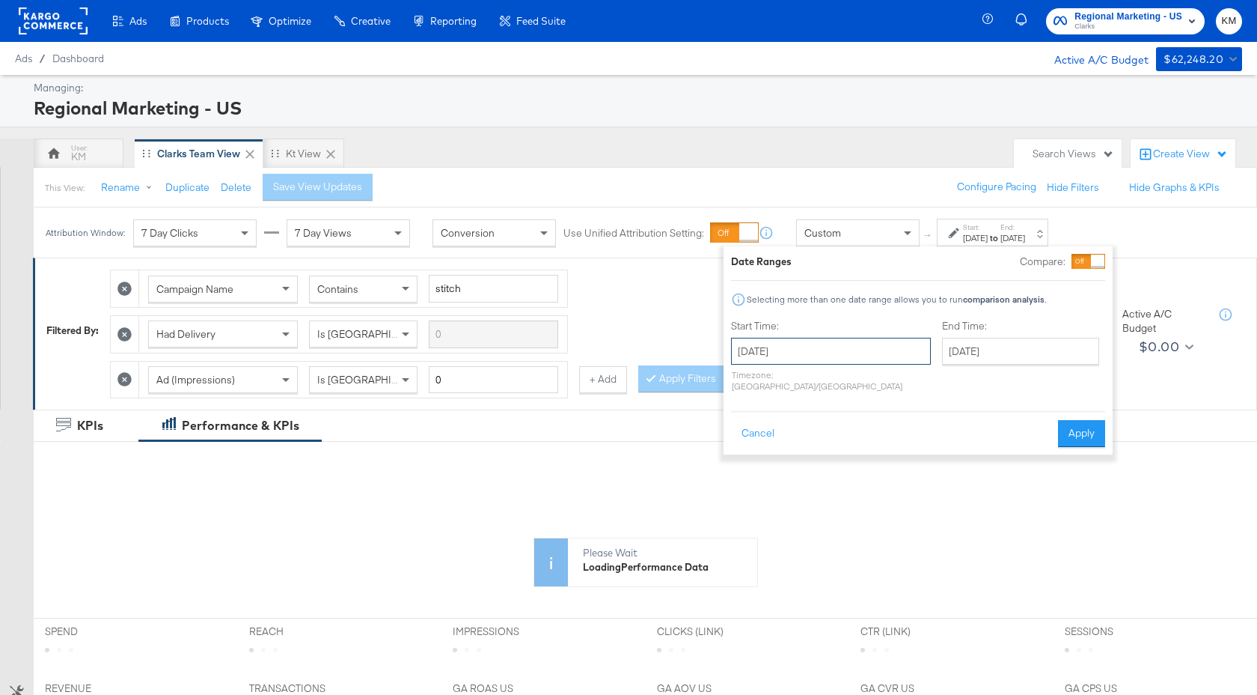
click at [819, 355] on input "July 27th 2025" at bounding box center [831, 351] width 200 height 27
click at [901, 382] on span "›" at bounding box center [901, 381] width 23 height 22
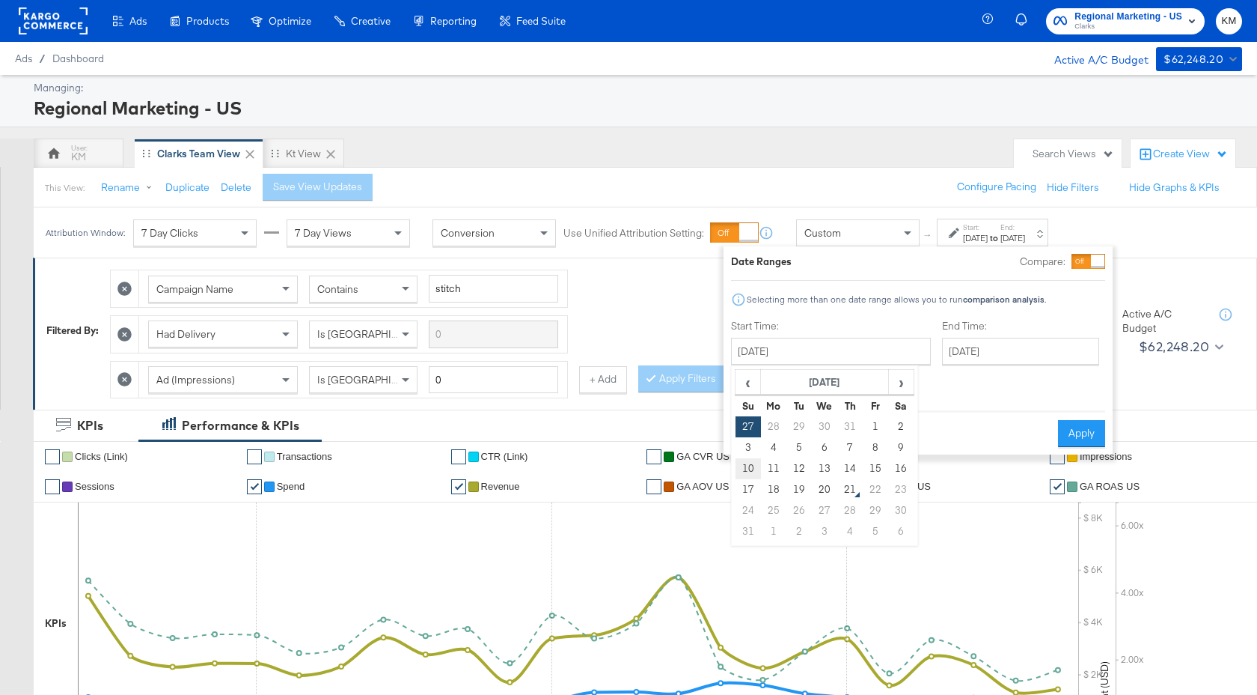
click at [748, 469] on td "10" at bounding box center [748, 468] width 25 height 21
type input "August 10th 2025"
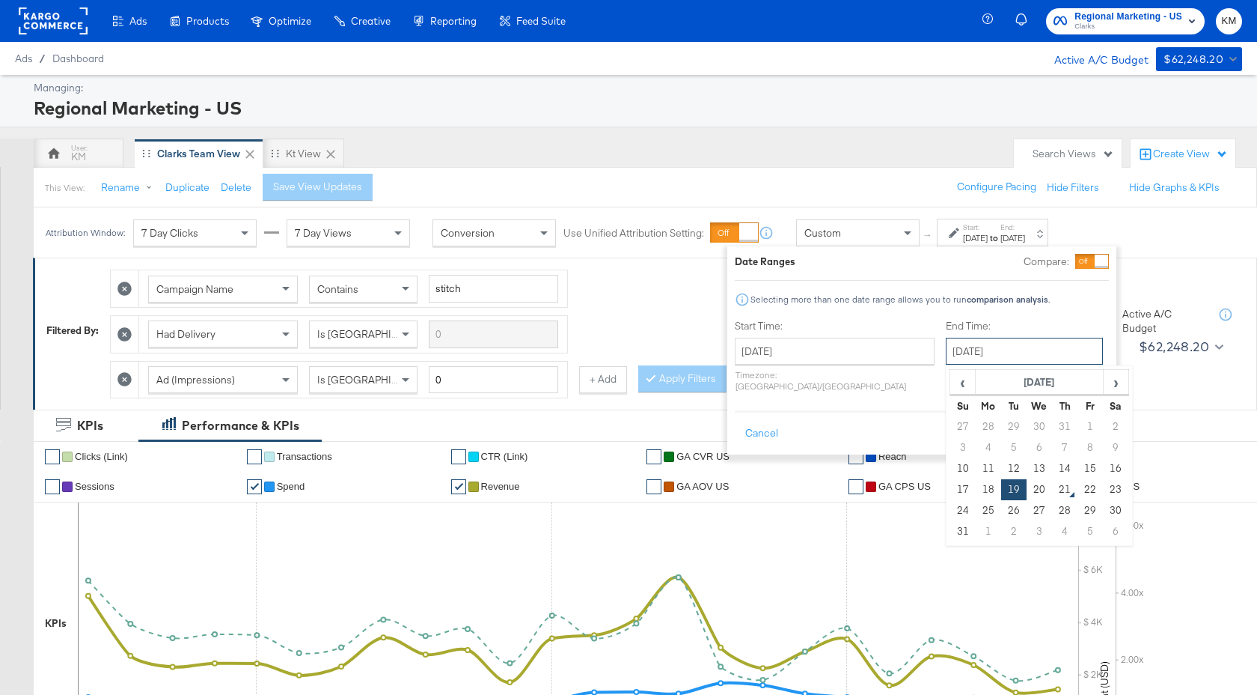
click at [1028, 338] on input "August 19th 2025" at bounding box center [1024, 351] width 157 height 27
click at [1103, 472] on td "16" at bounding box center [1115, 468] width 25 height 21
type input "August 16th 2025"
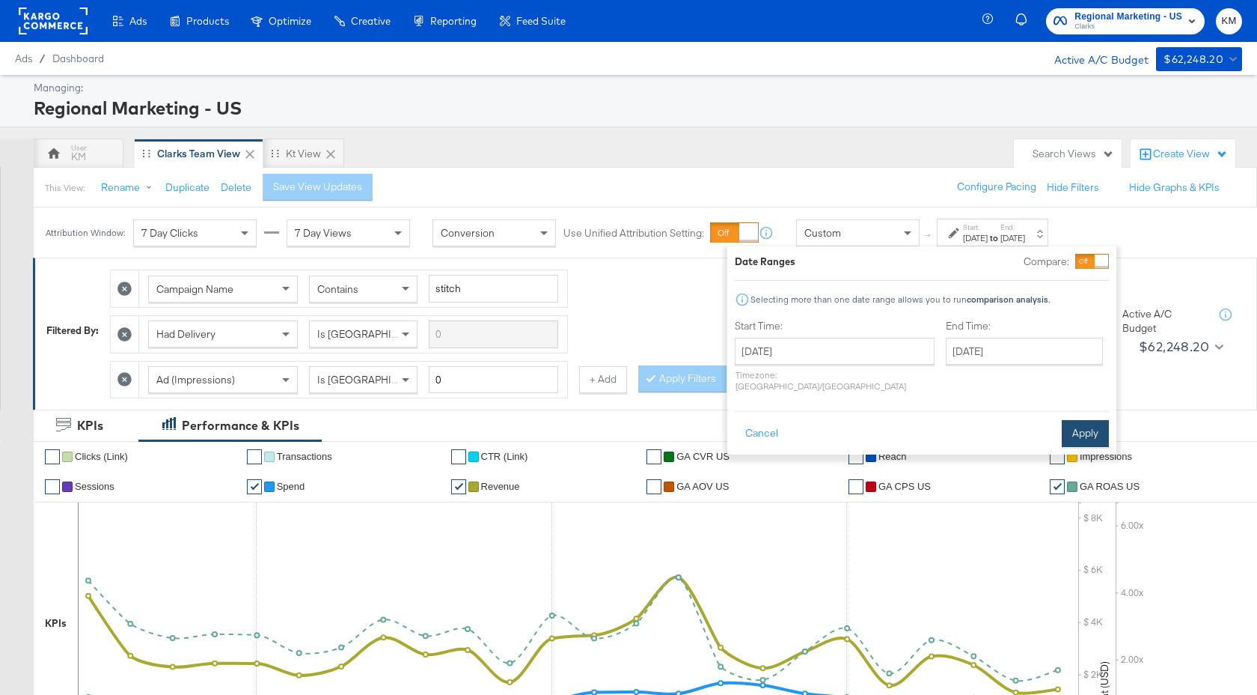
click at [1087, 420] on button "Apply" at bounding box center [1085, 433] width 47 height 27
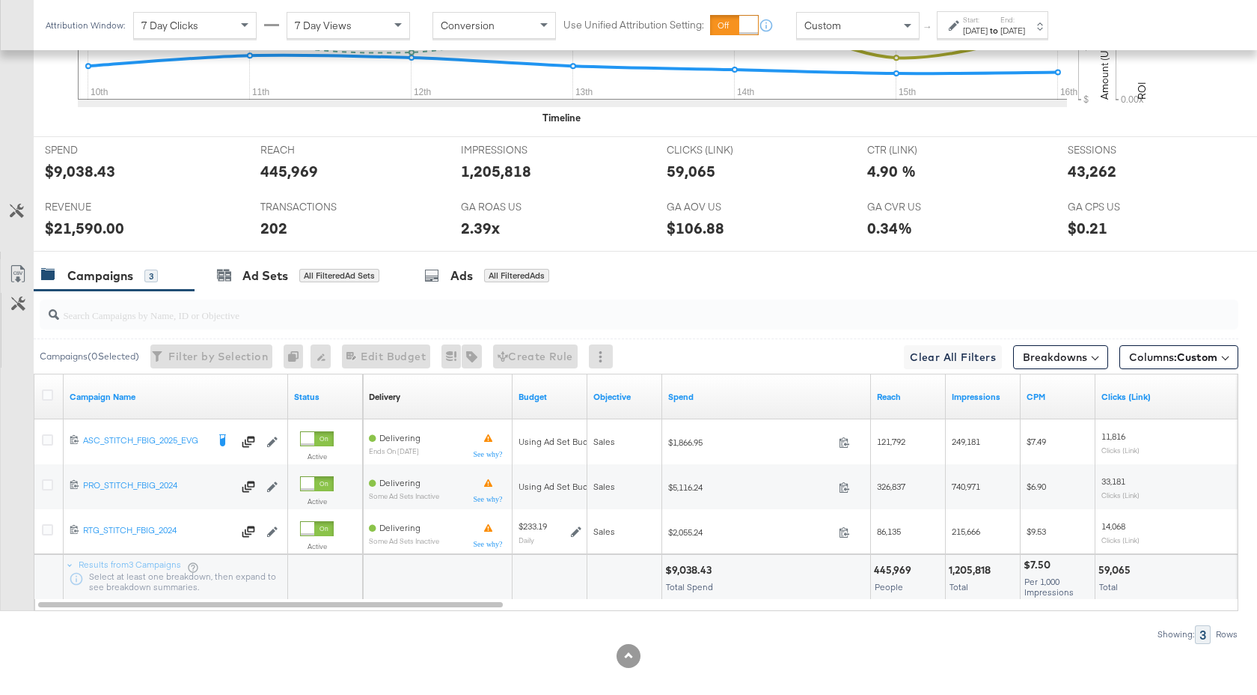
scroll to position [641, 0]
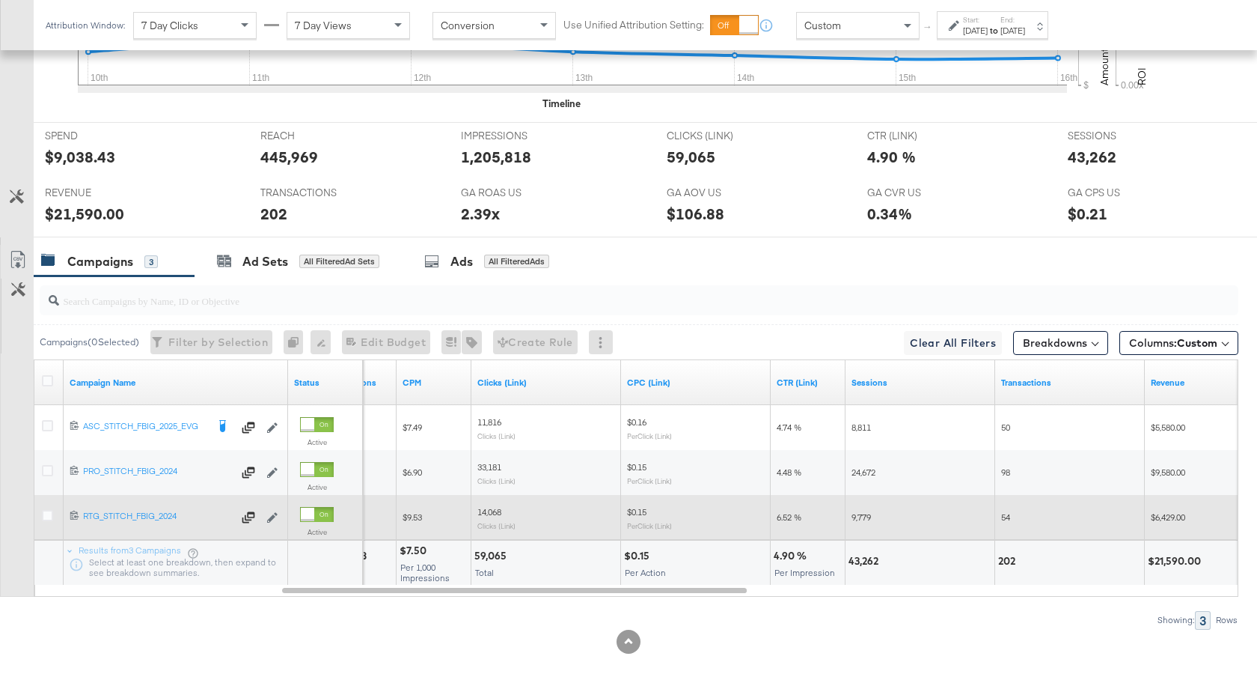
click at [40, 516] on div at bounding box center [50, 517] width 28 height 27
click at [43, 516] on icon at bounding box center [47, 515] width 11 height 11
click at [0, 0] on input "checkbox" at bounding box center [0, 0] width 0 height 0
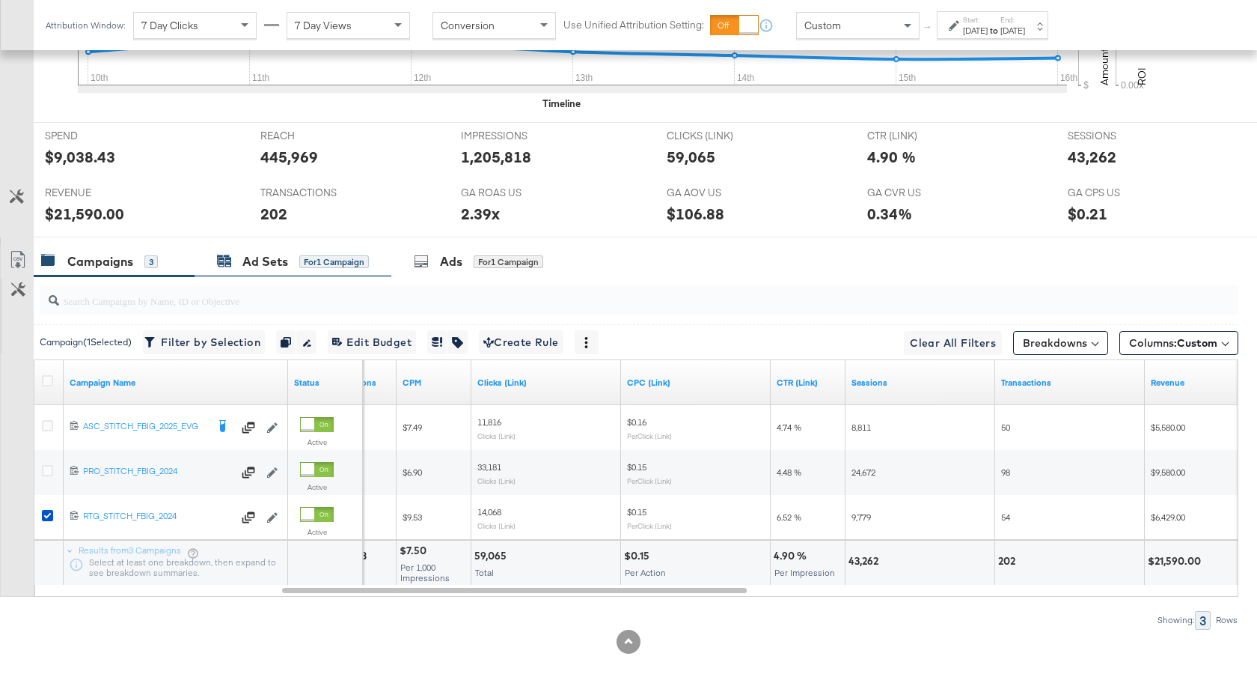
click at [263, 265] on div "Ad Sets" at bounding box center [265, 261] width 46 height 17
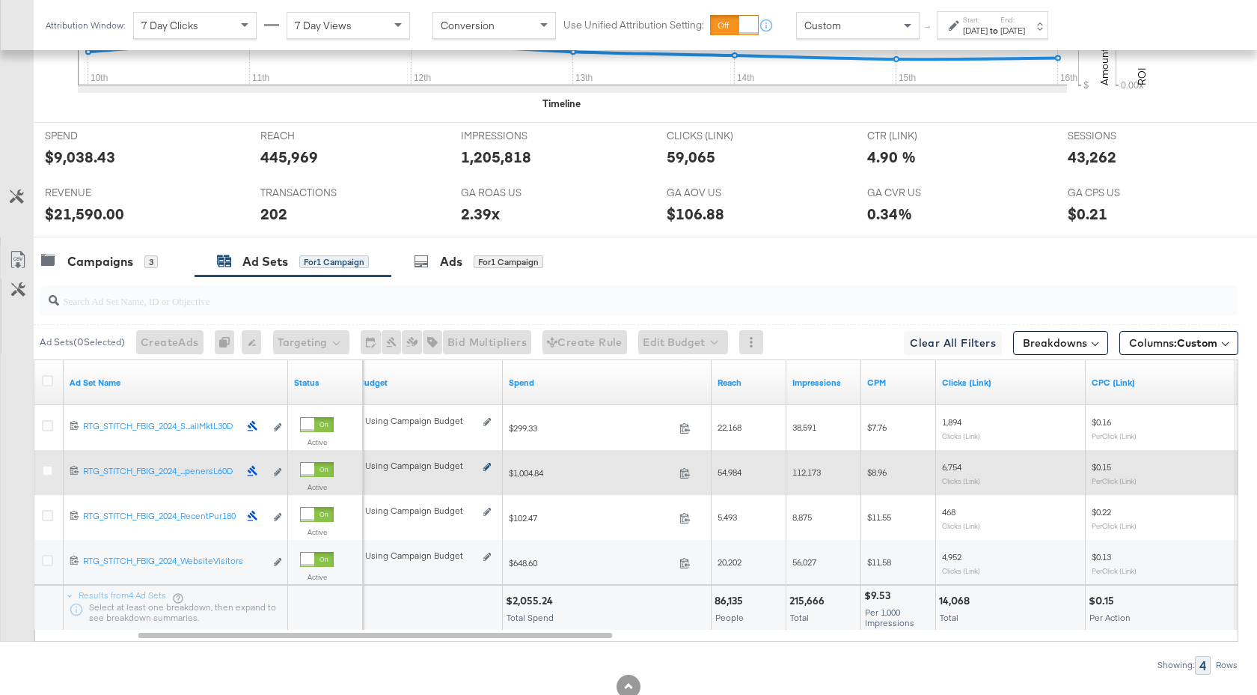
click at [486, 465] on icon at bounding box center [486, 467] width 7 height 8
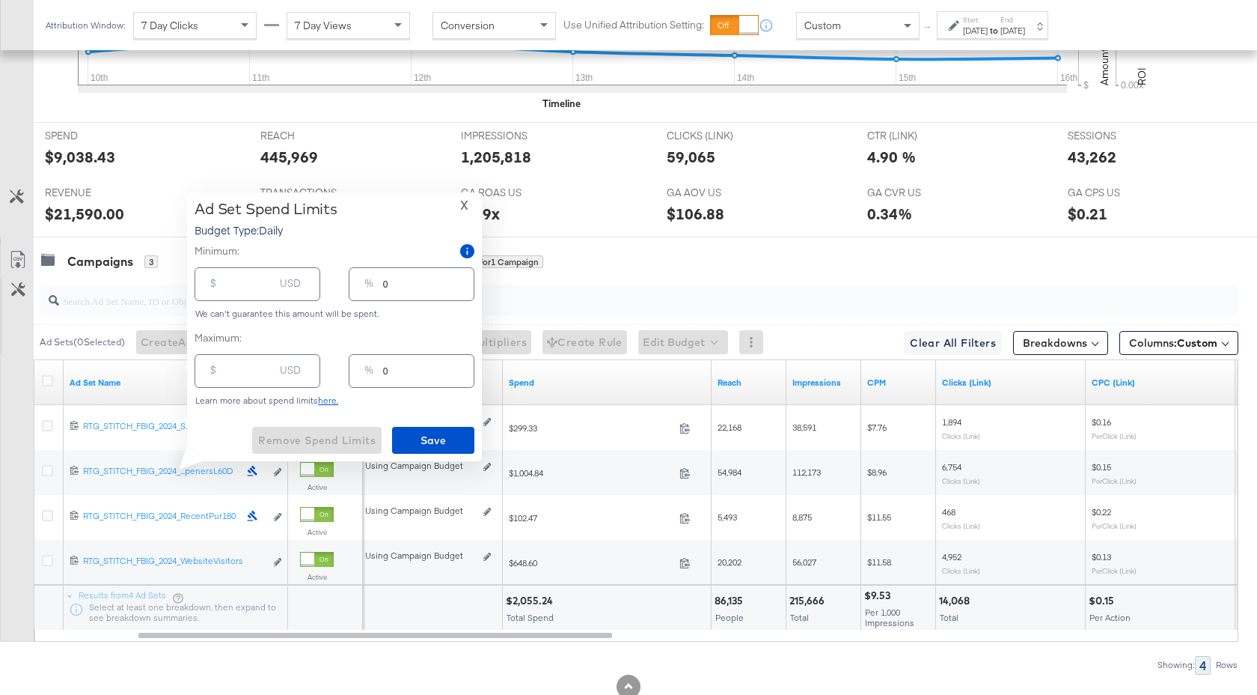
click at [228, 371] on input "number" at bounding box center [250, 365] width 48 height 32
type input "6"
type input "3"
type input "60"
type input "26"
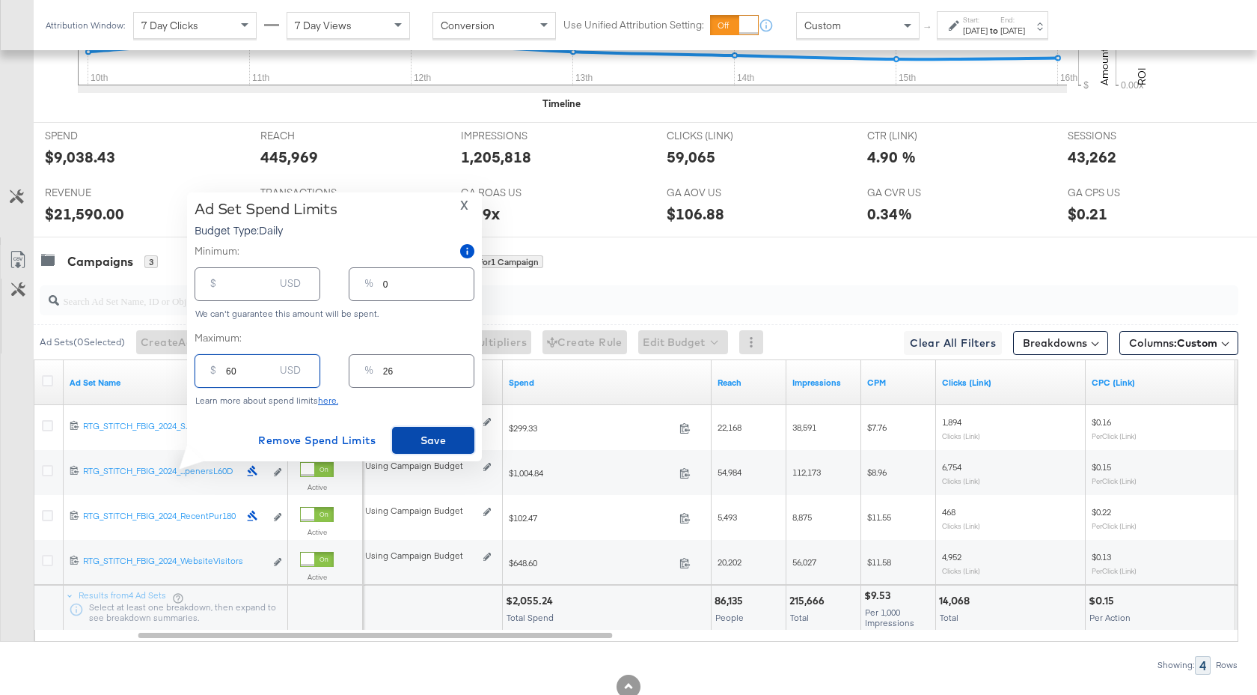
type input "60.00"
click at [441, 436] on span "Save" at bounding box center [433, 440] width 70 height 19
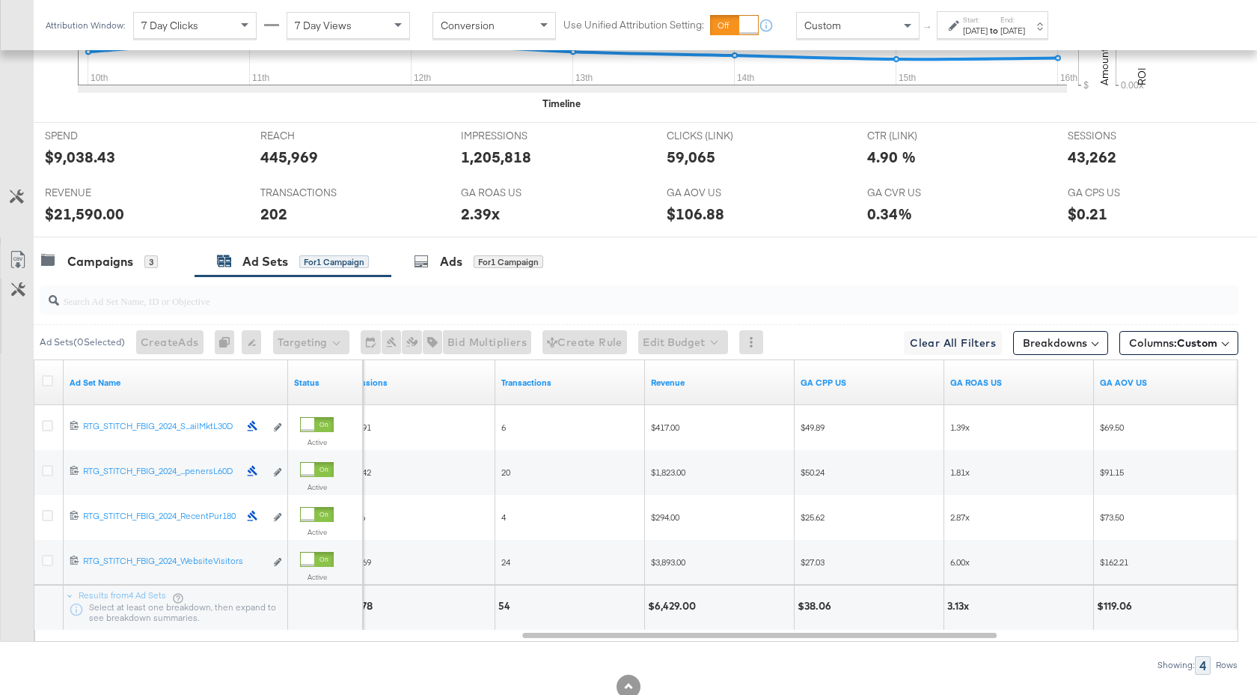
click at [100, 280] on input "search" at bounding box center [594, 294] width 1071 height 29
click at [106, 261] on div "Campaigns" at bounding box center [100, 261] width 66 height 17
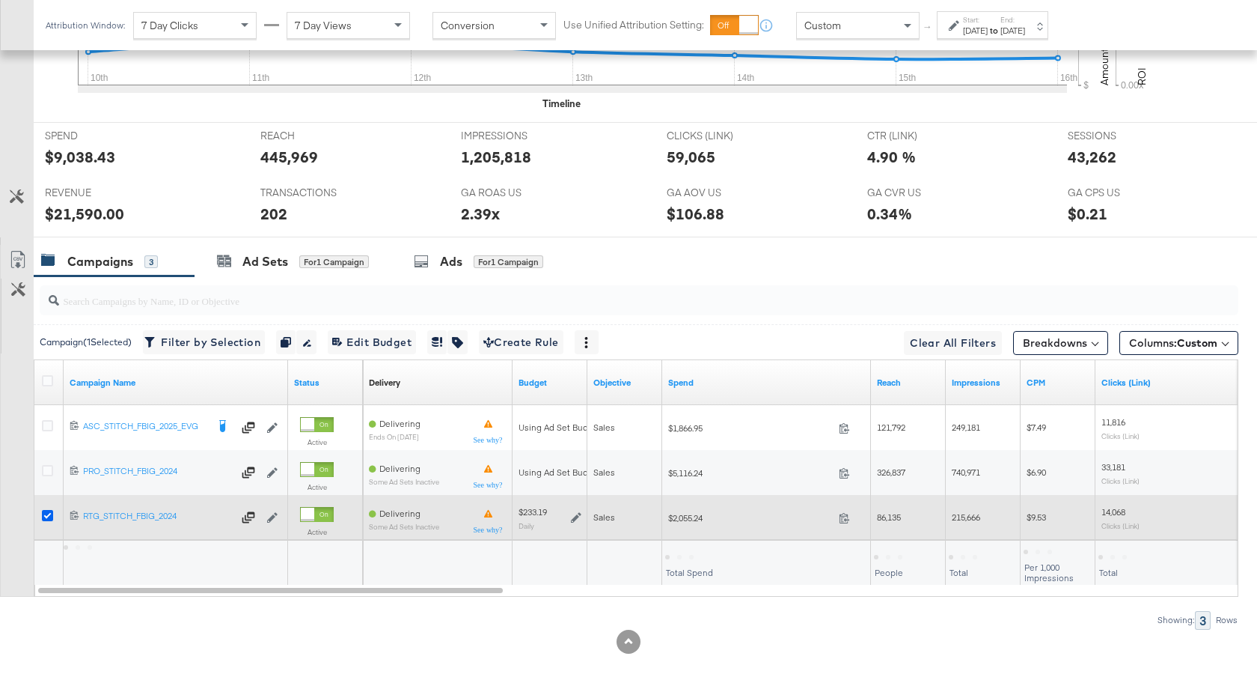
click at [48, 517] on icon at bounding box center [47, 515] width 11 height 11
click at [0, 0] on input "checkbox" at bounding box center [0, 0] width 0 height 0
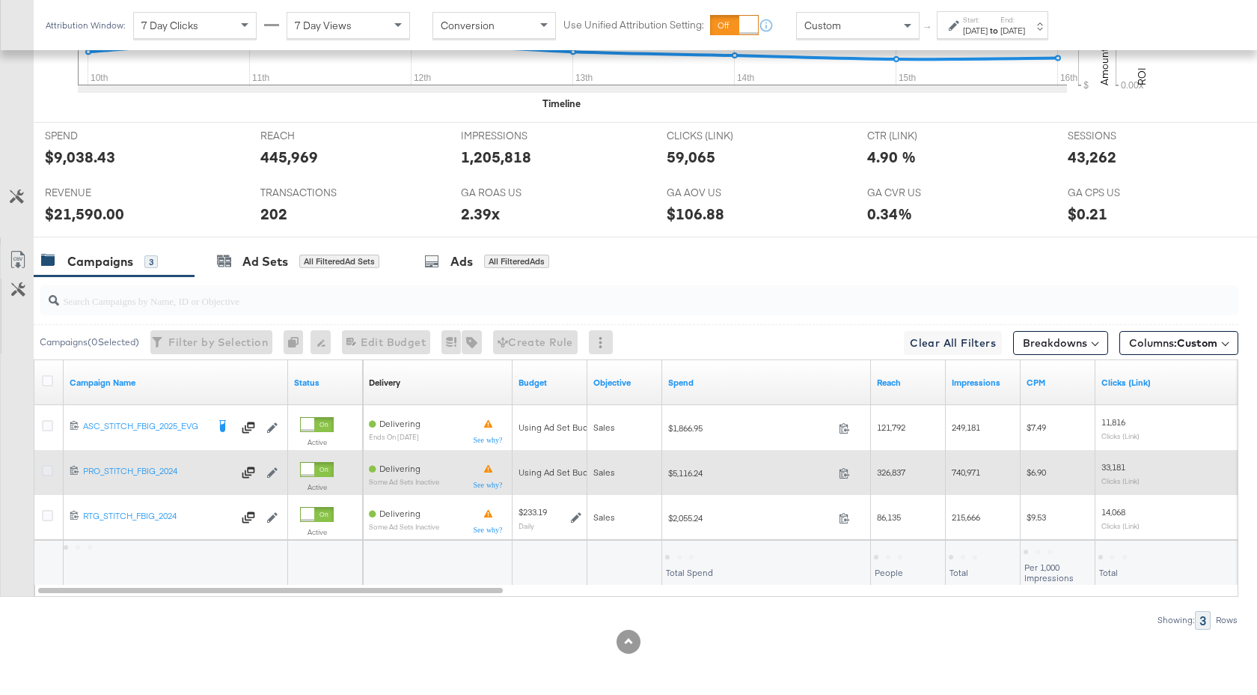
click at [50, 469] on icon at bounding box center [47, 470] width 11 height 11
click at [0, 0] on input "checkbox" at bounding box center [0, 0] width 0 height 0
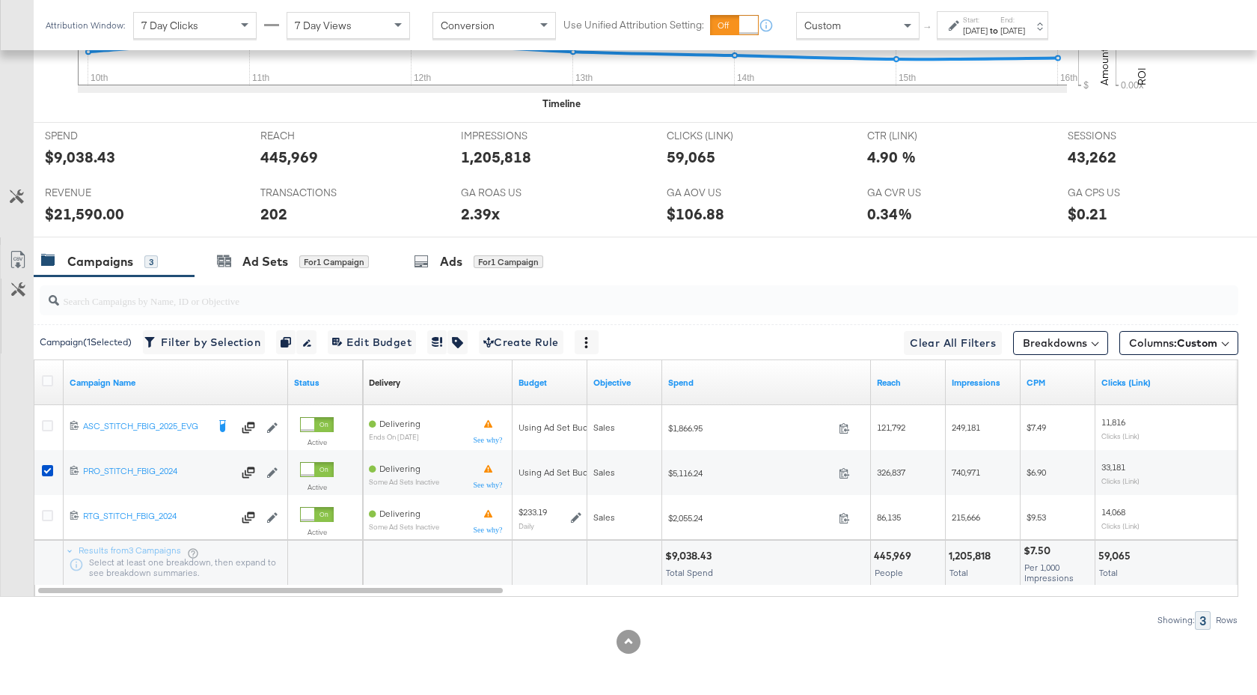
click at [278, 277] on div at bounding box center [636, 300] width 1205 height 48
click at [277, 267] on div "Ad Sets" at bounding box center [265, 261] width 46 height 17
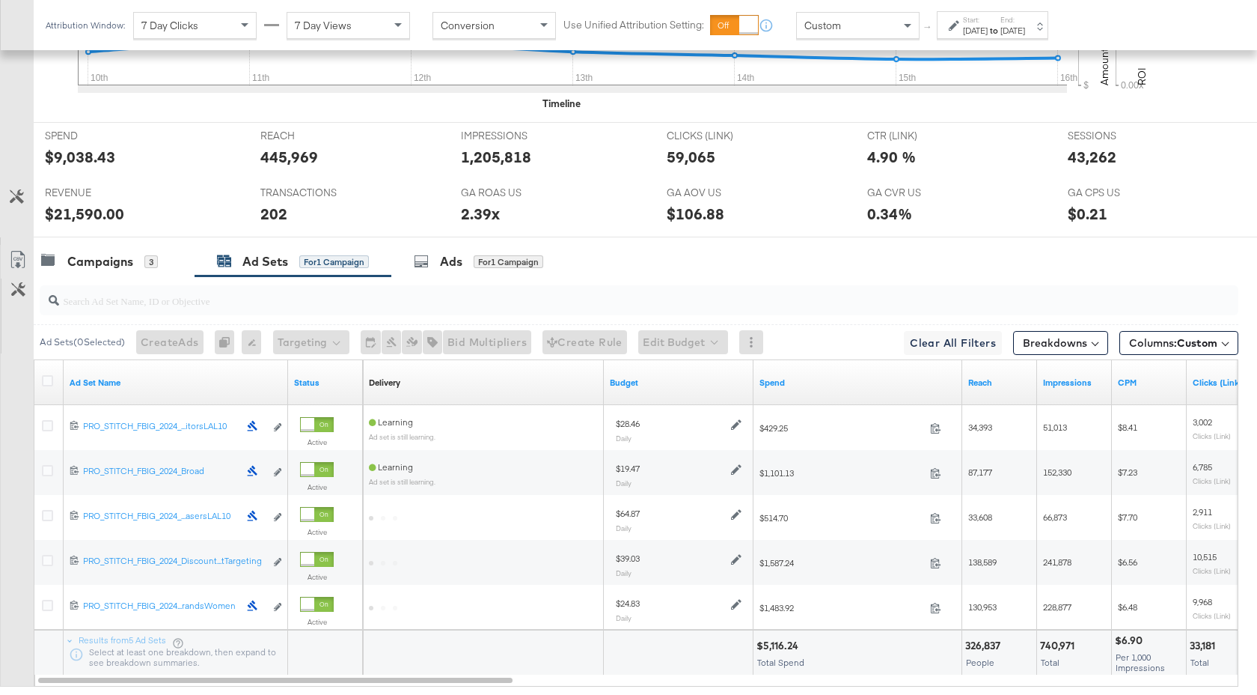
scroll to position [731, 0]
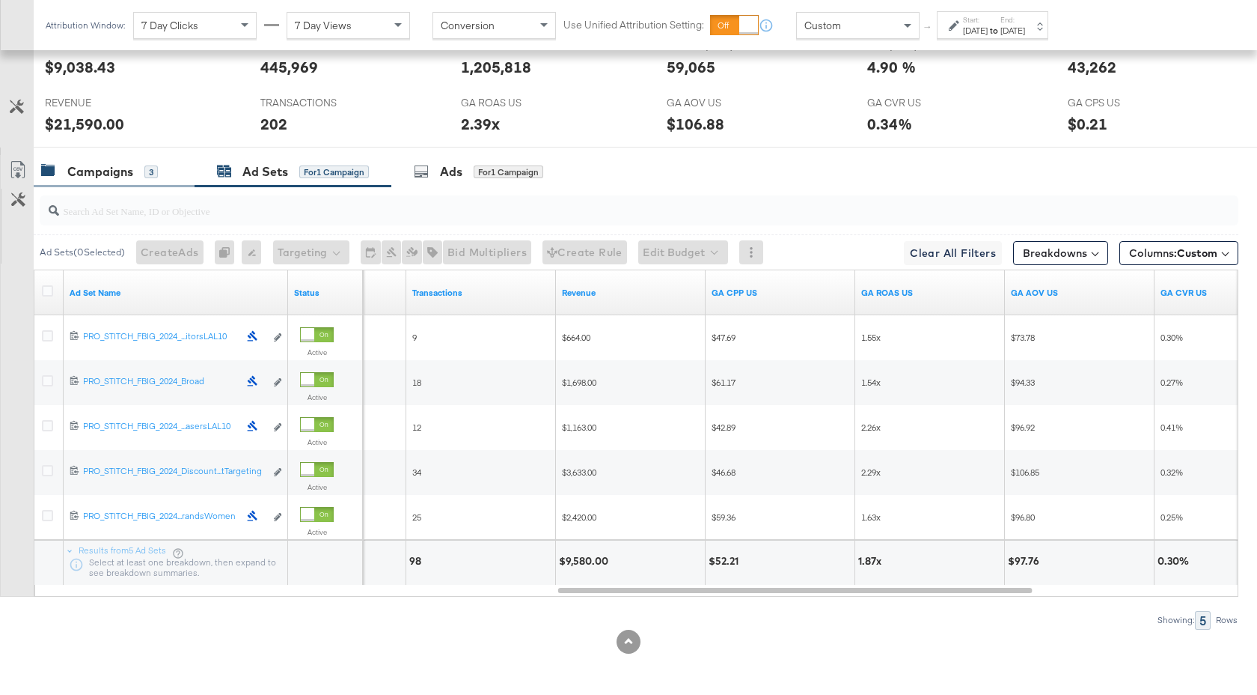
click at [116, 183] on div "Campaigns 3" at bounding box center [114, 172] width 161 height 32
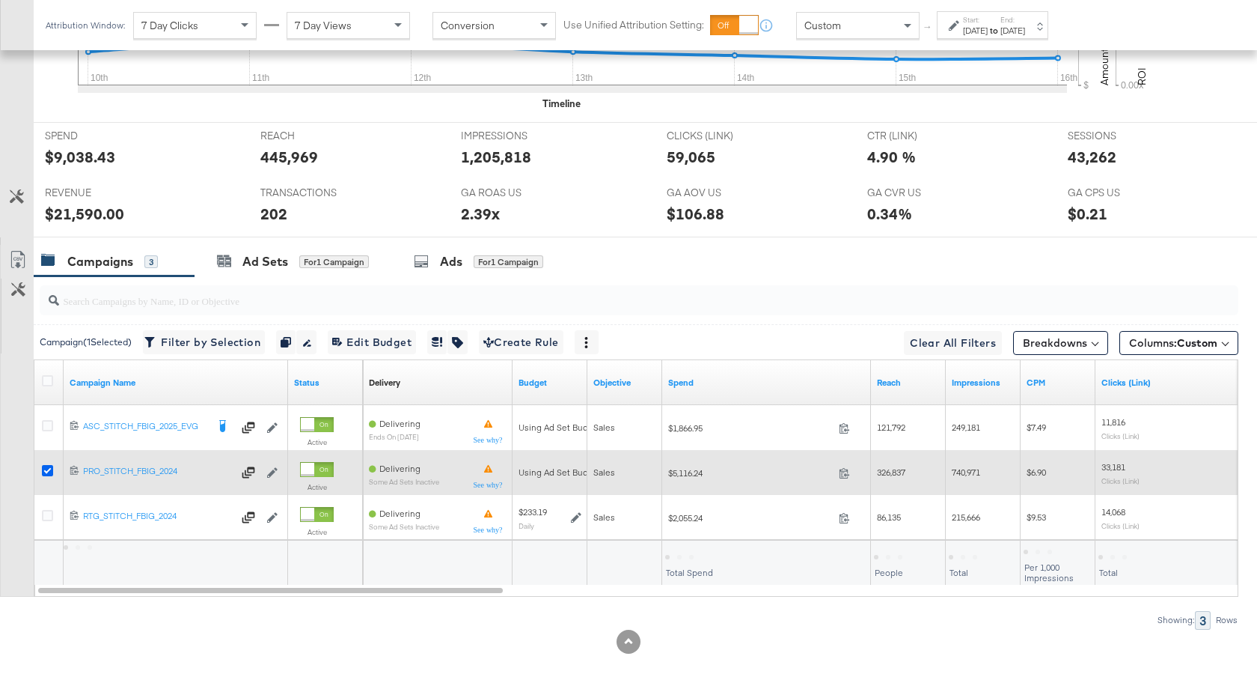
click at [44, 473] on icon at bounding box center [47, 470] width 11 height 11
click at [0, 0] on input "checkbox" at bounding box center [0, 0] width 0 height 0
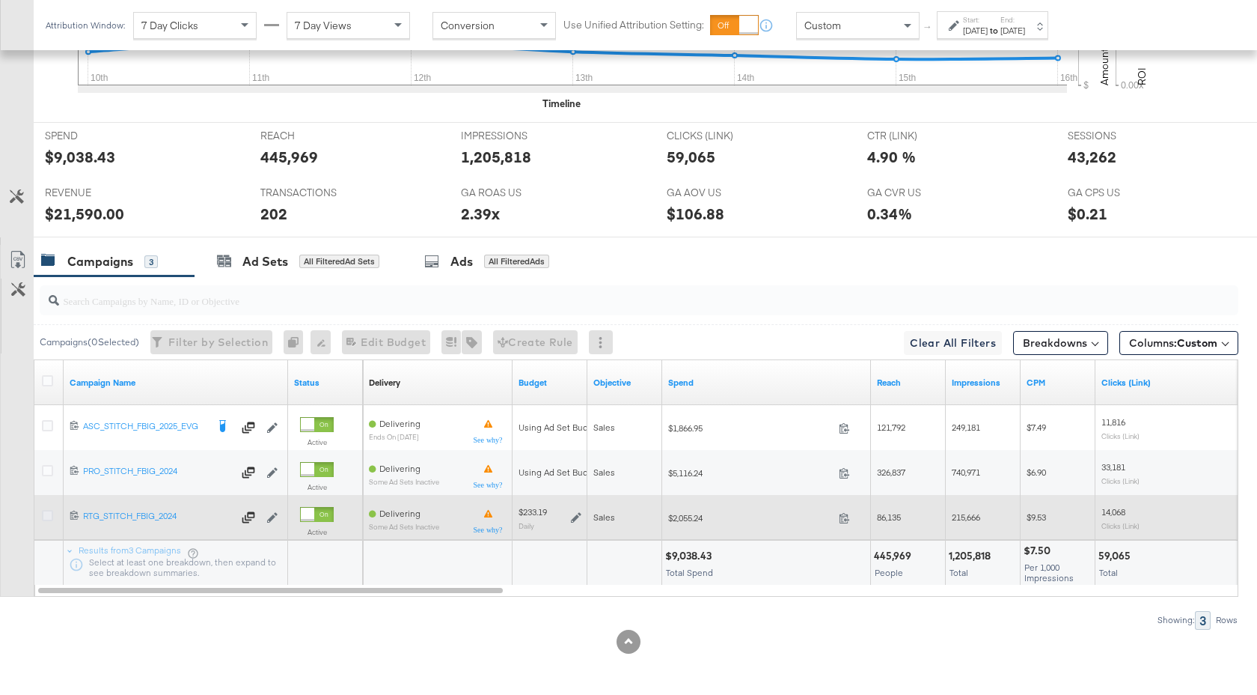
click at [47, 516] on icon at bounding box center [47, 515] width 11 height 11
click at [0, 0] on input "checkbox" at bounding box center [0, 0] width 0 height 0
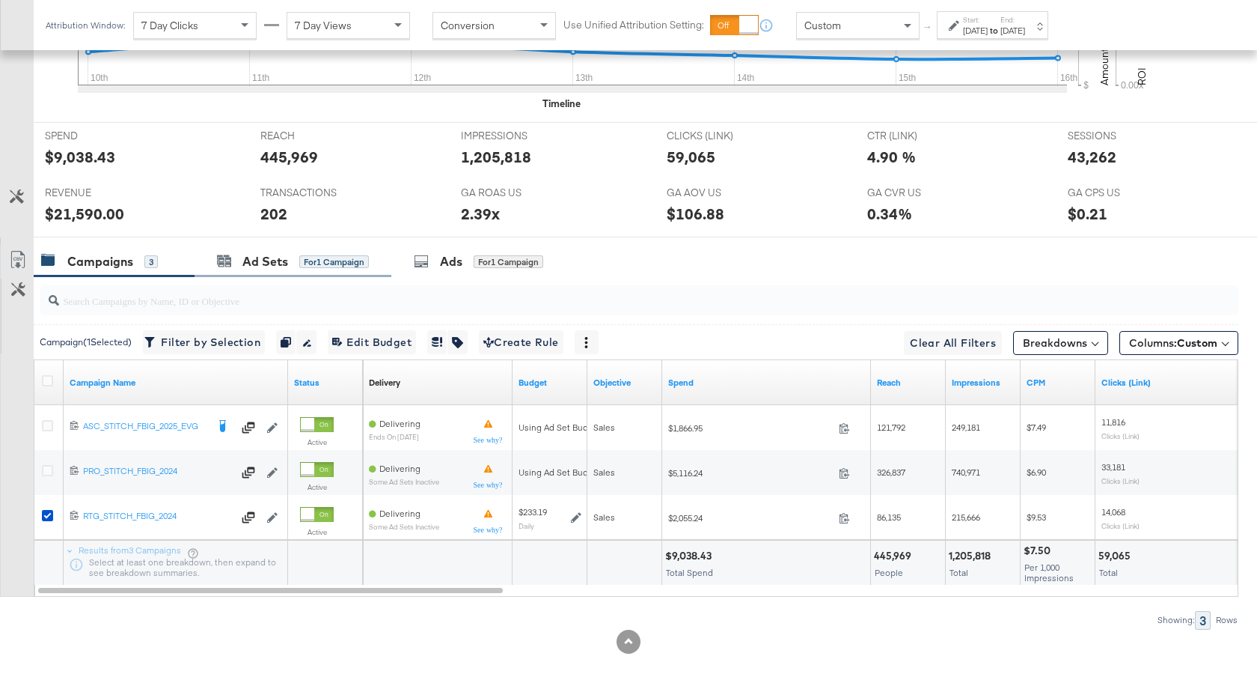
click at [275, 248] on div "Ad Sets for 1 Campaign" at bounding box center [293, 261] width 197 height 32
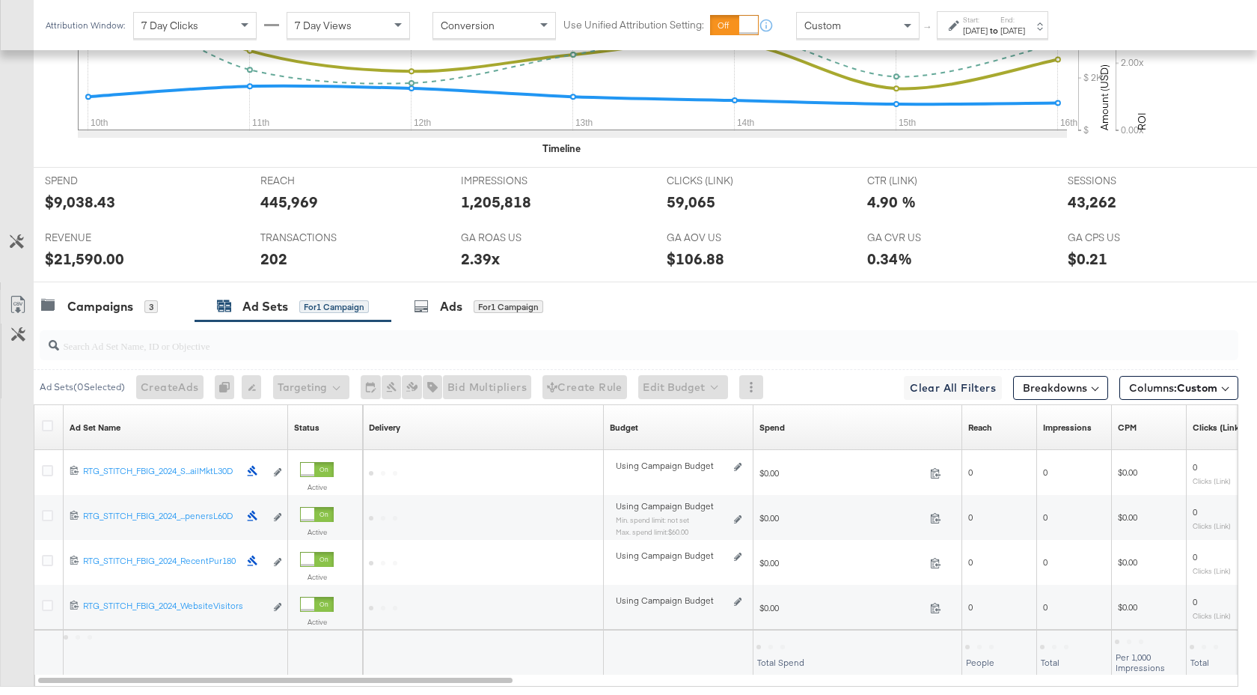
scroll to position [686, 0]
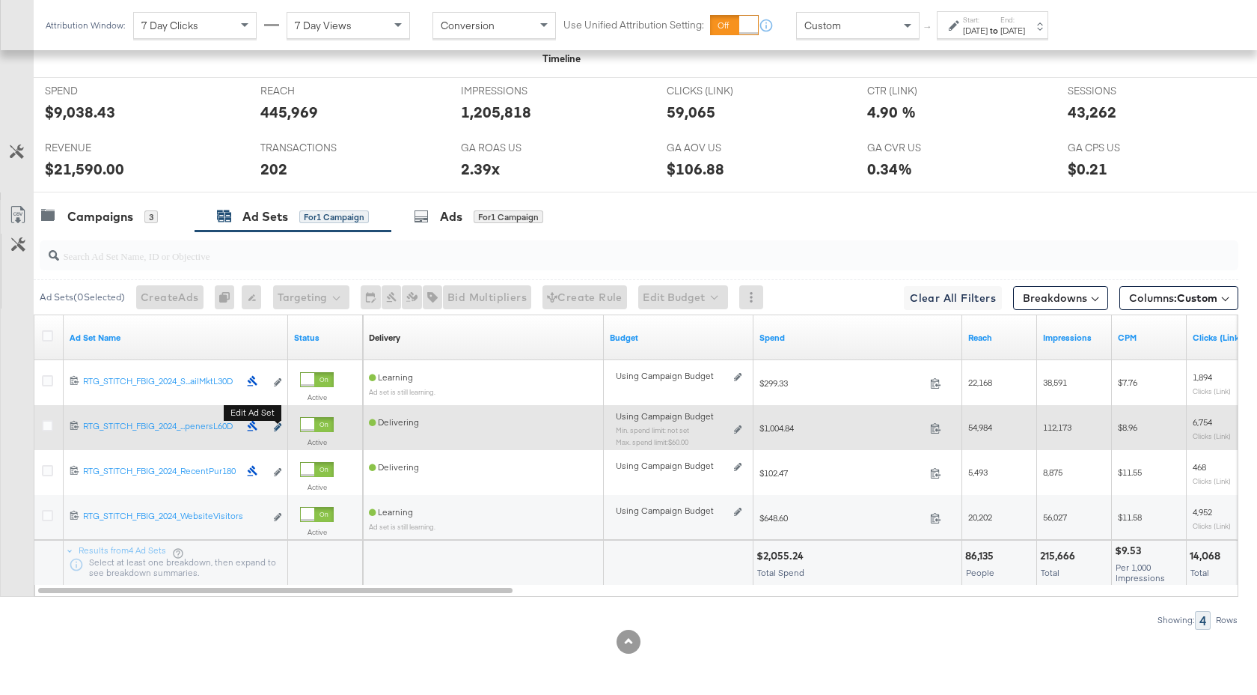
click at [276, 427] on icon "link" at bounding box center [277, 427] width 7 height 8
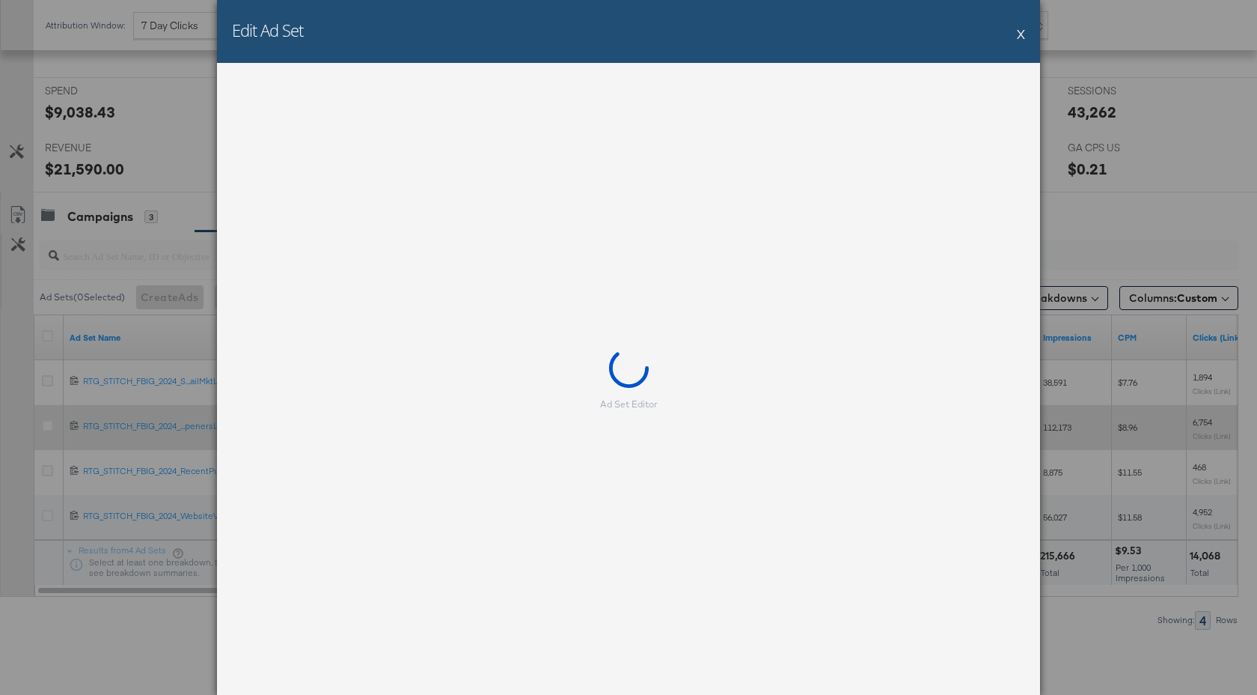
click at [278, 427] on div "Ad Set Editor" at bounding box center [628, 379] width 823 height 632
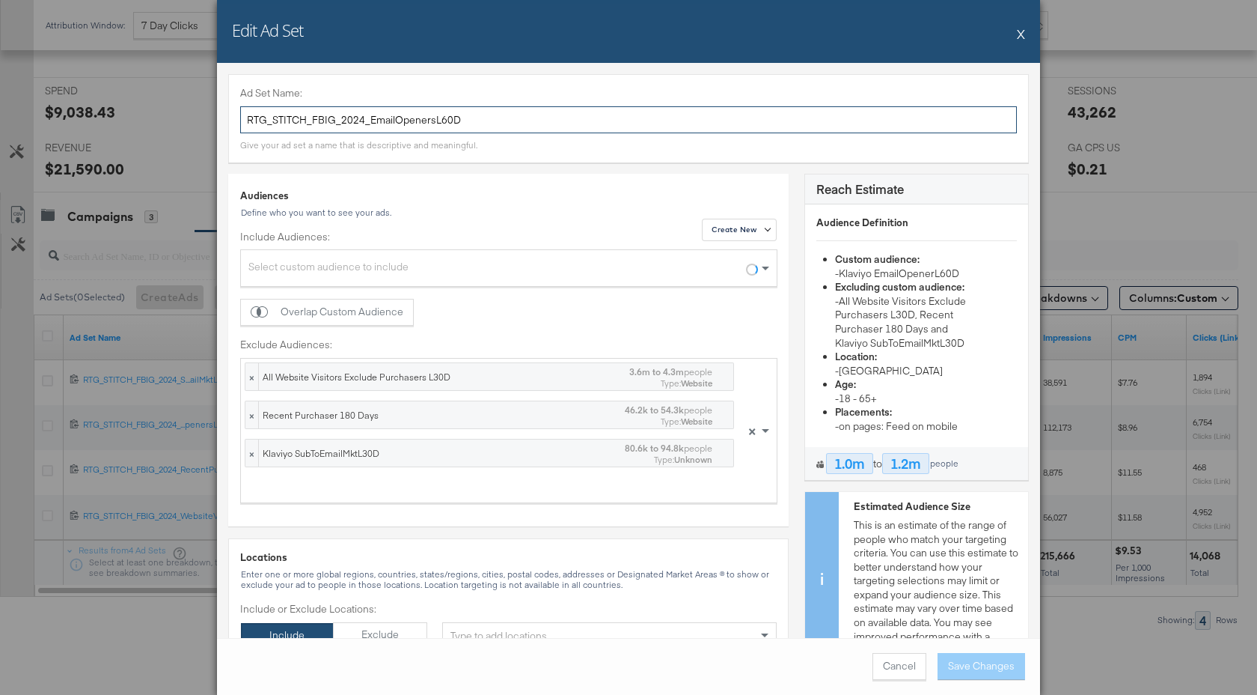
drag, startPoint x: 458, startPoint y: 120, endPoint x: 366, endPoint y: 121, distance: 92.1
click at [366, 121] on input "RTG_STITCH_FBIG_2024_EmailOpenersL60D" at bounding box center [628, 120] width 777 height 28
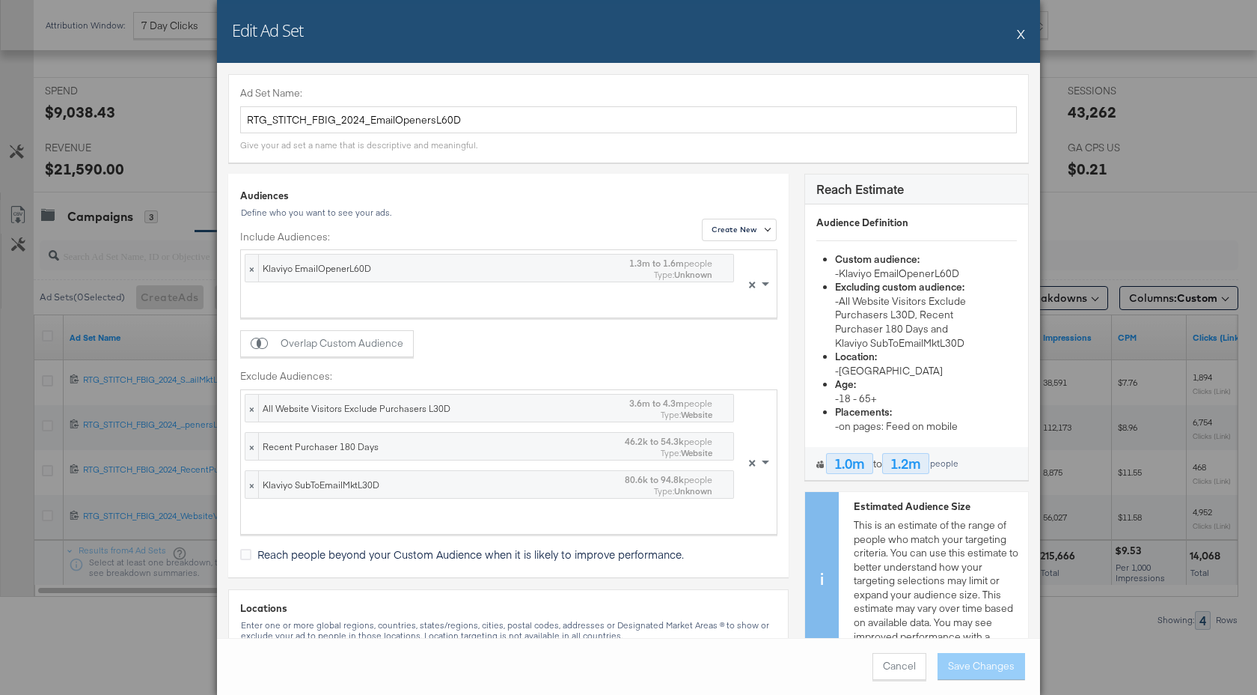
click at [1021, 37] on button "X" at bounding box center [1021, 34] width 8 height 30
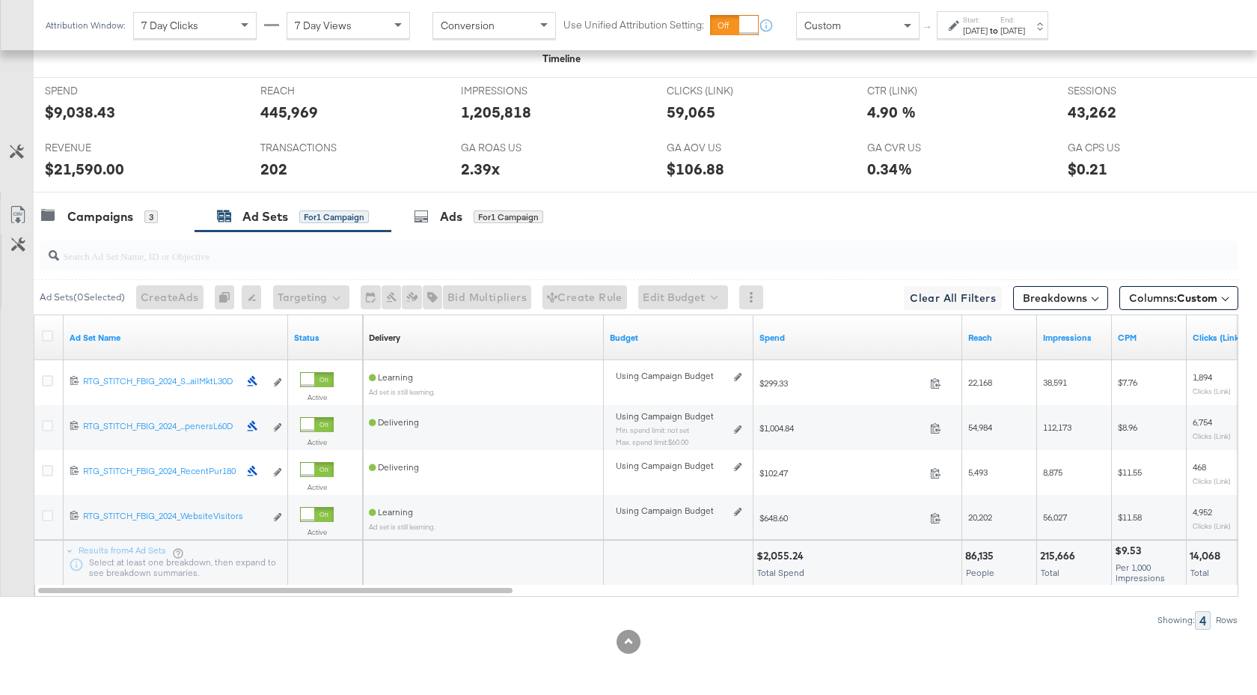
click at [988, 32] on div "Aug 10th 2025" at bounding box center [975, 31] width 25 height 12
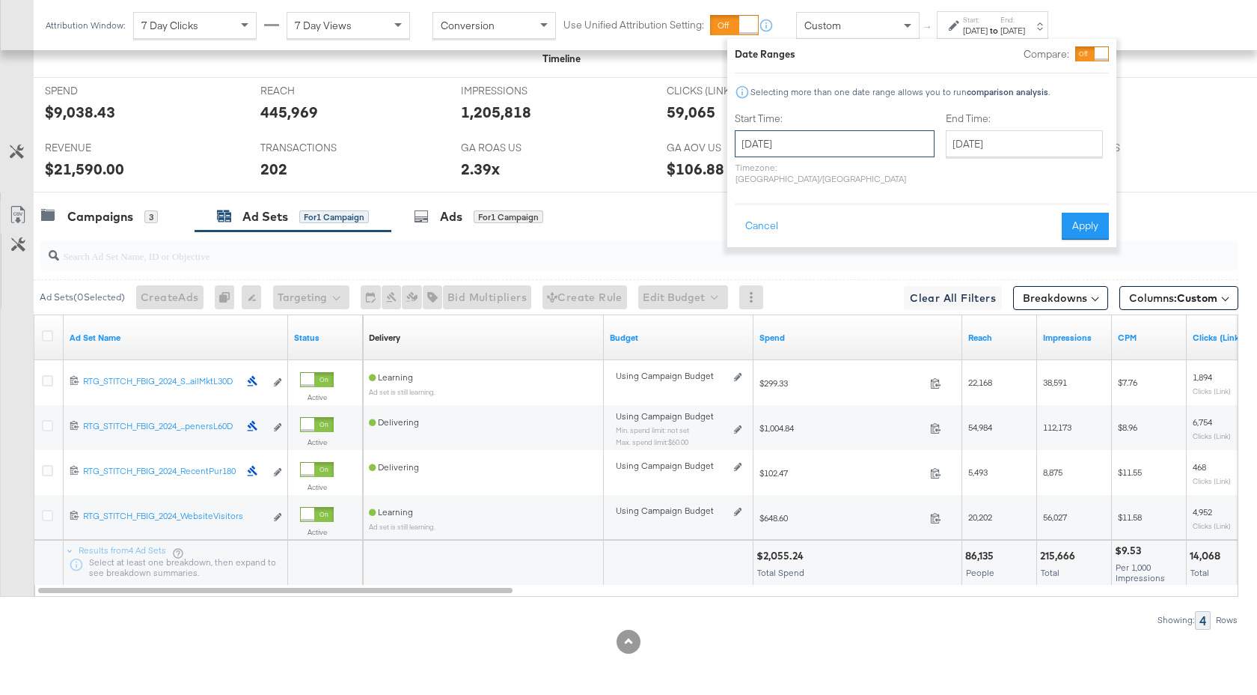
click at [848, 138] on input "August 10th 2025" at bounding box center [835, 143] width 200 height 27
click at [752, 281] on td "17" at bounding box center [751, 282] width 25 height 21
type input "August 17th 2025"
click at [946, 146] on input "August 17th 2025" at bounding box center [1024, 143] width 157 height 27
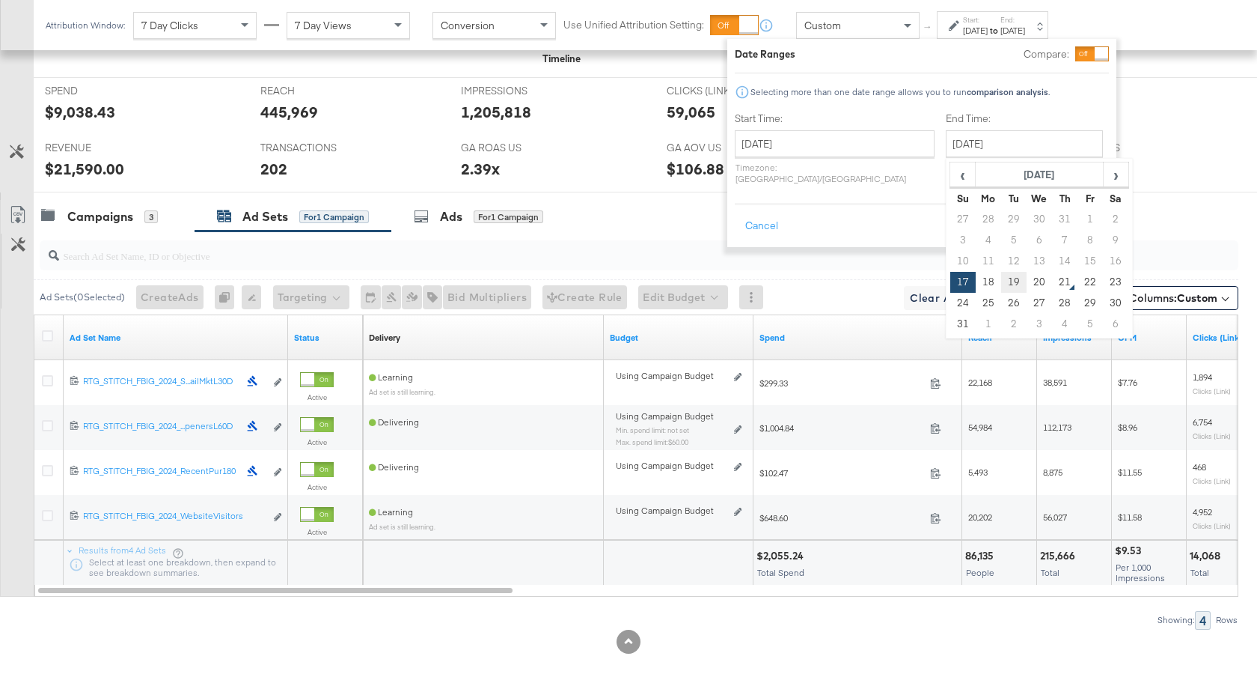
click at [1001, 283] on td "19" at bounding box center [1013, 282] width 25 height 21
type input "August 19th 2025"
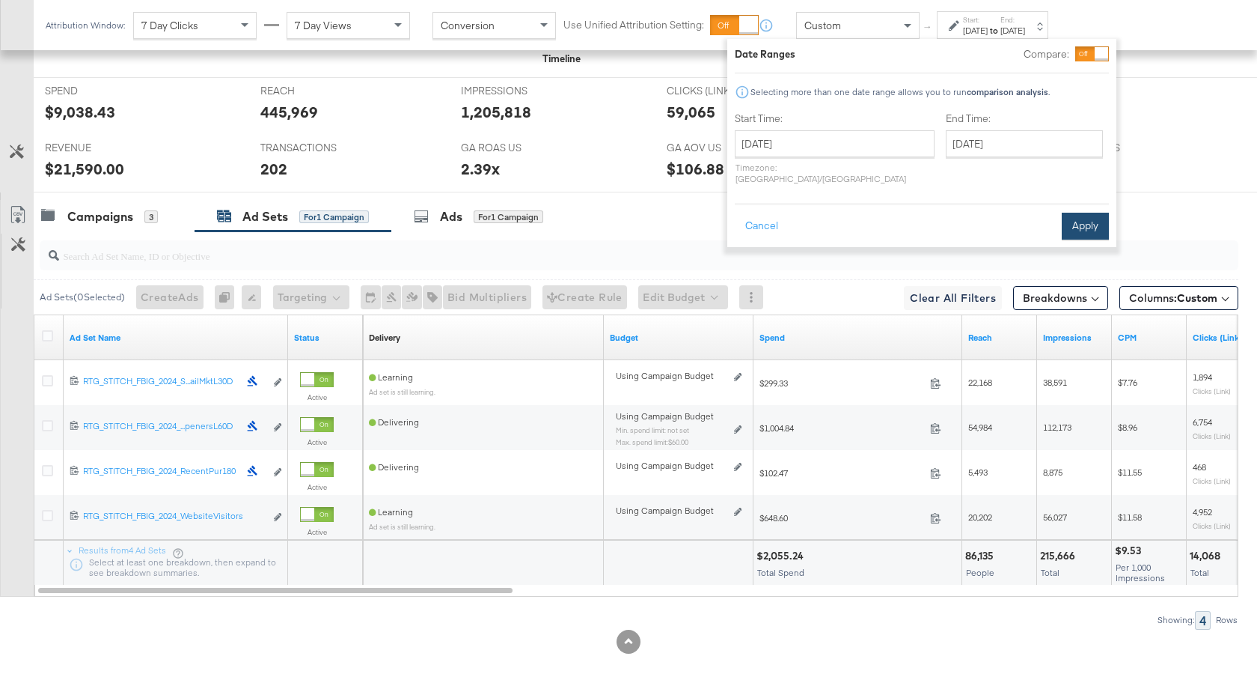
click at [1078, 213] on button "Apply" at bounding box center [1085, 226] width 47 height 27
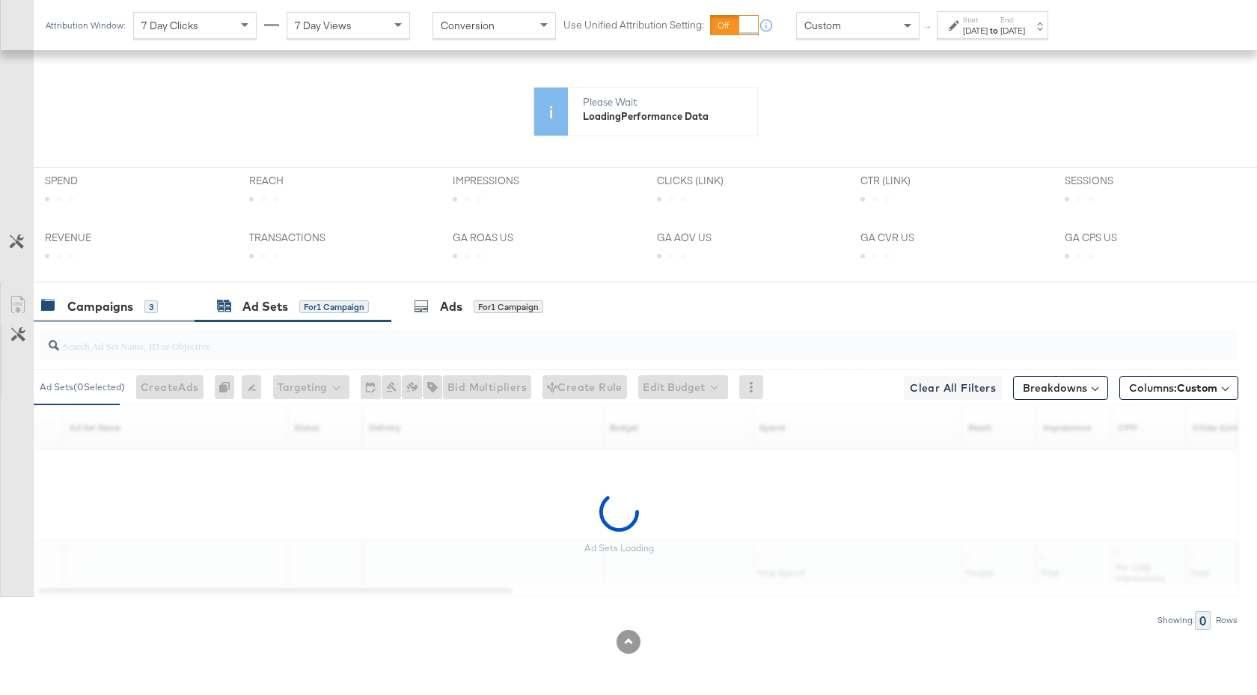
click at [91, 303] on div "Campaigns" at bounding box center [100, 306] width 66 height 17
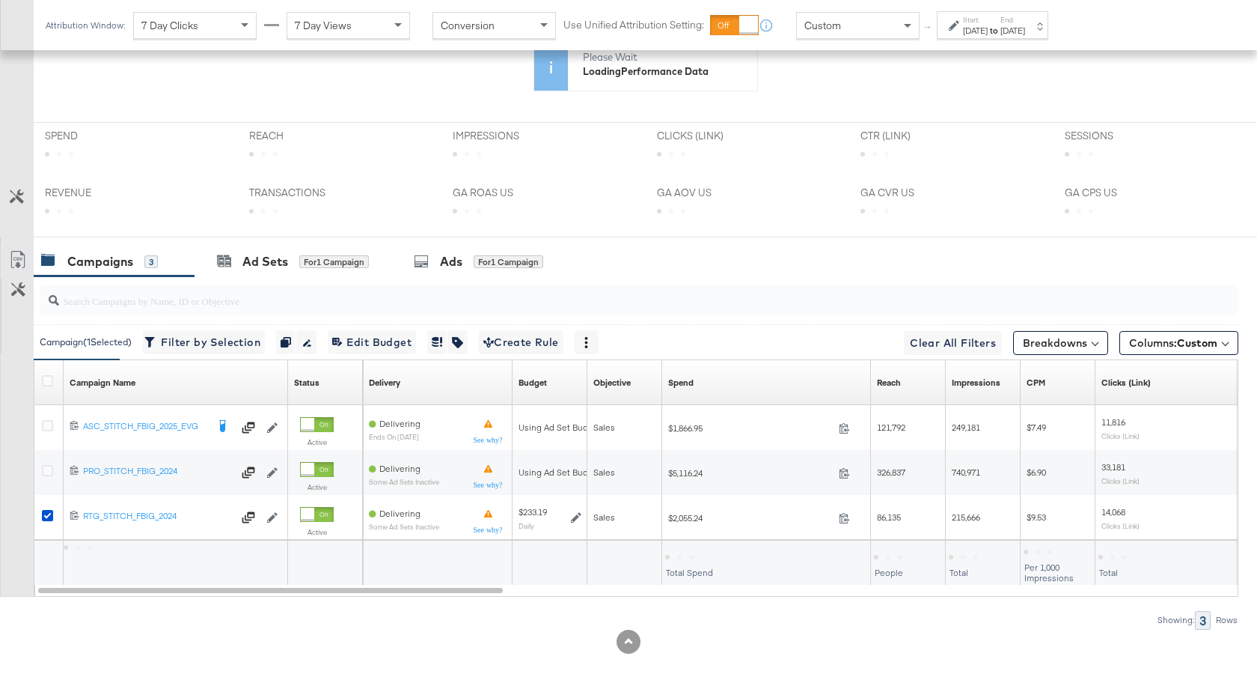
scroll to position [641, 0]
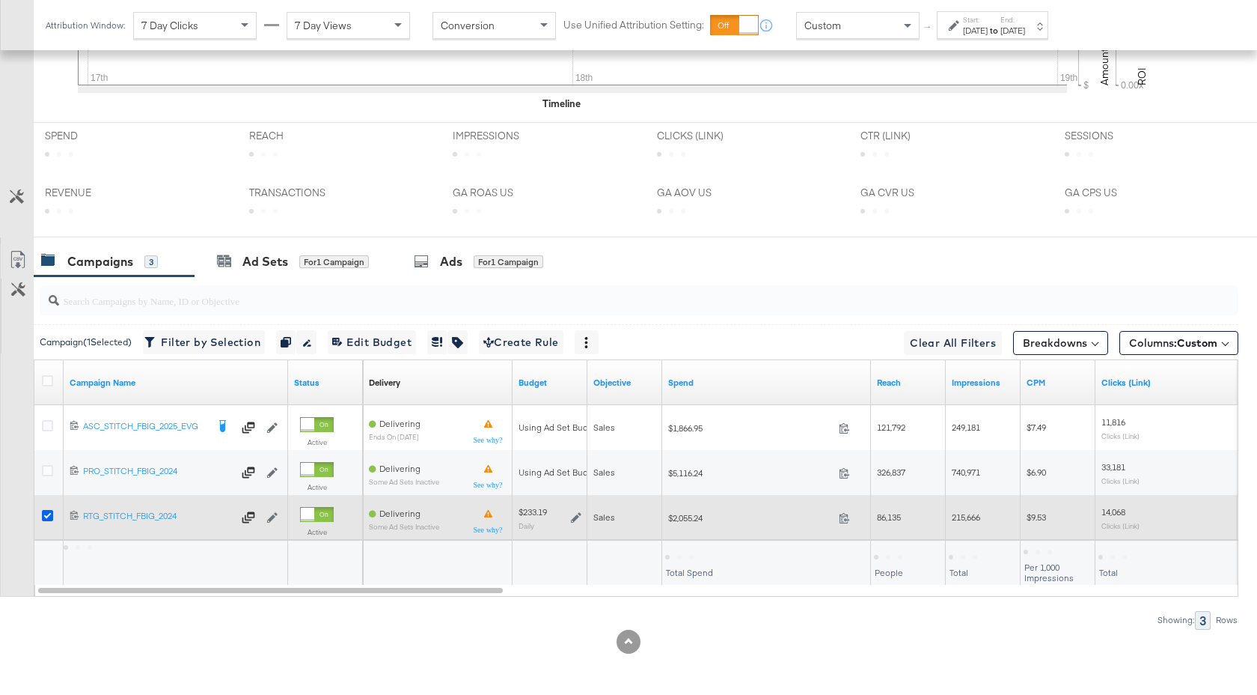
click at [51, 516] on icon at bounding box center [47, 515] width 11 height 11
click at [0, 0] on input "checkbox" at bounding box center [0, 0] width 0 height 0
